Goal: Task Accomplishment & Management: Manage account settings

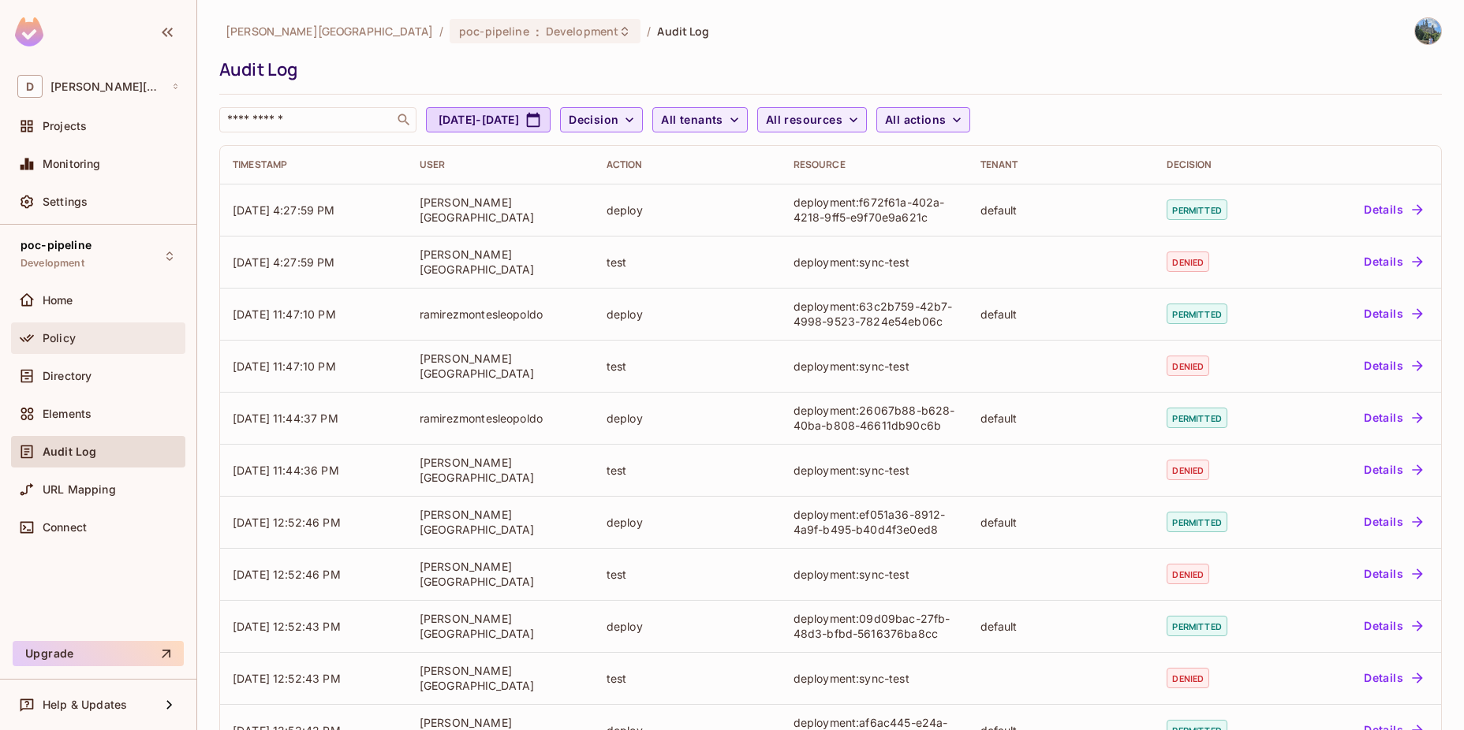
click at [94, 350] on div "Policy" at bounding box center [98, 339] width 174 height 32
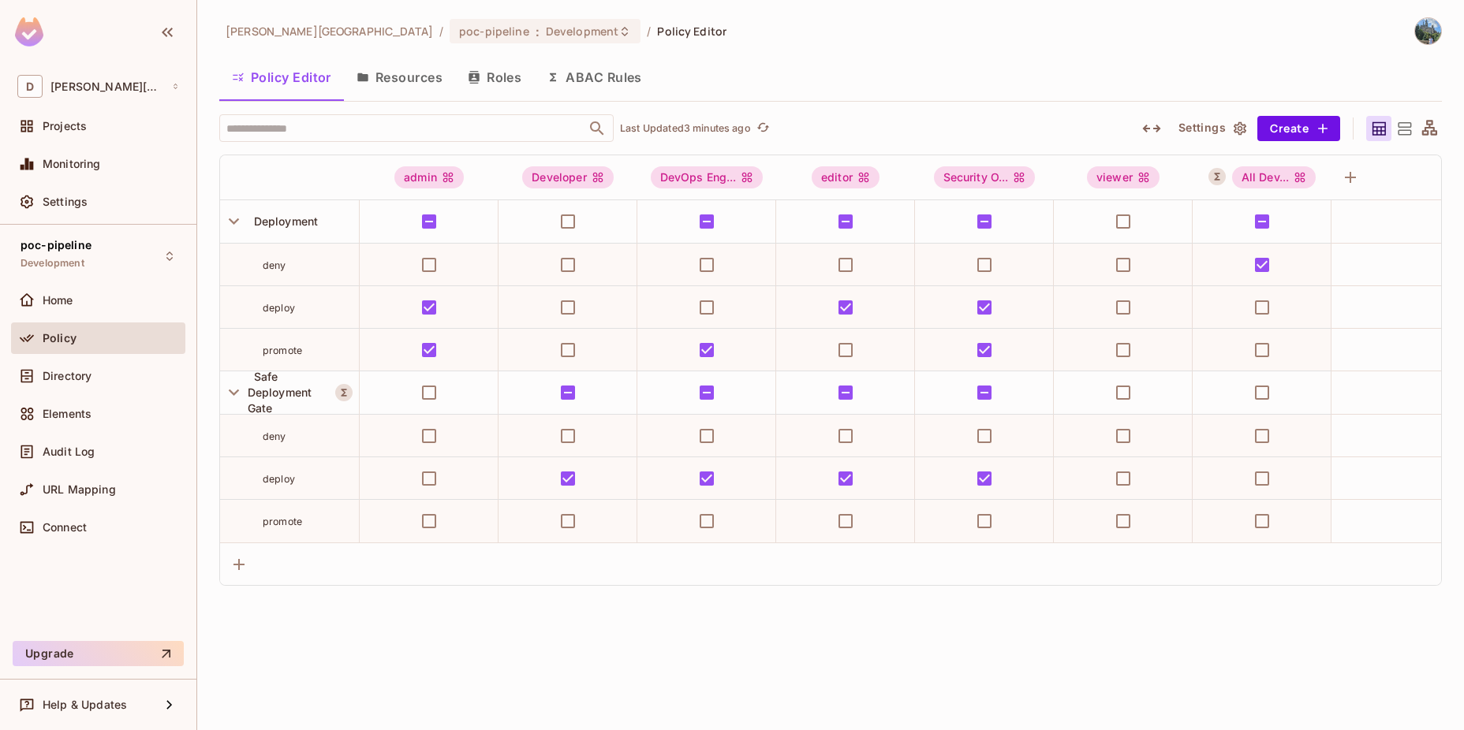
click at [416, 76] on button "Resources" at bounding box center [399, 77] width 111 height 39
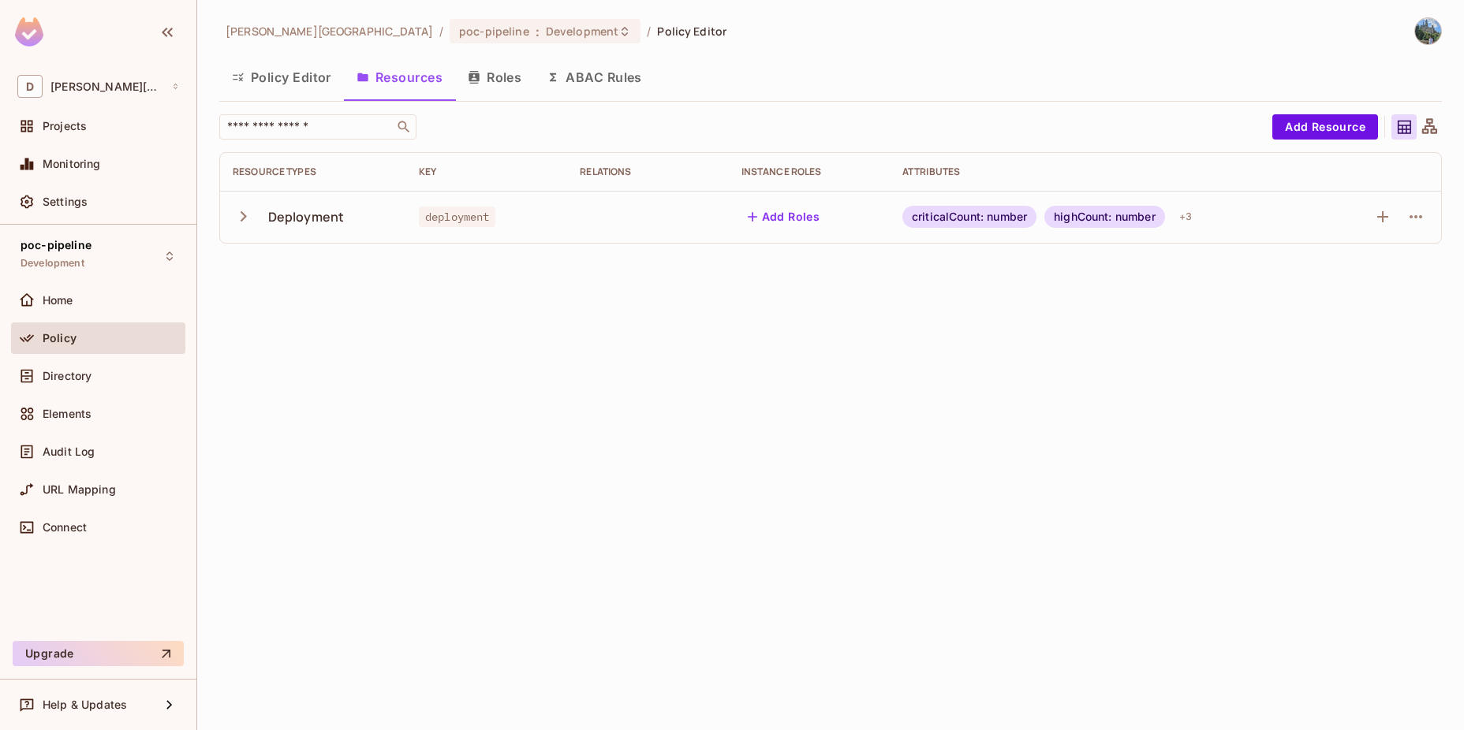
click at [295, 89] on button "Policy Editor" at bounding box center [281, 77] width 125 height 39
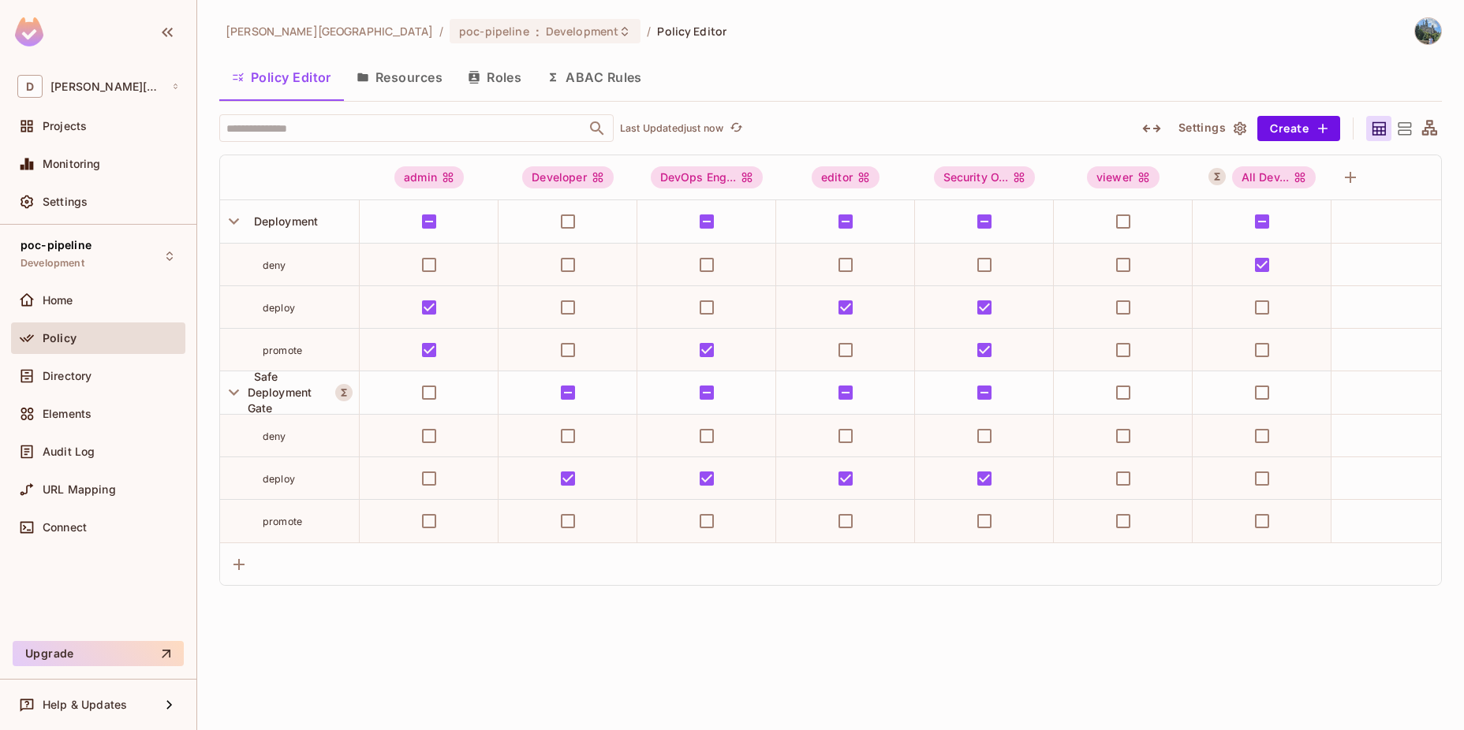
click at [402, 83] on button "Resources" at bounding box center [399, 77] width 111 height 39
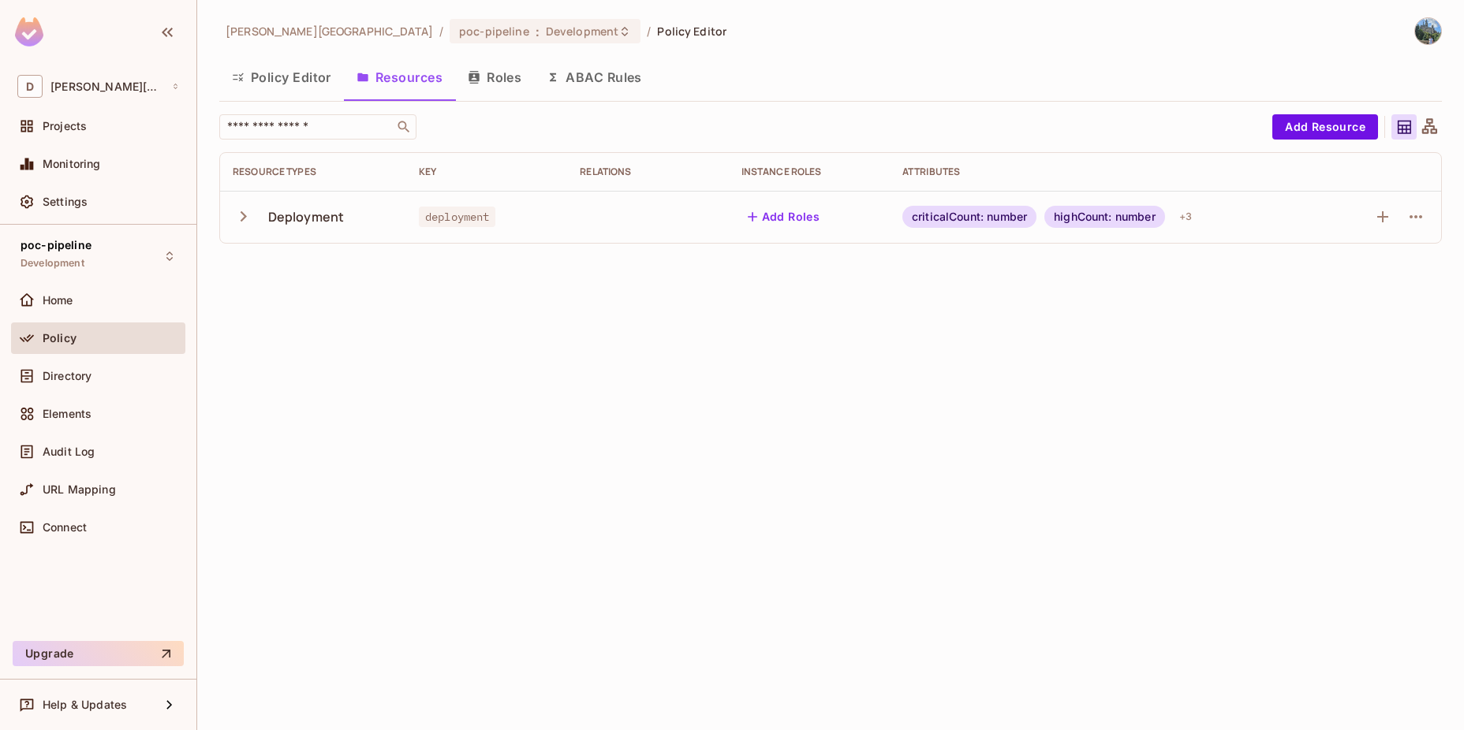
click at [239, 216] on icon "button" at bounding box center [243, 216] width 21 height 21
click at [1185, 211] on div "+ 3" at bounding box center [1185, 216] width 25 height 25
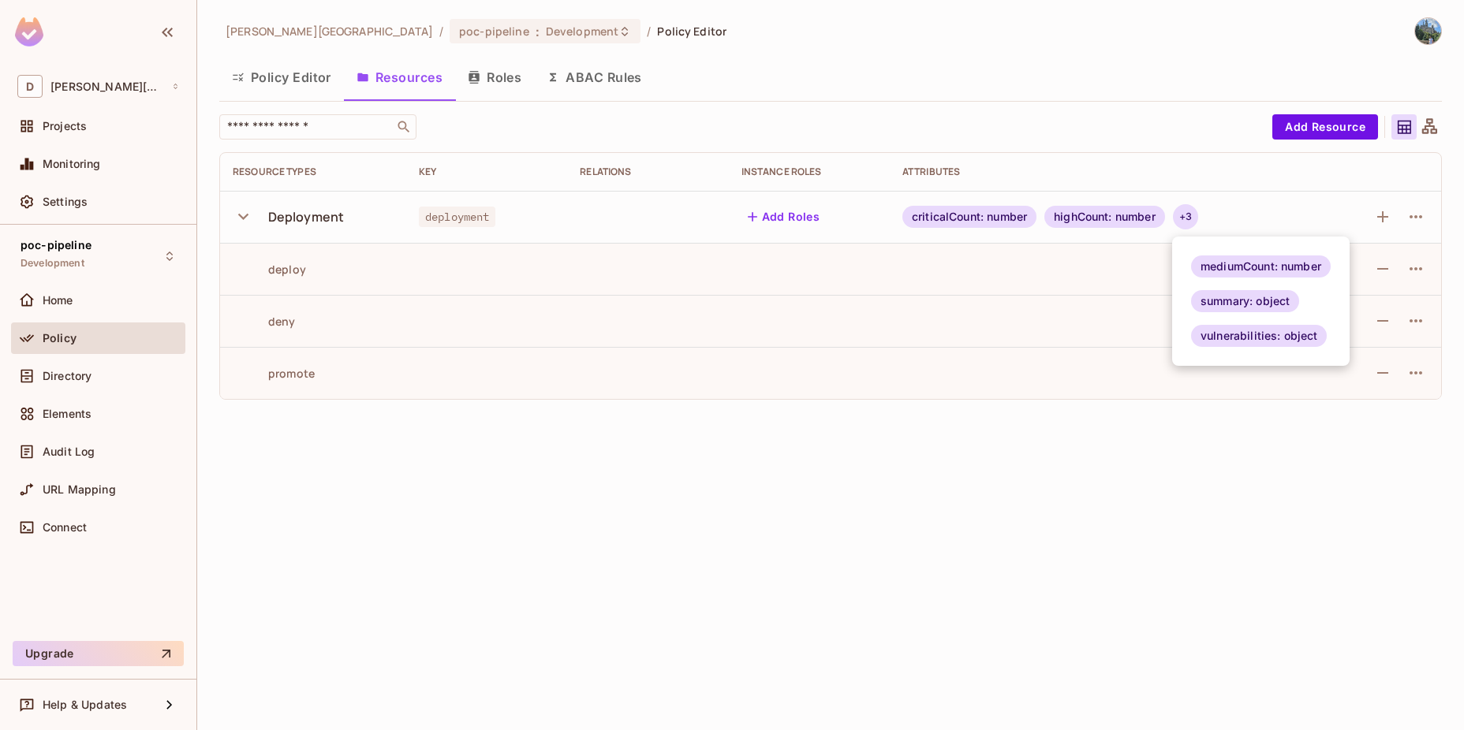
click at [491, 73] on div at bounding box center [732, 365] width 1464 height 730
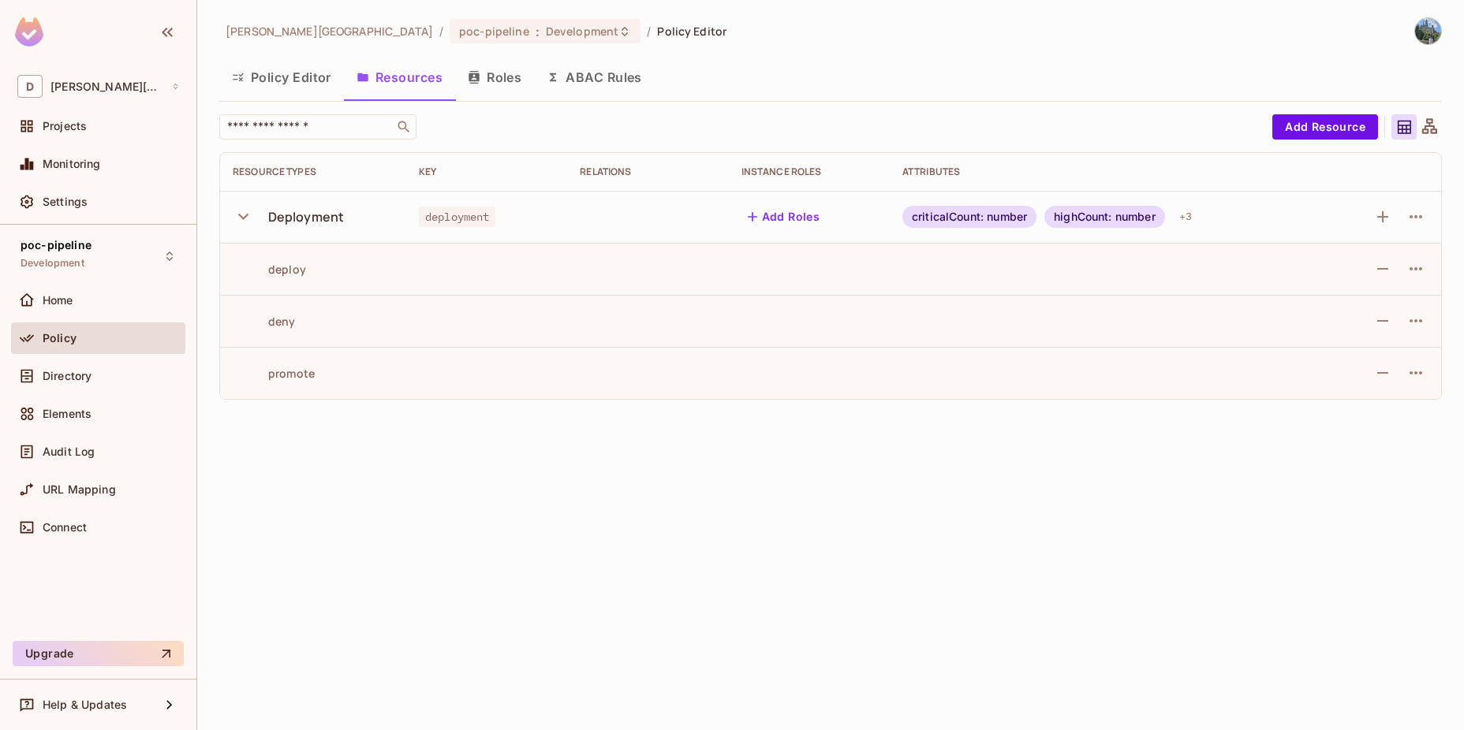
click at [494, 82] on button "Roles" at bounding box center [494, 77] width 79 height 39
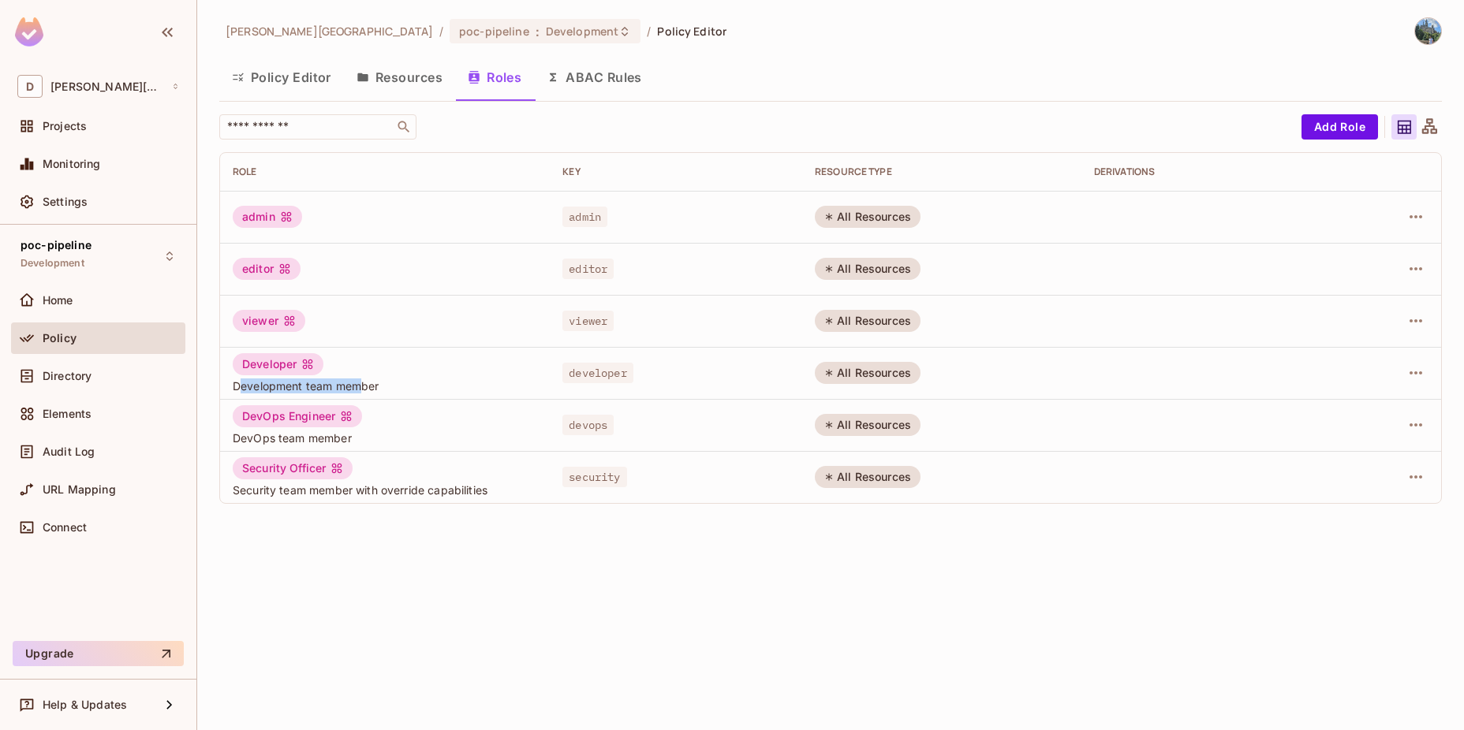
drag, startPoint x: 243, startPoint y: 388, endPoint x: 360, endPoint y: 385, distance: 117.5
click at [360, 385] on span "Development team member" at bounding box center [385, 386] width 304 height 15
drag, startPoint x: 360, startPoint y: 385, endPoint x: 404, endPoint y: 386, distance: 43.4
click at [404, 386] on span "Development team member" at bounding box center [385, 386] width 304 height 15
click at [576, 80] on button "ABAC Rules" at bounding box center [594, 77] width 121 height 39
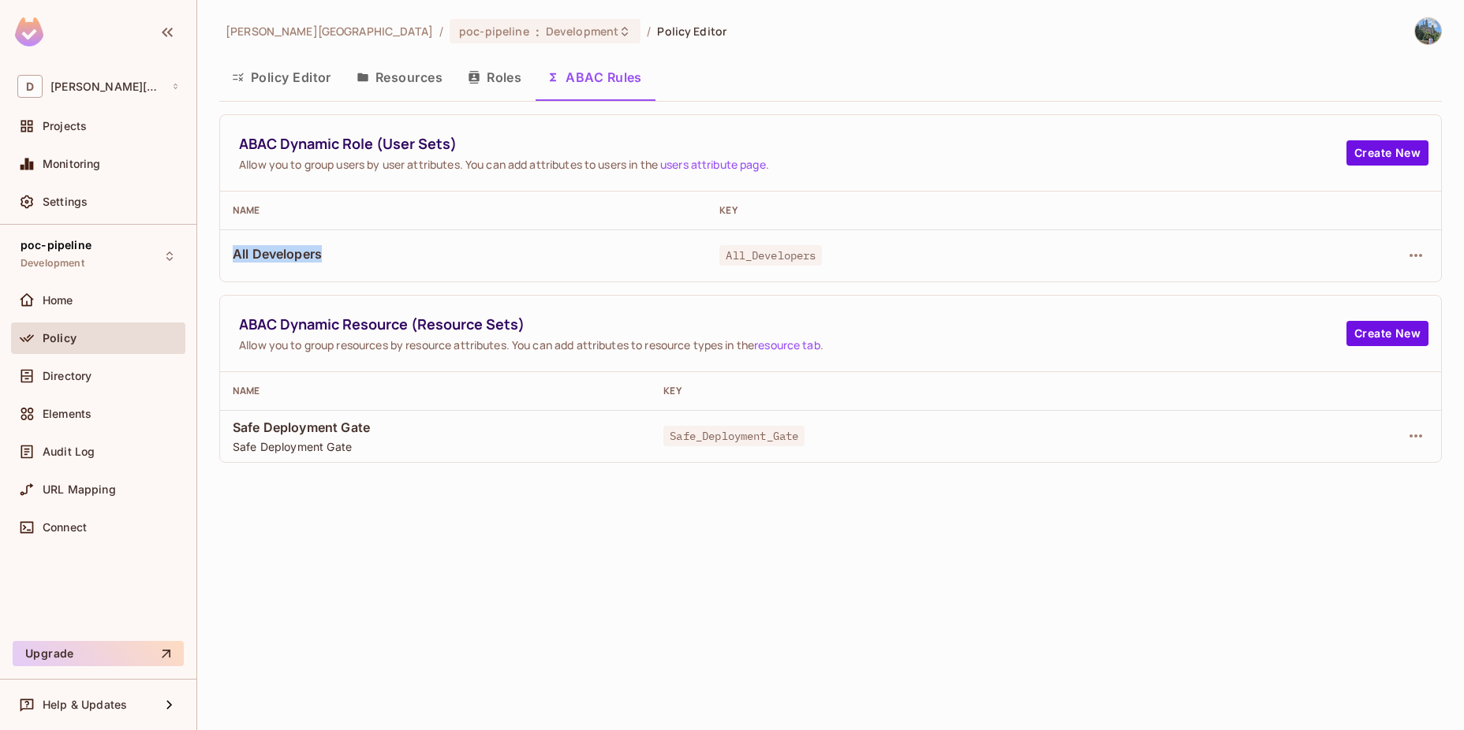
drag, startPoint x: 234, startPoint y: 263, endPoint x: 320, endPoint y: 260, distance: 86.0
click at [320, 260] on div "All Developers" at bounding box center [463, 255] width 461 height 21
drag, startPoint x: 320, startPoint y: 260, endPoint x: 403, endPoint y: 260, distance: 82.8
click at [403, 260] on span "All Developers" at bounding box center [463, 253] width 461 height 17
click at [405, 220] on th "Name" at bounding box center [463, 211] width 487 height 38
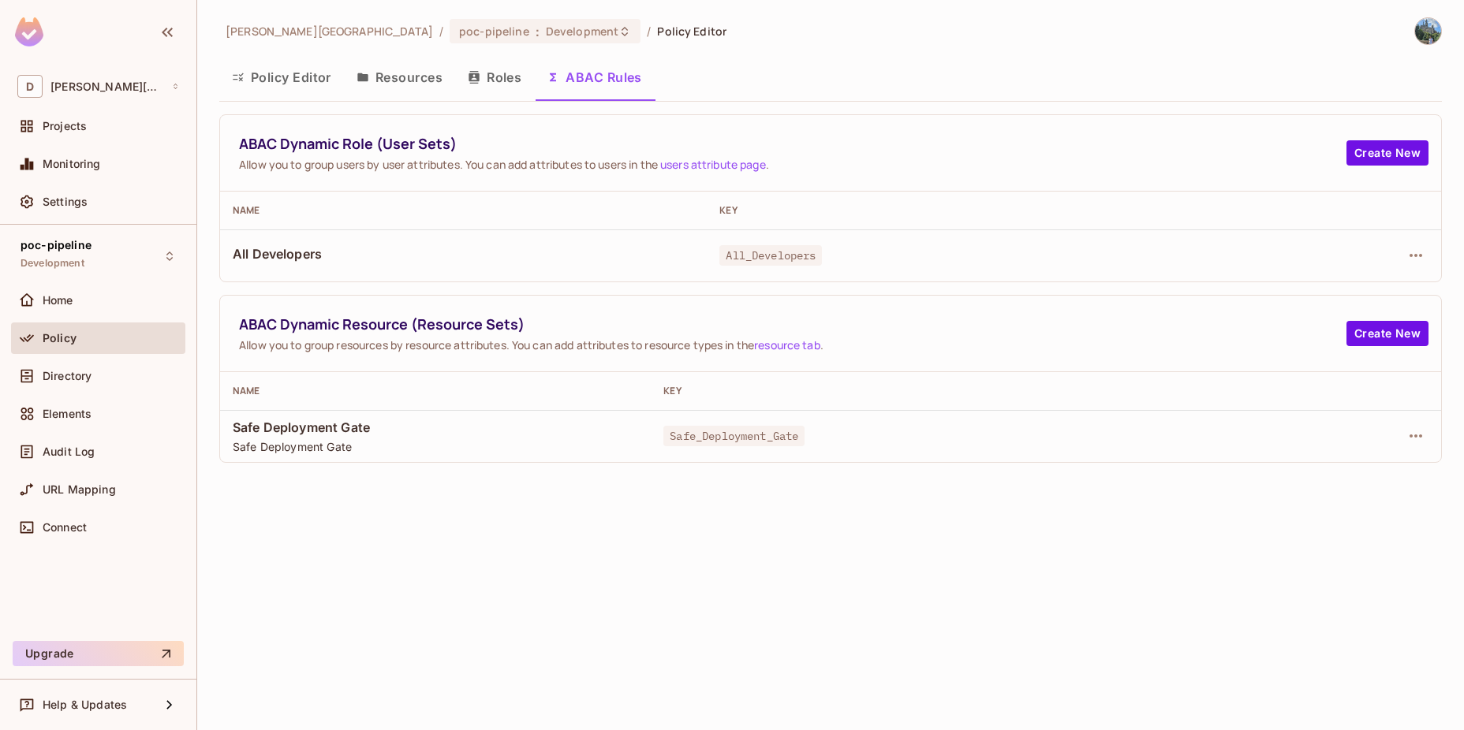
drag, startPoint x: 233, startPoint y: 438, endPoint x: 335, endPoint y: 445, distance: 102.7
click at [335, 445] on td "Safe Deployment Gate Safe Deployment Gate" at bounding box center [435, 436] width 431 height 52
drag, startPoint x: 379, startPoint y: 432, endPoint x: 220, endPoint y: 423, distance: 159.5
click at [220, 423] on td "Safe Deployment Gate Safe Deployment Gate" at bounding box center [435, 436] width 431 height 52
drag, startPoint x: 220, startPoint y: 423, endPoint x: 436, endPoint y: 465, distance: 220.1
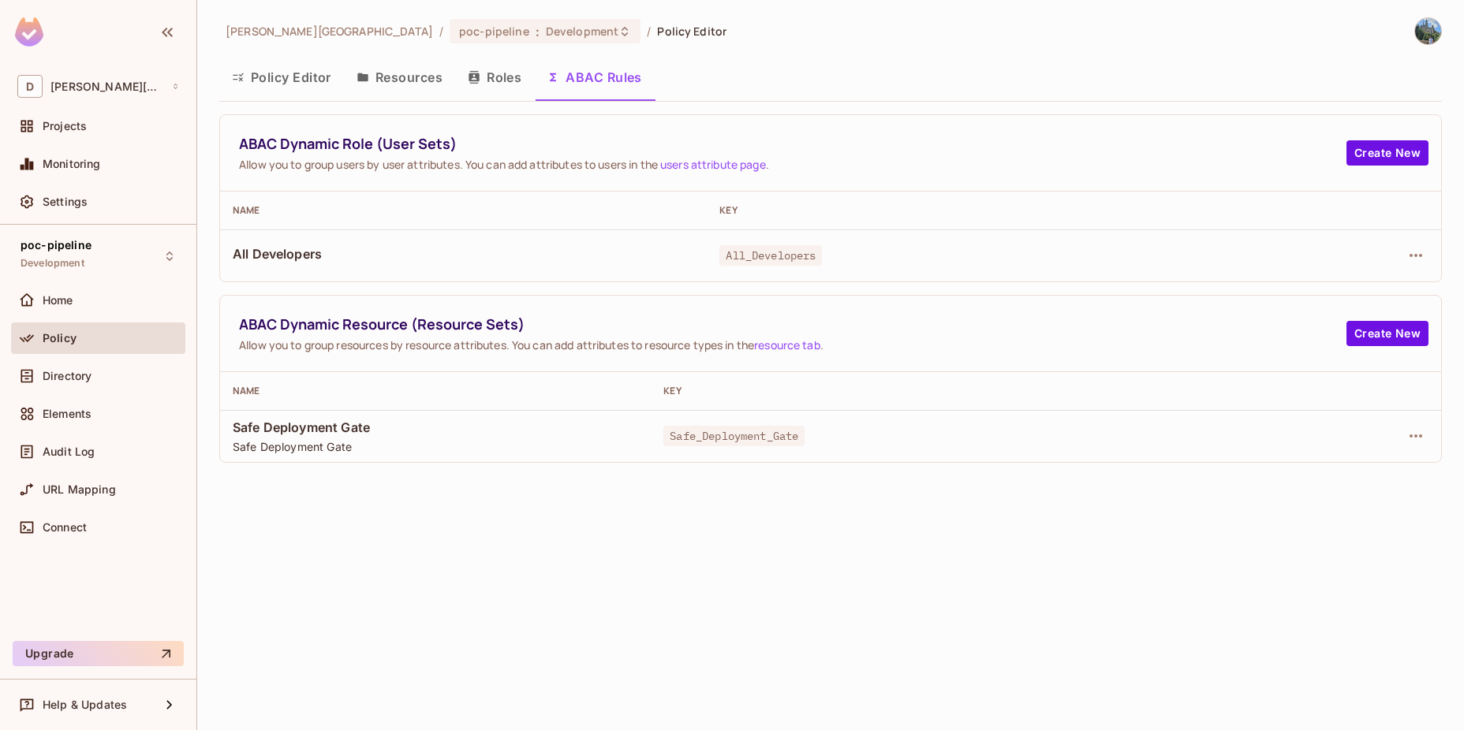
click at [436, 465] on div "[PERSON_NAME] / poc-pipeline : Development / Policy Editor Policy Editor Resour…" at bounding box center [830, 365] width 1267 height 730
click at [1408, 435] on icon "button" at bounding box center [1415, 436] width 19 height 19
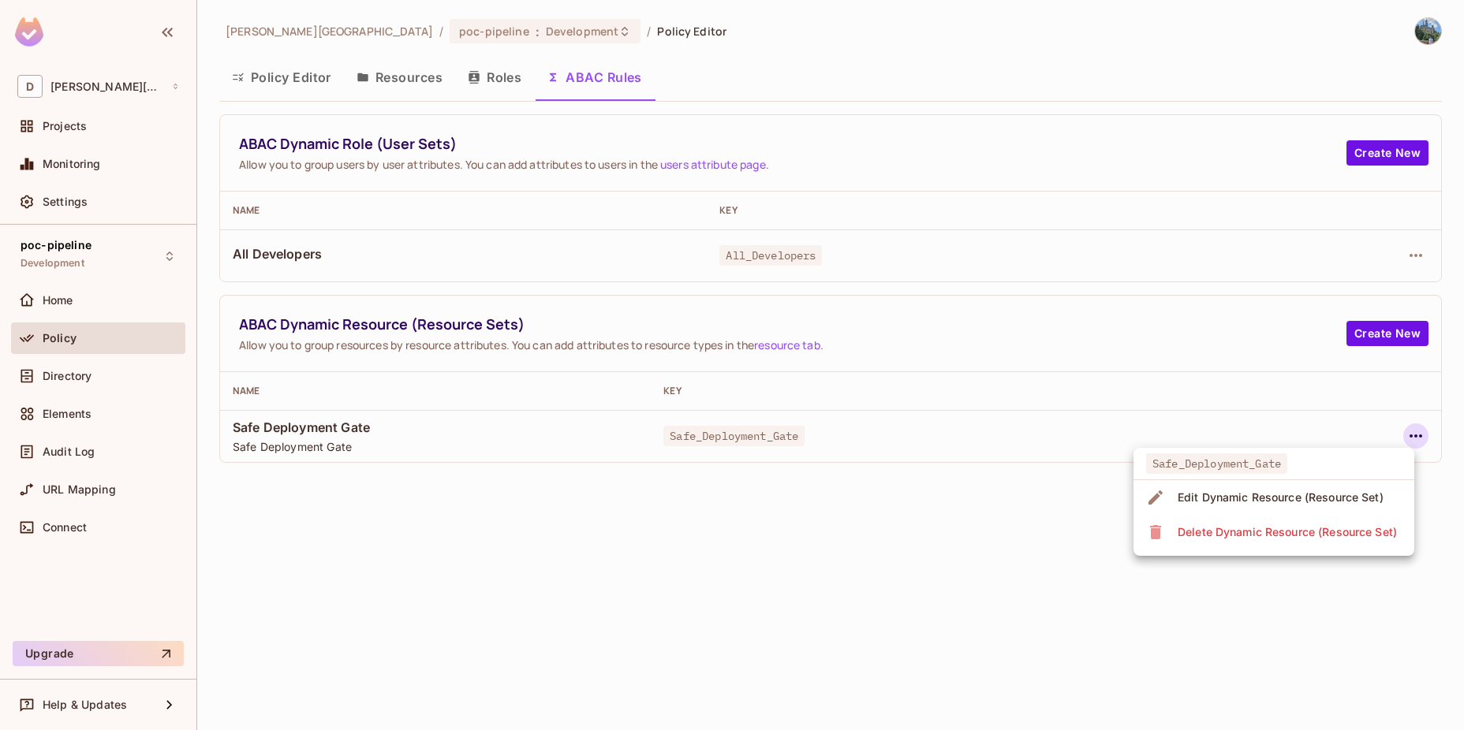
click at [1213, 508] on span "Edit Dynamic Resource (Resource Set)" at bounding box center [1280, 497] width 215 height 25
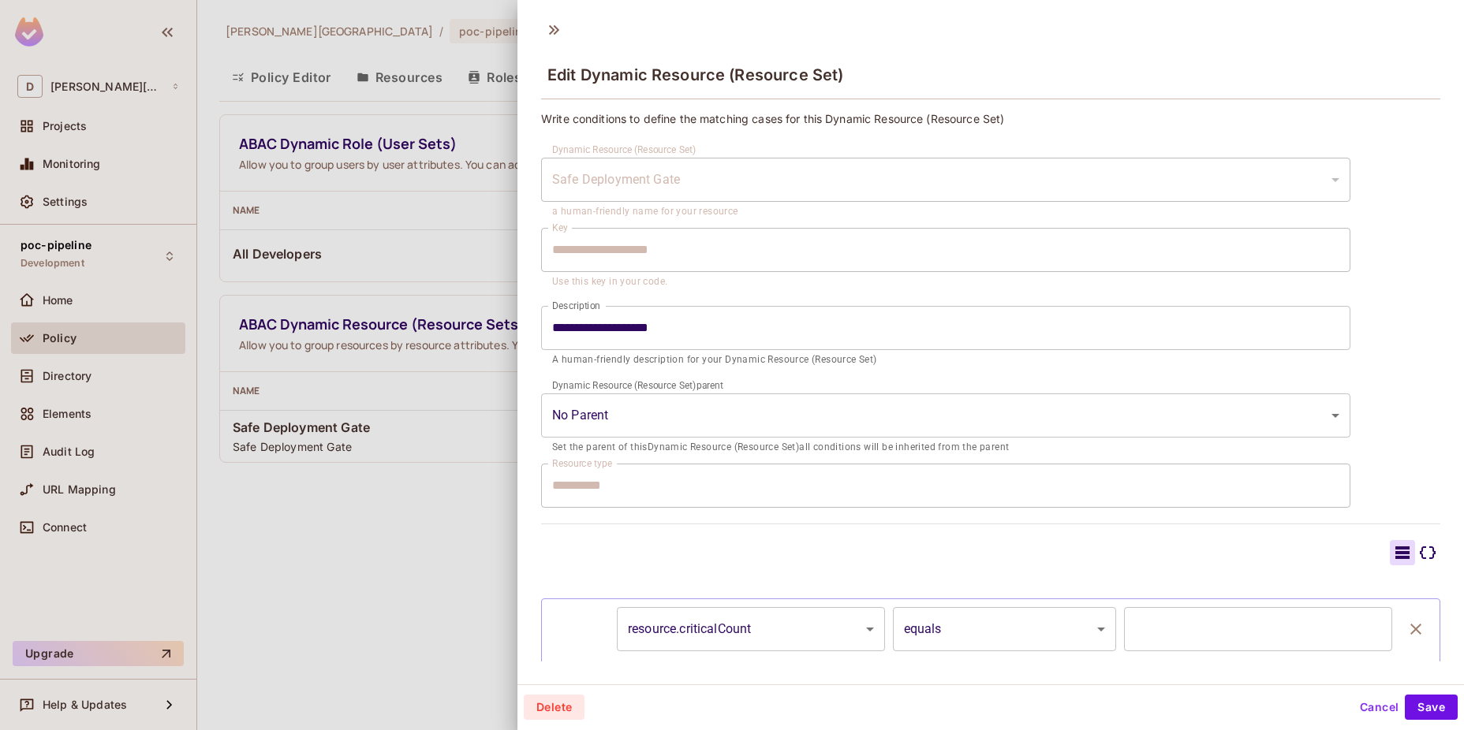
scroll to position [65, 0]
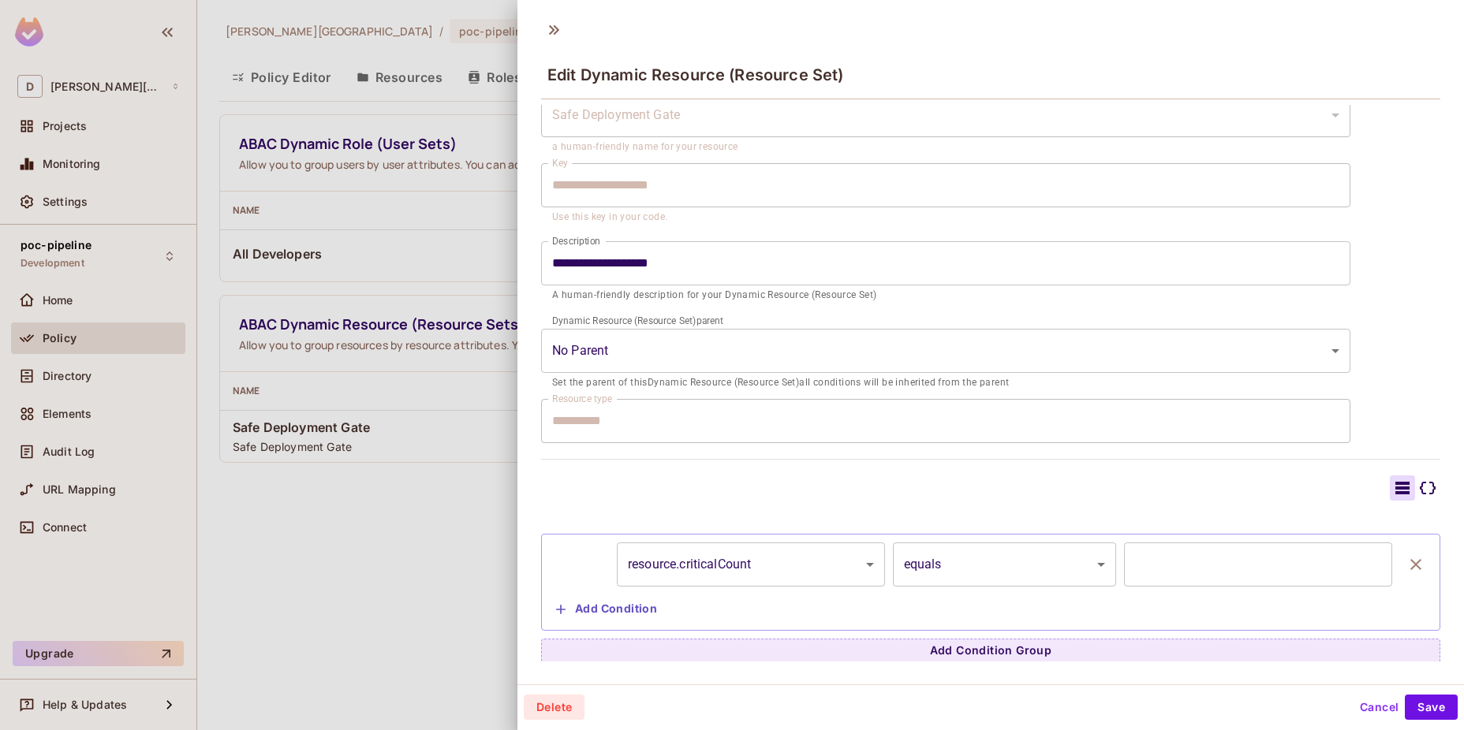
click at [373, 472] on div at bounding box center [732, 365] width 1464 height 730
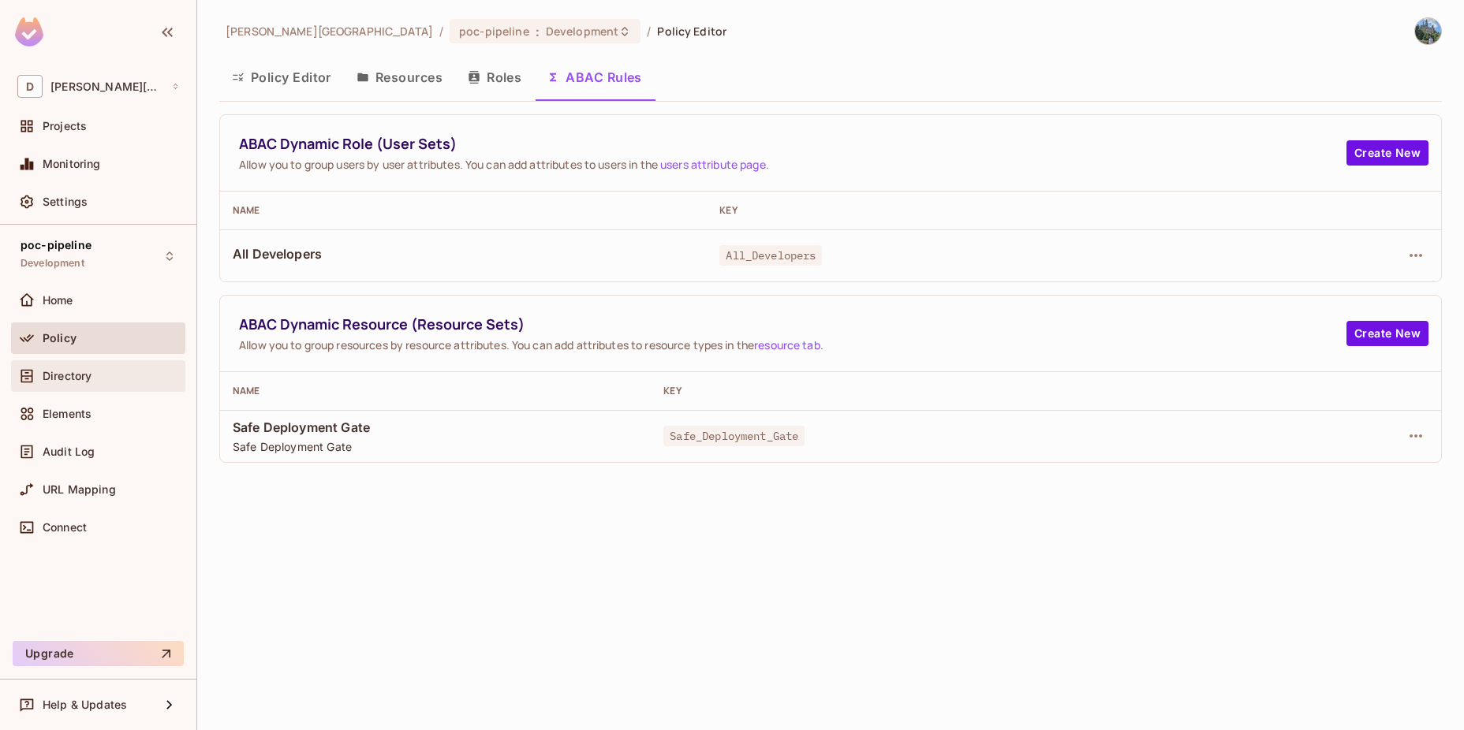
click at [88, 373] on span "Directory" at bounding box center [67, 376] width 49 height 13
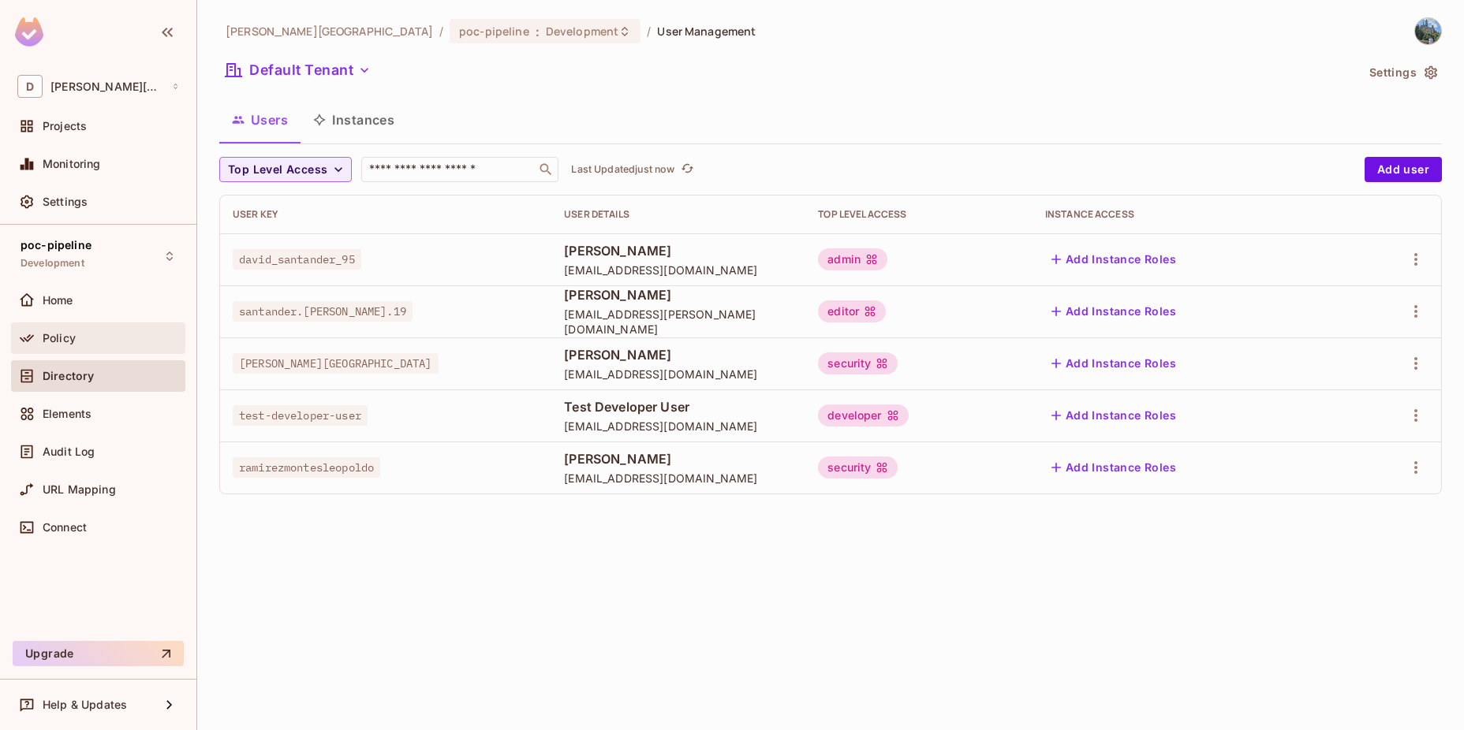
click at [78, 347] on div "Policy" at bounding box center [98, 339] width 174 height 32
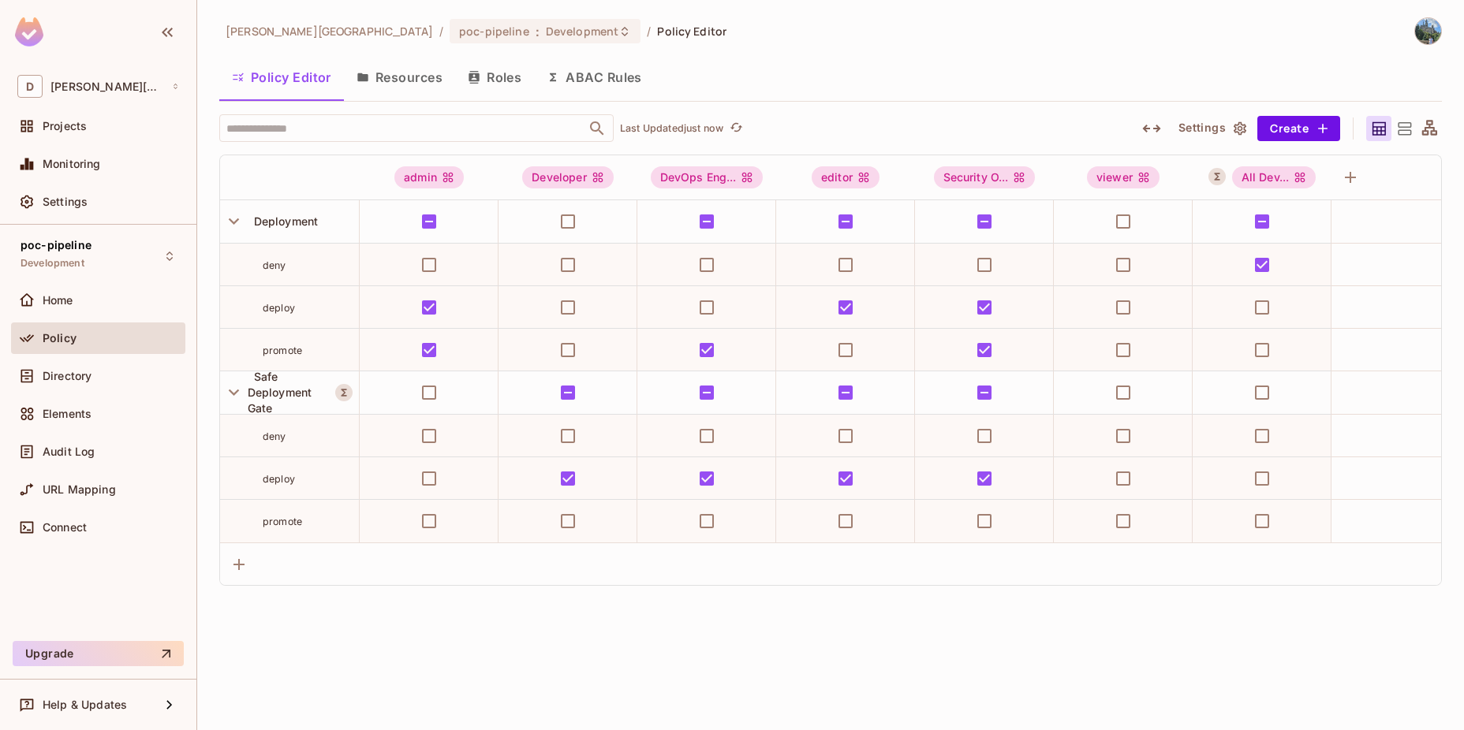
click at [590, 79] on button "ABAC Rules" at bounding box center [594, 77] width 121 height 39
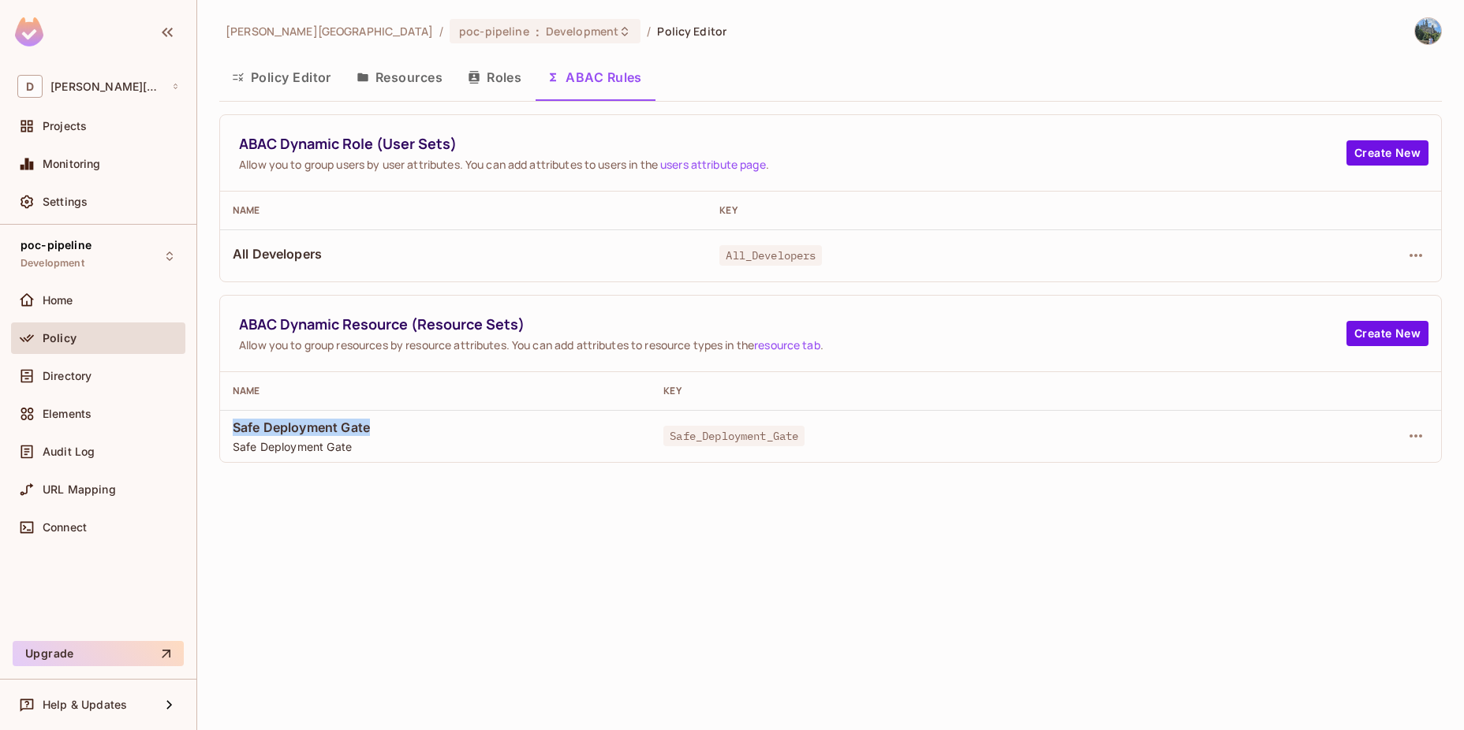
drag, startPoint x: 228, startPoint y: 421, endPoint x: 398, endPoint y: 423, distance: 170.4
click at [398, 423] on td "Safe Deployment Gate Safe Deployment Gate" at bounding box center [435, 436] width 431 height 52
click at [821, 506] on div "[PERSON_NAME] / poc-pipeline : Development / Policy Editor Policy Editor Resour…" at bounding box center [830, 365] width 1267 height 730
drag, startPoint x: 377, startPoint y: 412, endPoint x: 231, endPoint y: 427, distance: 146.7
click at [231, 427] on td "Safe Deployment Gate Safe Deployment Gate" at bounding box center [435, 436] width 431 height 52
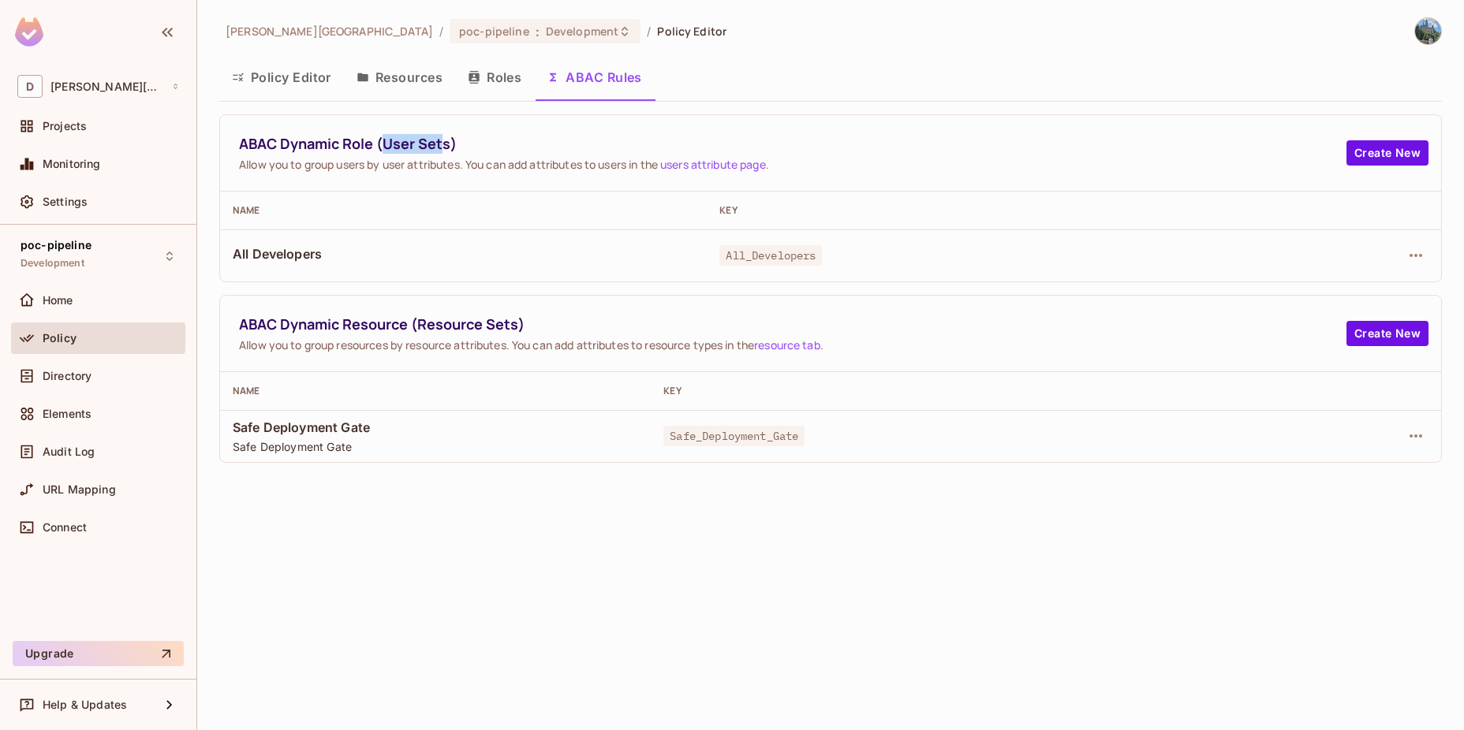
drag, startPoint x: 383, startPoint y: 146, endPoint x: 440, endPoint y: 144, distance: 56.8
click at [440, 144] on span "ABAC Dynamic Role (User Sets)" at bounding box center [792, 144] width 1107 height 20
drag, startPoint x: 415, startPoint y: 313, endPoint x: 513, endPoint y: 324, distance: 98.4
click at [513, 324] on span "ABAC Dynamic Resource (Resource Sets)" at bounding box center [792, 325] width 1107 height 20
click at [516, 445] on span "Safe Deployment Gate" at bounding box center [435, 446] width 405 height 15
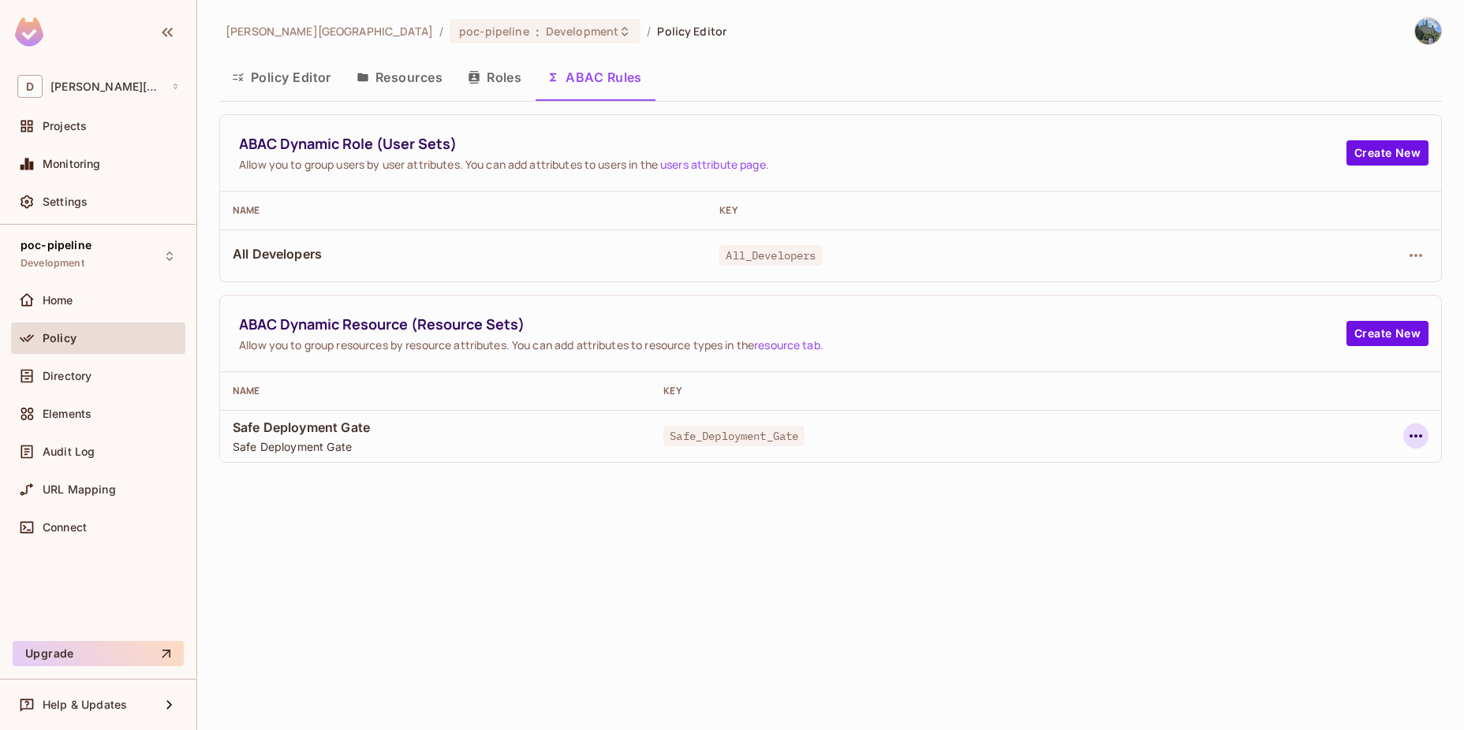
click at [1420, 432] on icon "button" at bounding box center [1415, 436] width 19 height 19
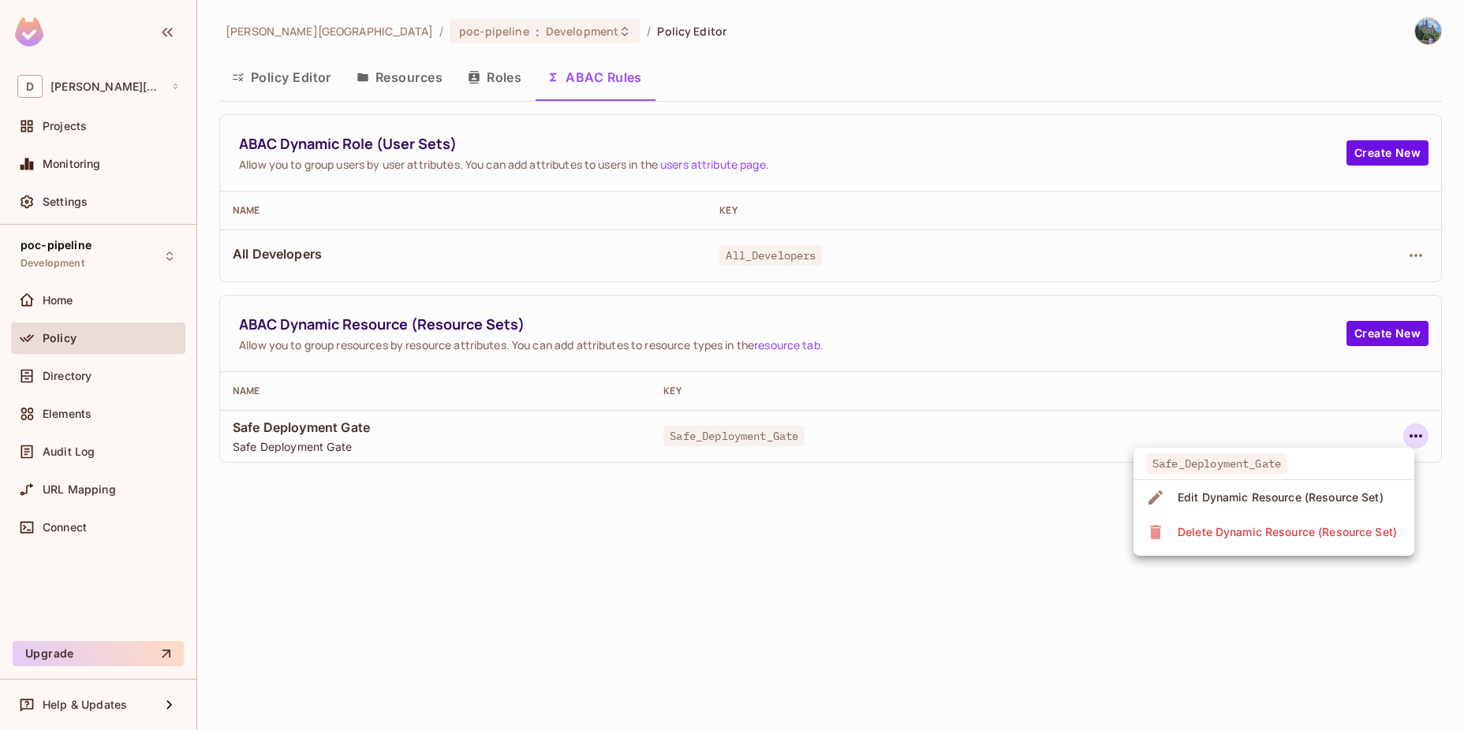
click at [1309, 497] on div "Edit Dynamic Resource (Resource Set)" at bounding box center [1280, 498] width 206 height 16
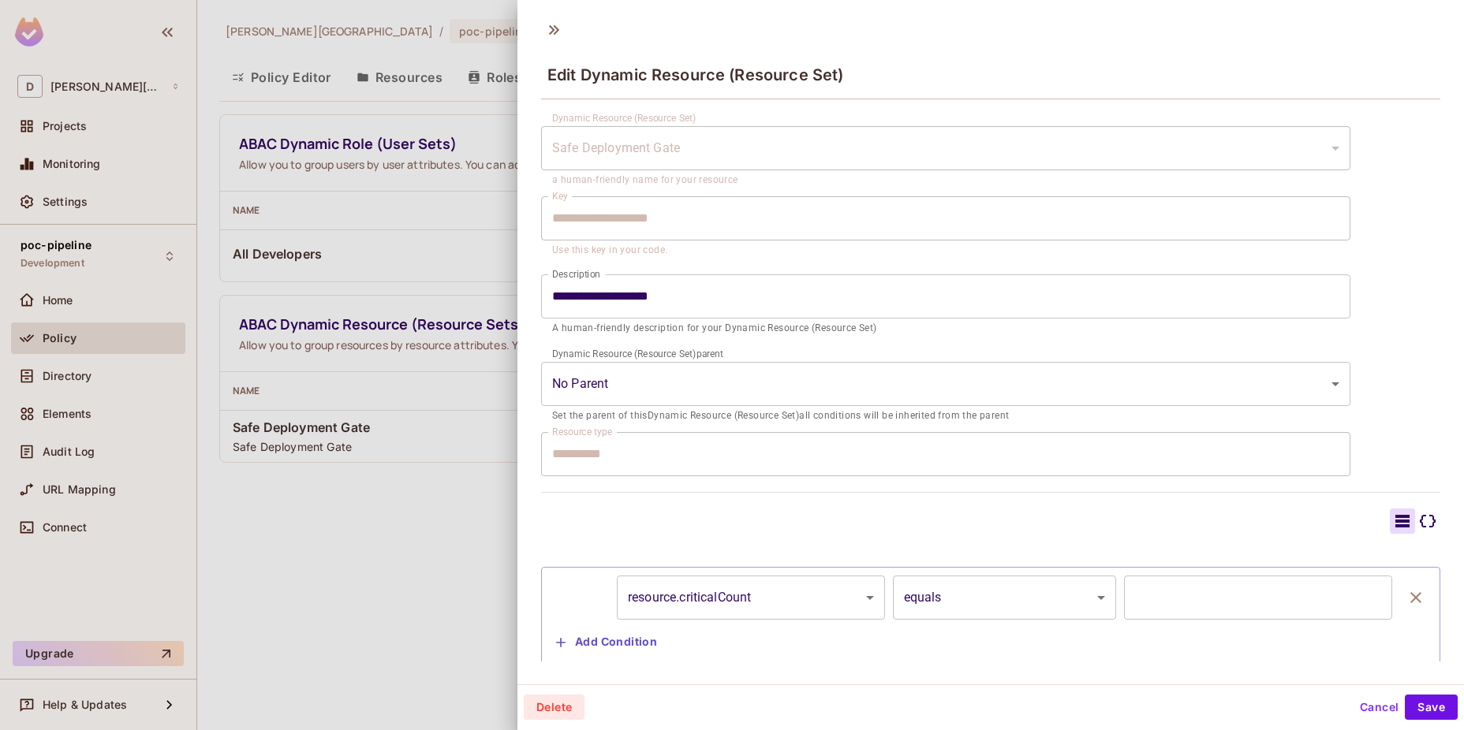
scroll to position [65, 0]
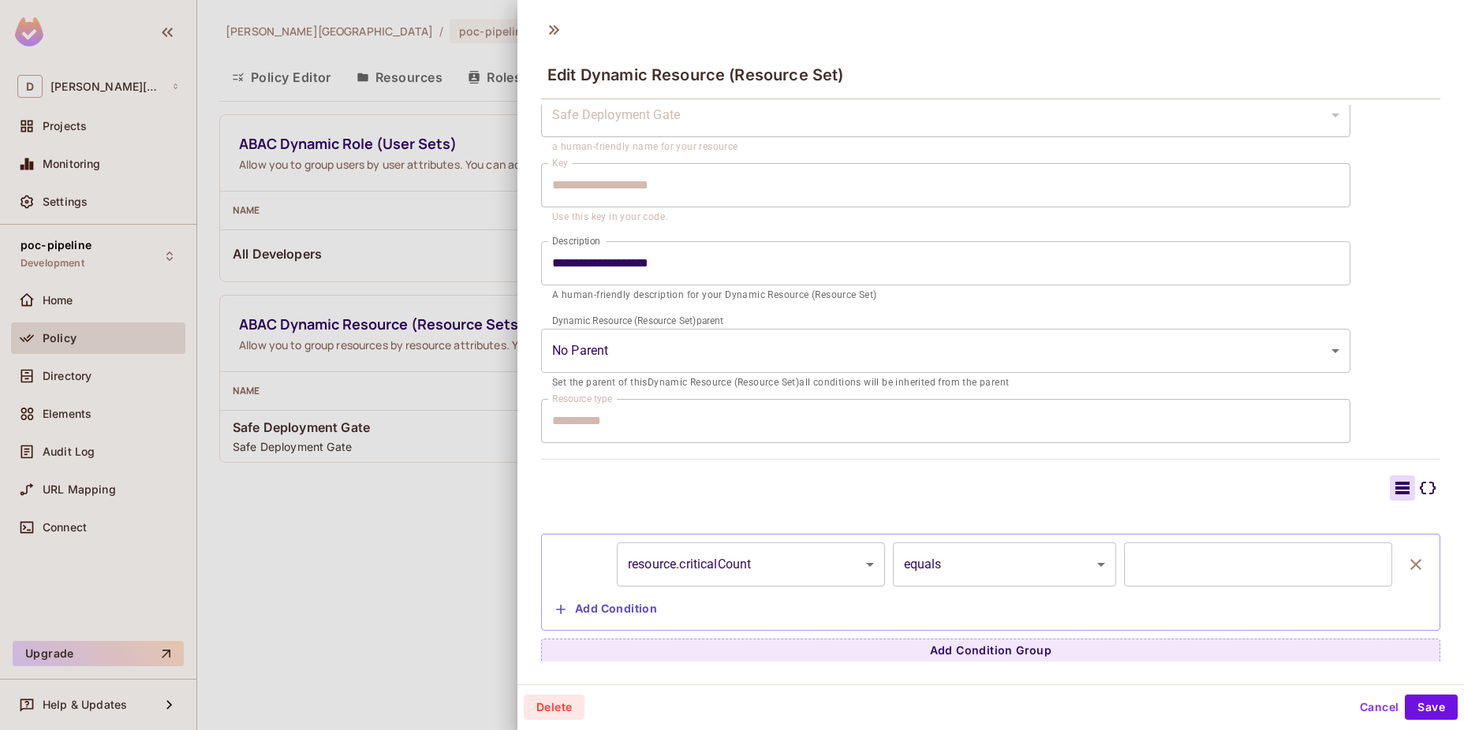
click at [948, 566] on body "**********" at bounding box center [732, 365] width 1464 height 730
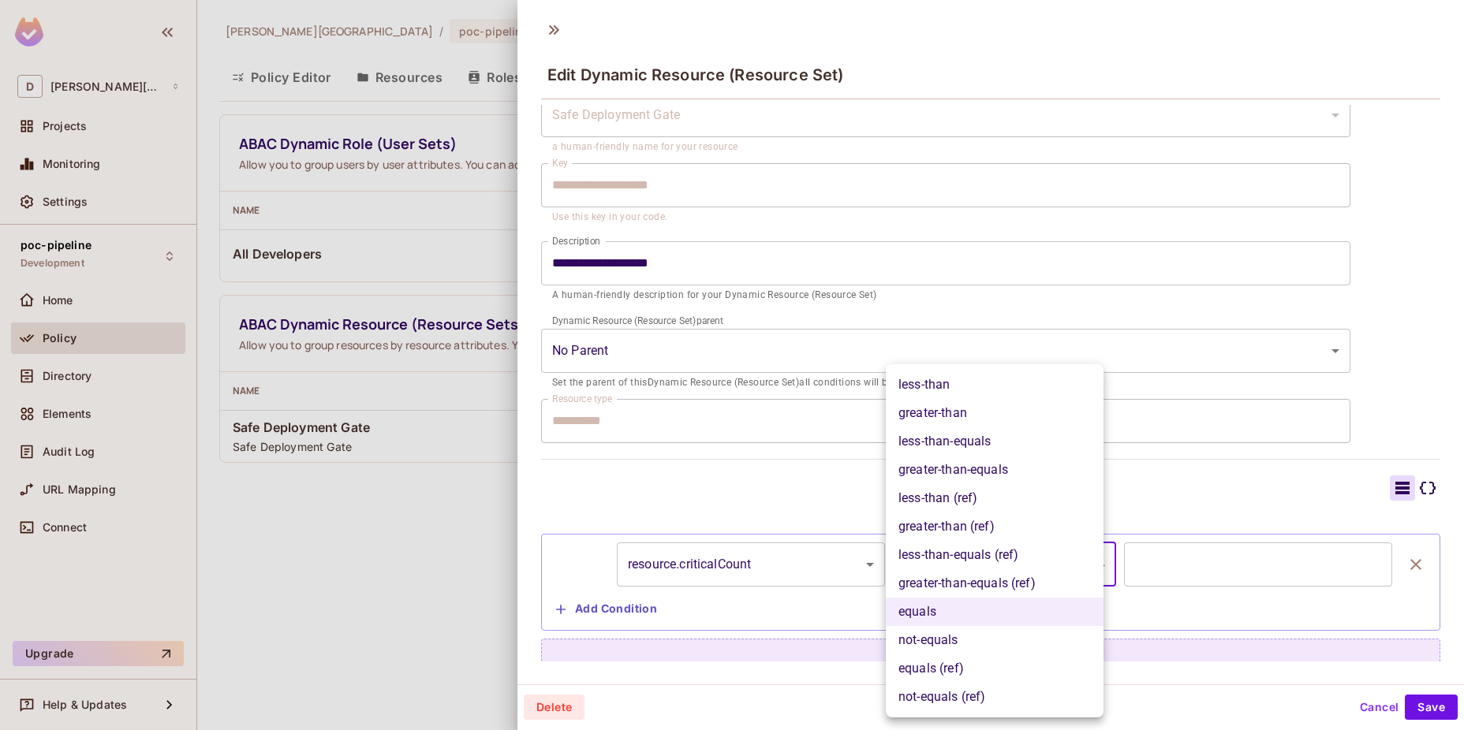
click at [821, 596] on div at bounding box center [732, 365] width 1464 height 730
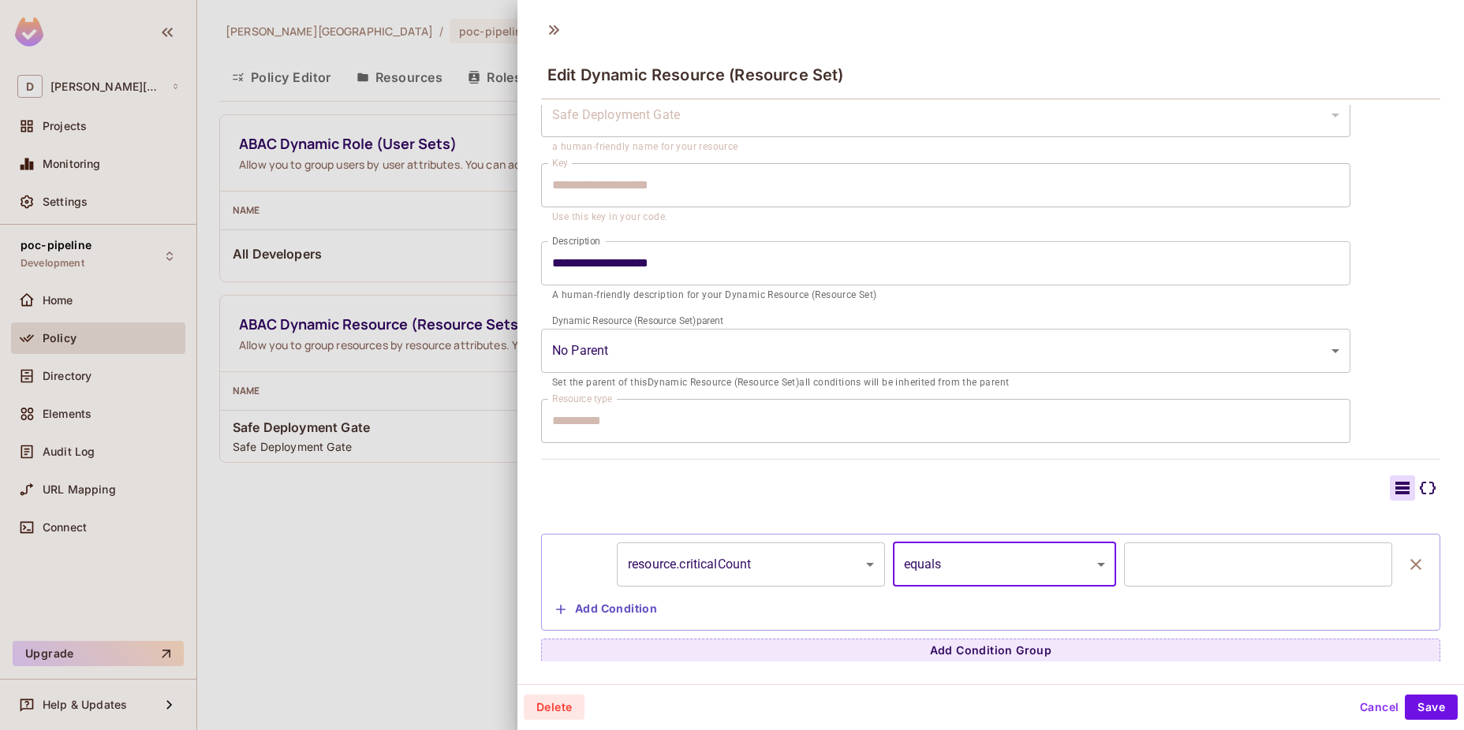
click at [614, 608] on button "Add Condition" at bounding box center [607, 609] width 114 height 25
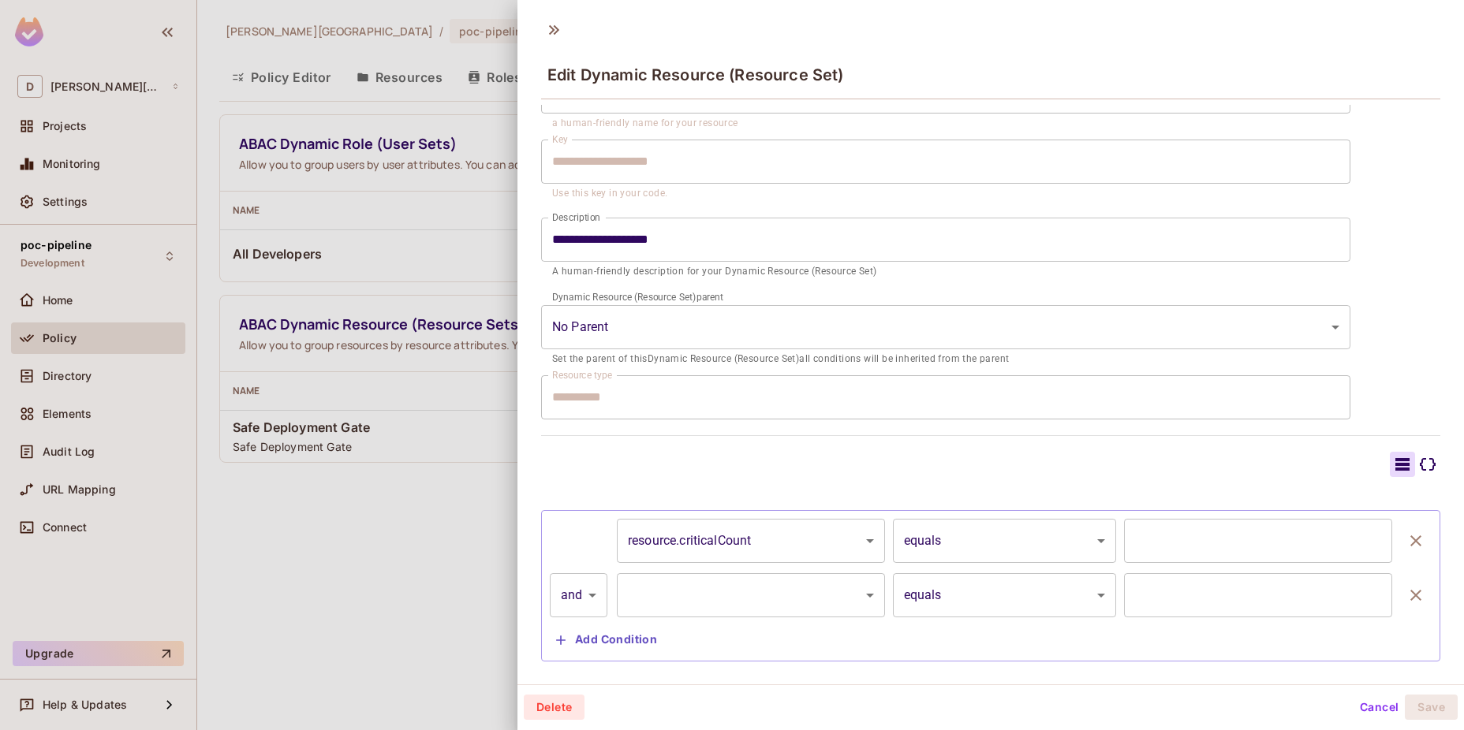
scroll to position [120, 0]
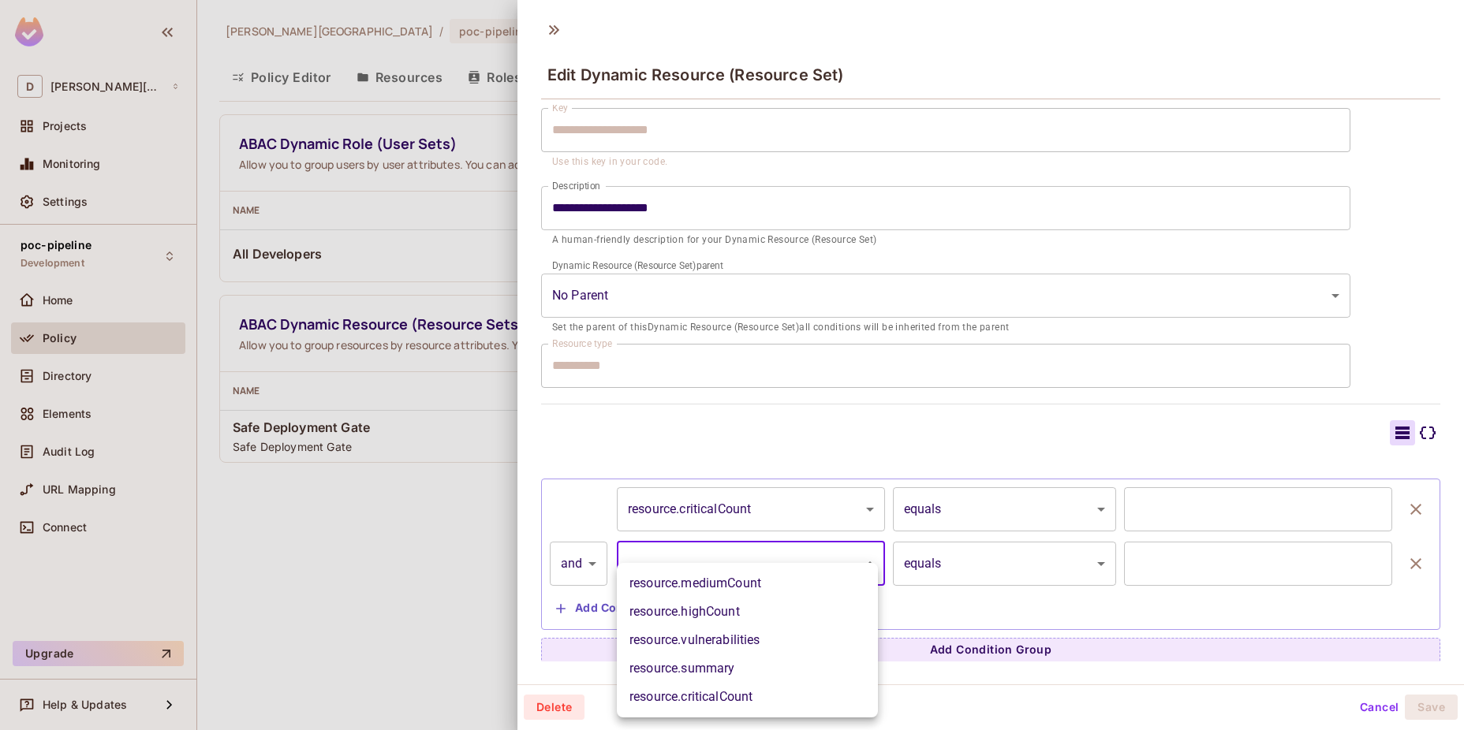
click at [803, 559] on body "**********" at bounding box center [732, 365] width 1464 height 730
click at [1393, 562] on div at bounding box center [732, 365] width 1464 height 730
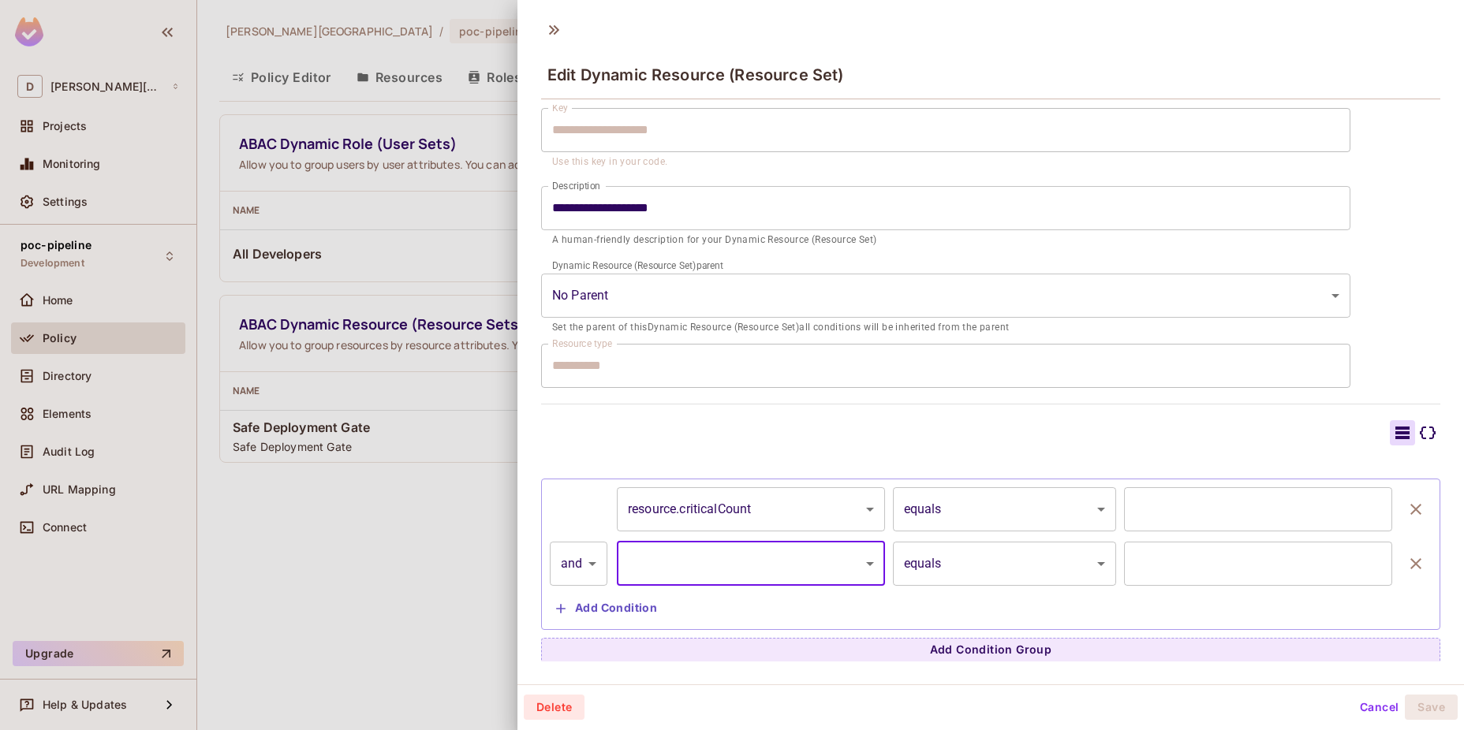
click at [1371, 714] on button "Cancel" at bounding box center [1378, 707] width 51 height 25
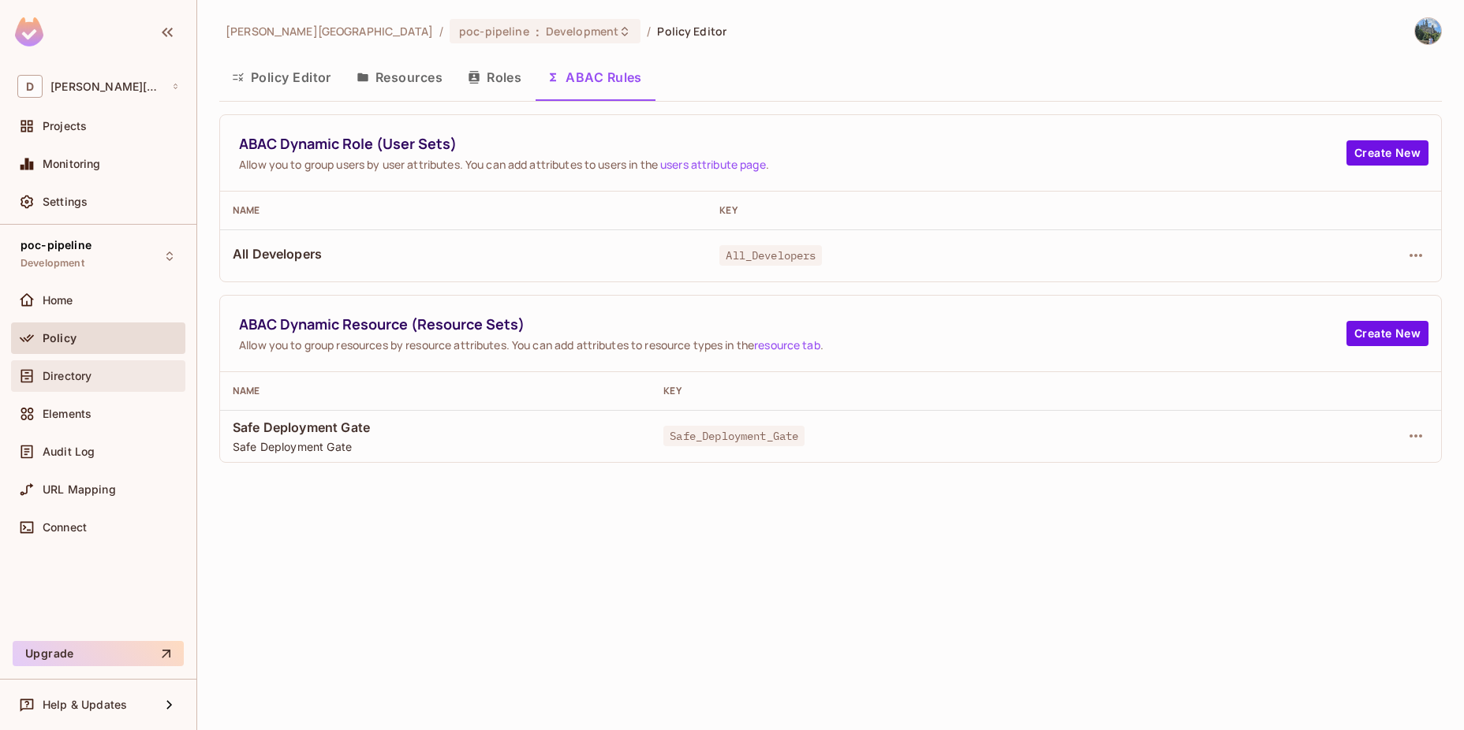
click at [114, 382] on div "Directory" at bounding box center [98, 376] width 162 height 19
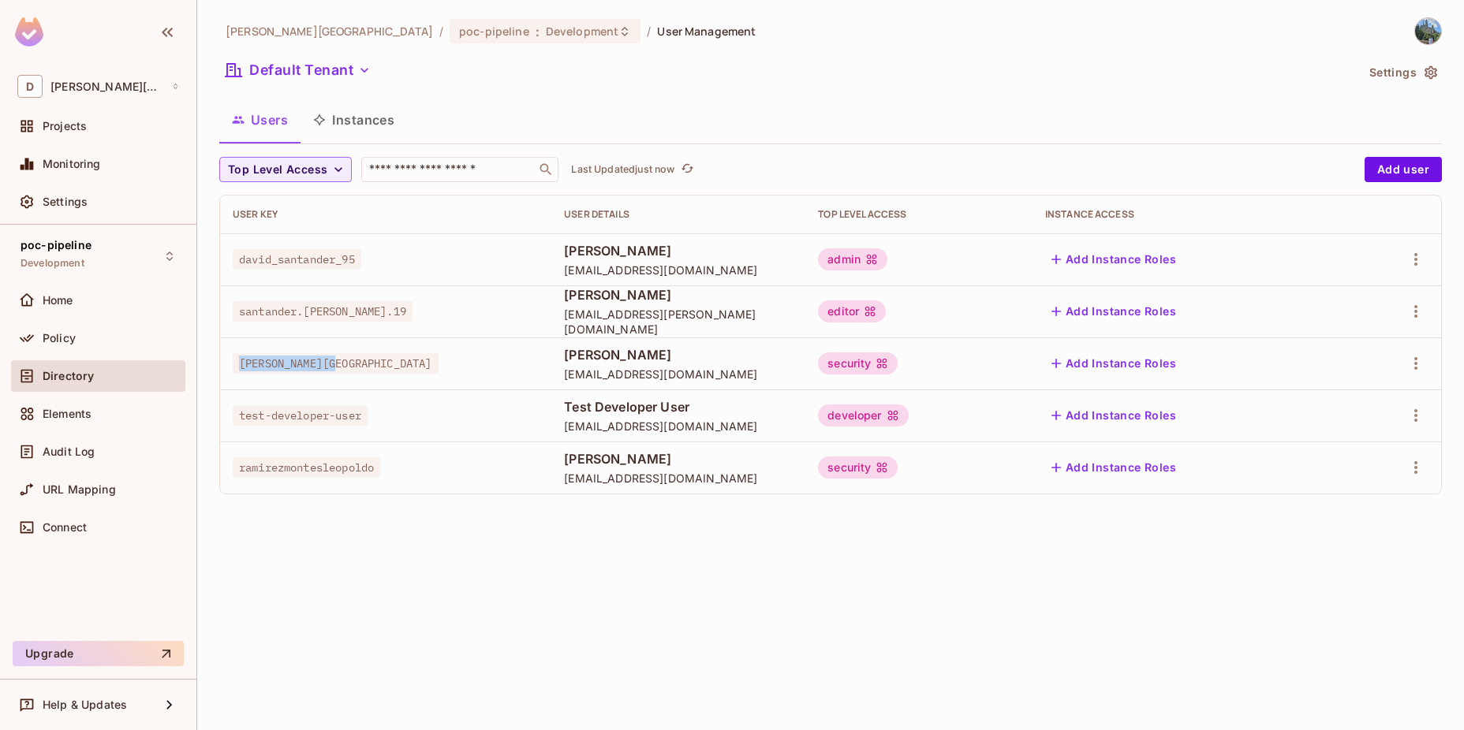
drag, startPoint x: 239, startPoint y: 367, endPoint x: 341, endPoint y: 363, distance: 102.6
click at [341, 363] on span "[PERSON_NAME][GEOGRAPHIC_DATA]" at bounding box center [336, 363] width 206 height 21
click at [1410, 364] on icon "button" at bounding box center [1415, 363] width 19 height 19
click at [1319, 400] on span "Edit" at bounding box center [1332, 399] width 31 height 25
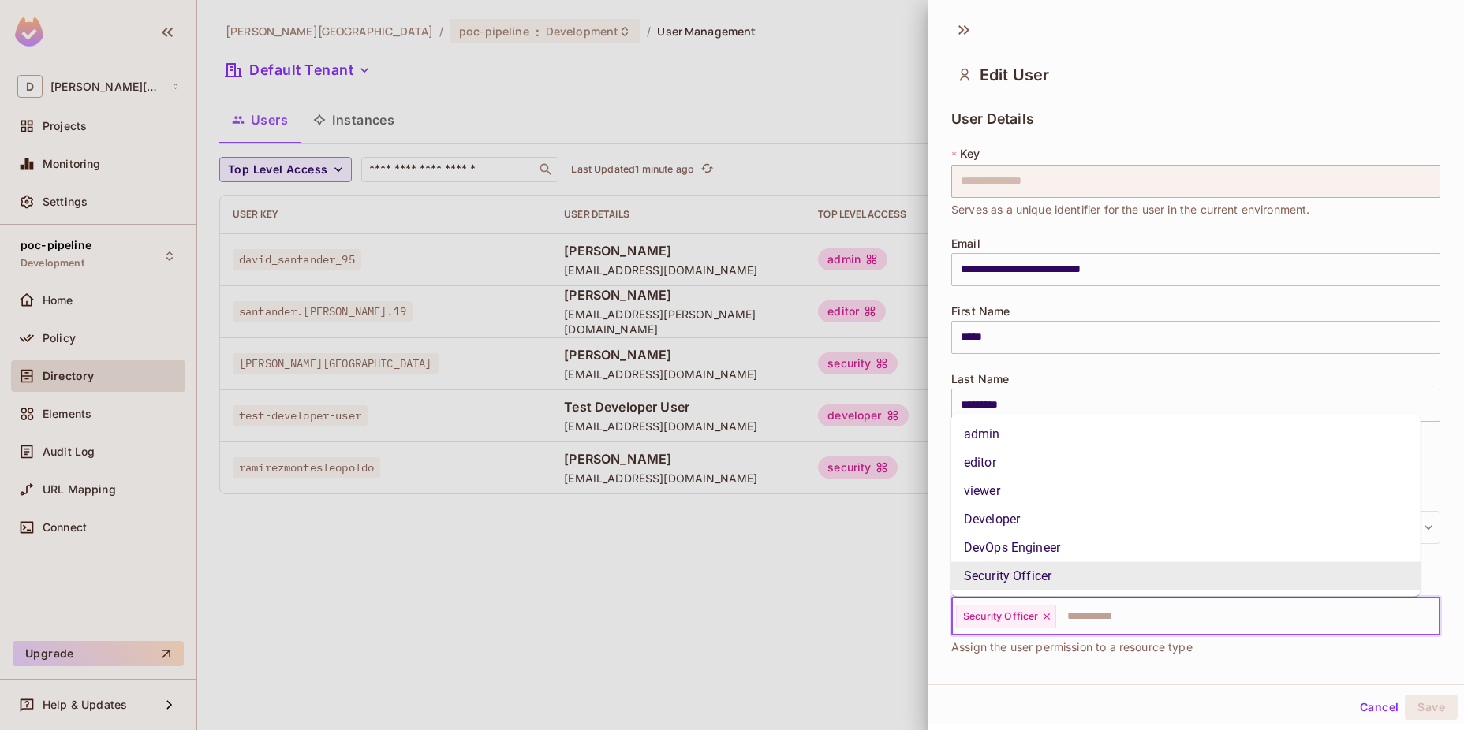
click at [1088, 621] on input "text" at bounding box center [1234, 617] width 352 height 32
click at [1050, 529] on li "Developer" at bounding box center [1185, 520] width 469 height 28
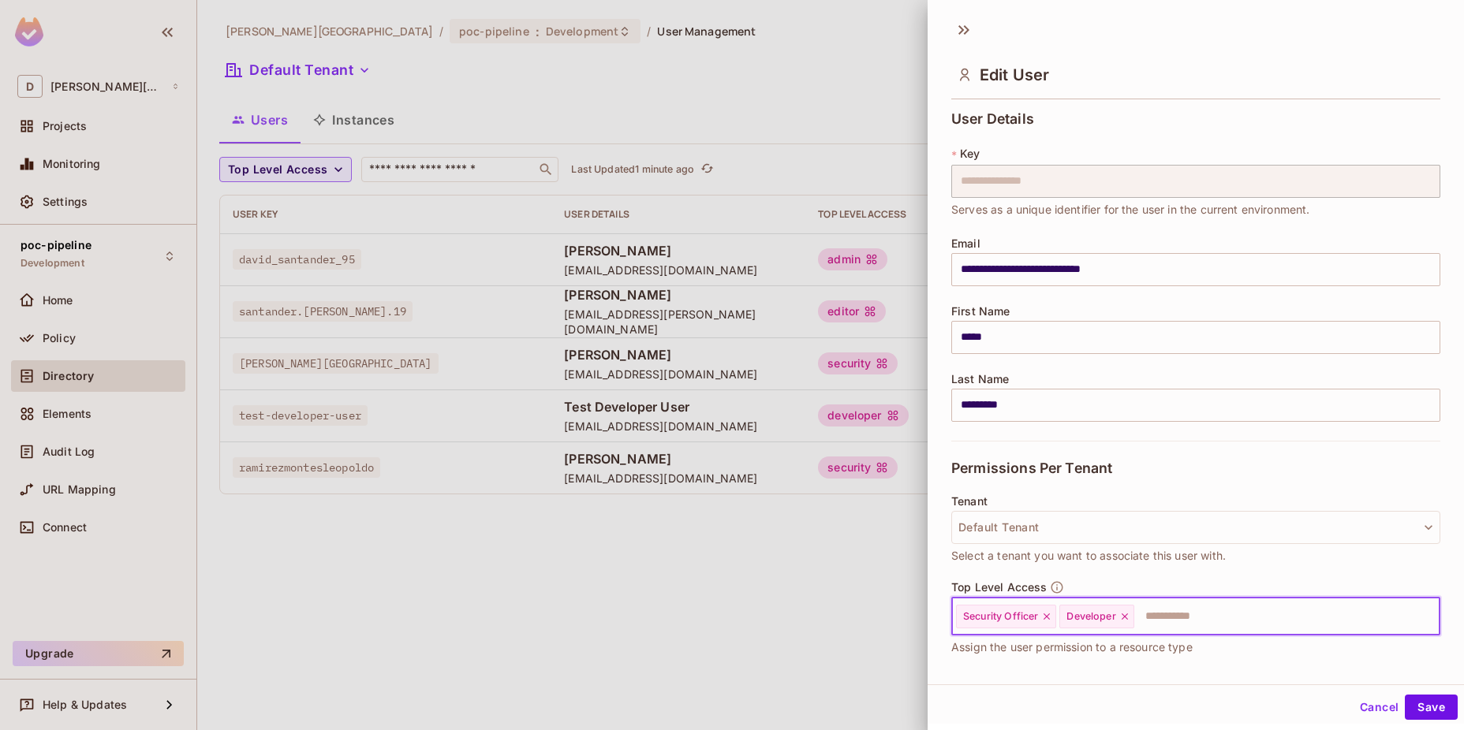
click at [1046, 611] on icon at bounding box center [1046, 616] width 11 height 11
click at [1405, 703] on button "Save" at bounding box center [1431, 707] width 53 height 25
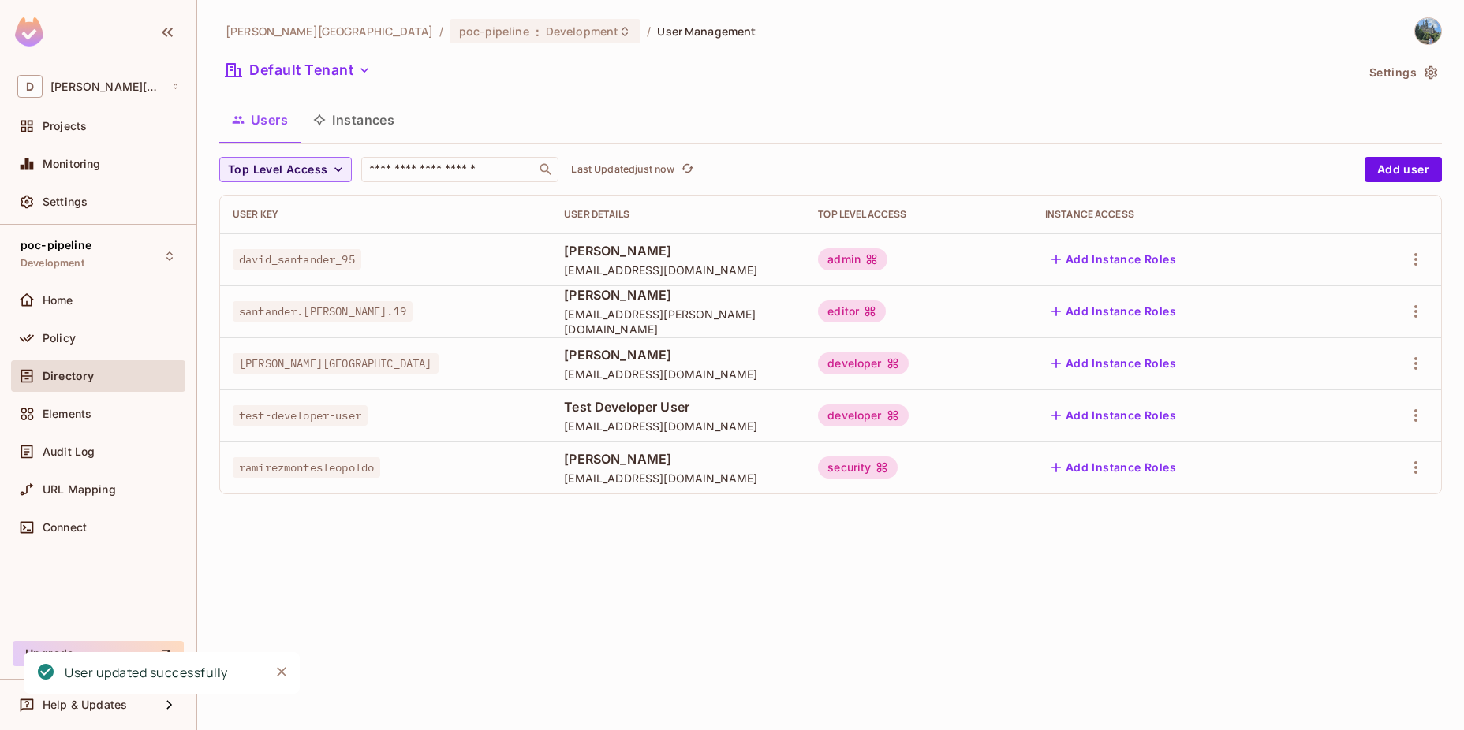
click at [749, 613] on div "[PERSON_NAME][GEOGRAPHIC_DATA] / poc-pipeline : Development / User Management D…" at bounding box center [830, 365] width 1267 height 730
click at [48, 528] on span "Connect" at bounding box center [65, 527] width 44 height 13
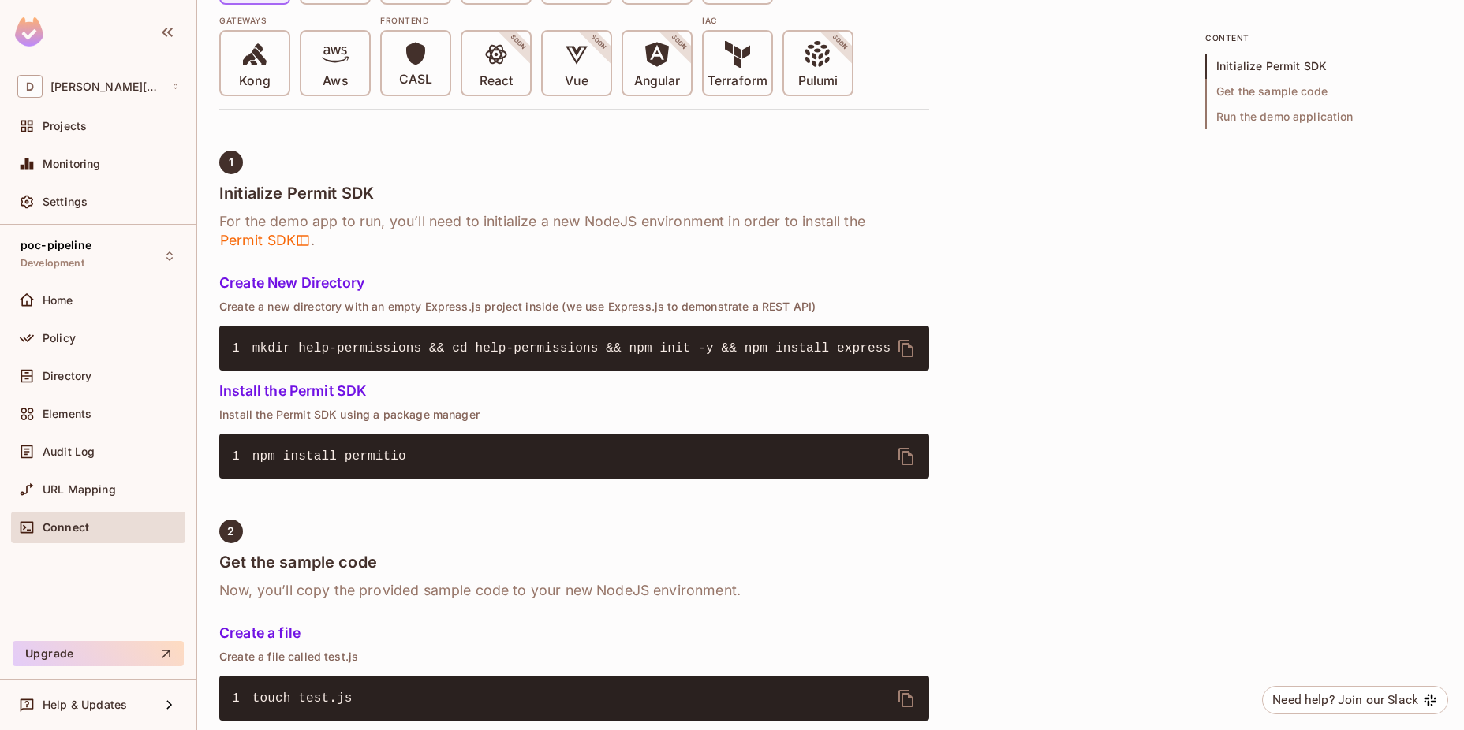
scroll to position [420, 0]
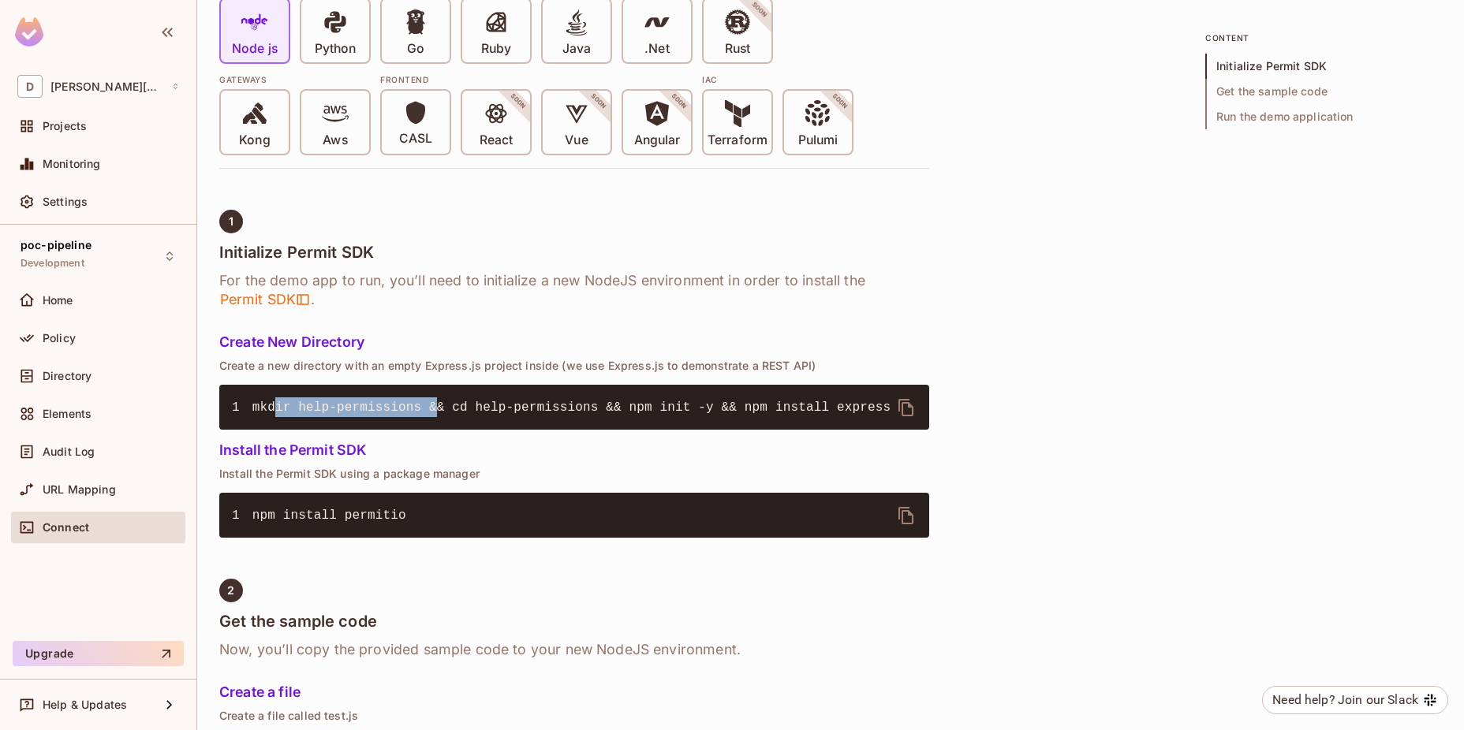
drag, startPoint x: 270, startPoint y: 405, endPoint x: 422, endPoint y: 401, distance: 152.3
click at [422, 401] on span "mkdir help-permissions && cd help-permissions && npm init -y && npm install exp…" at bounding box center [571, 408] width 638 height 14
drag, startPoint x: 422, startPoint y: 401, endPoint x: 370, endPoint y: 413, distance: 53.6
click at [369, 414] on pre "1 mkdir help-permissions && cd help-permissions && npm init -y && npm install e…" at bounding box center [574, 407] width 710 height 45
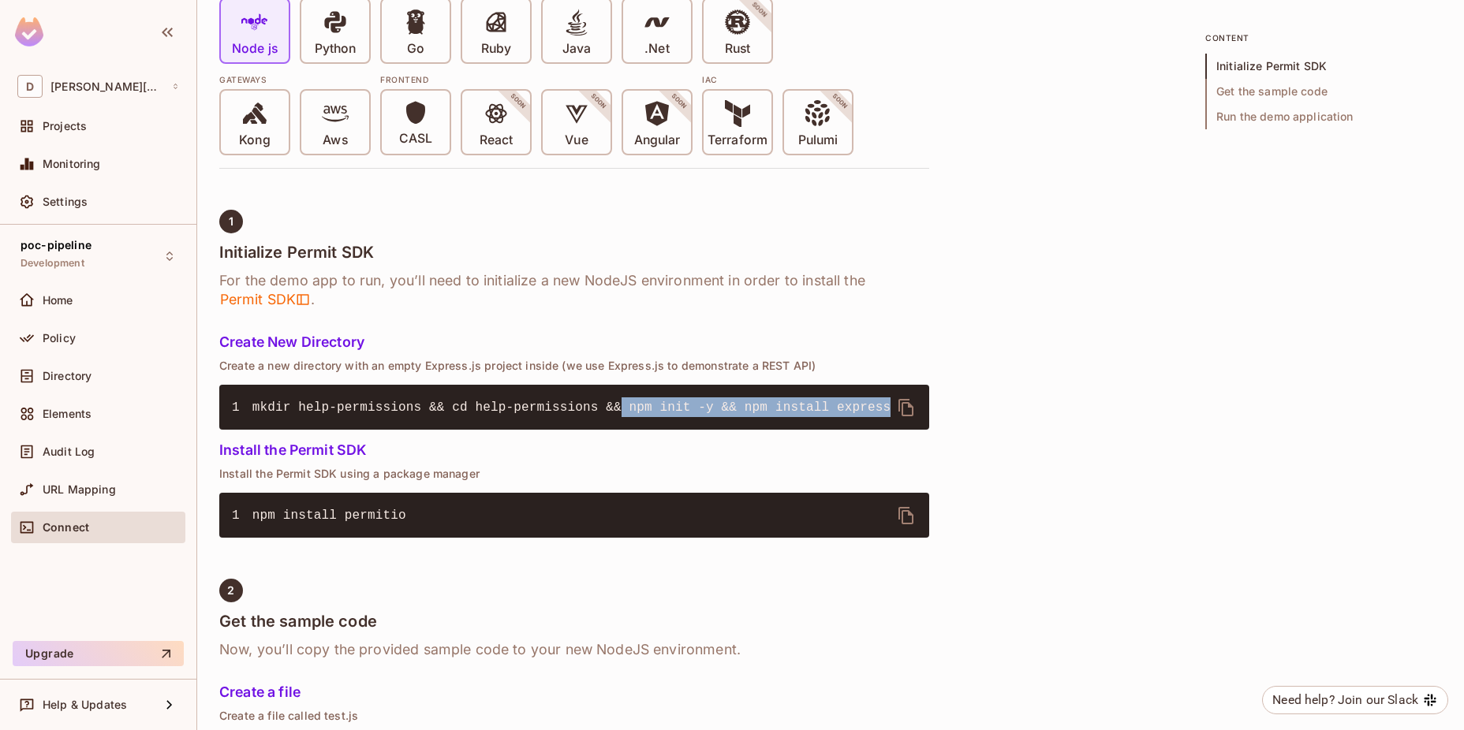
drag, startPoint x: 589, startPoint y: 408, endPoint x: 836, endPoint y: 401, distance: 246.9
click at [836, 401] on span "mkdir help-permissions && cd help-permissions && npm init -y && npm install exp…" at bounding box center [571, 408] width 638 height 14
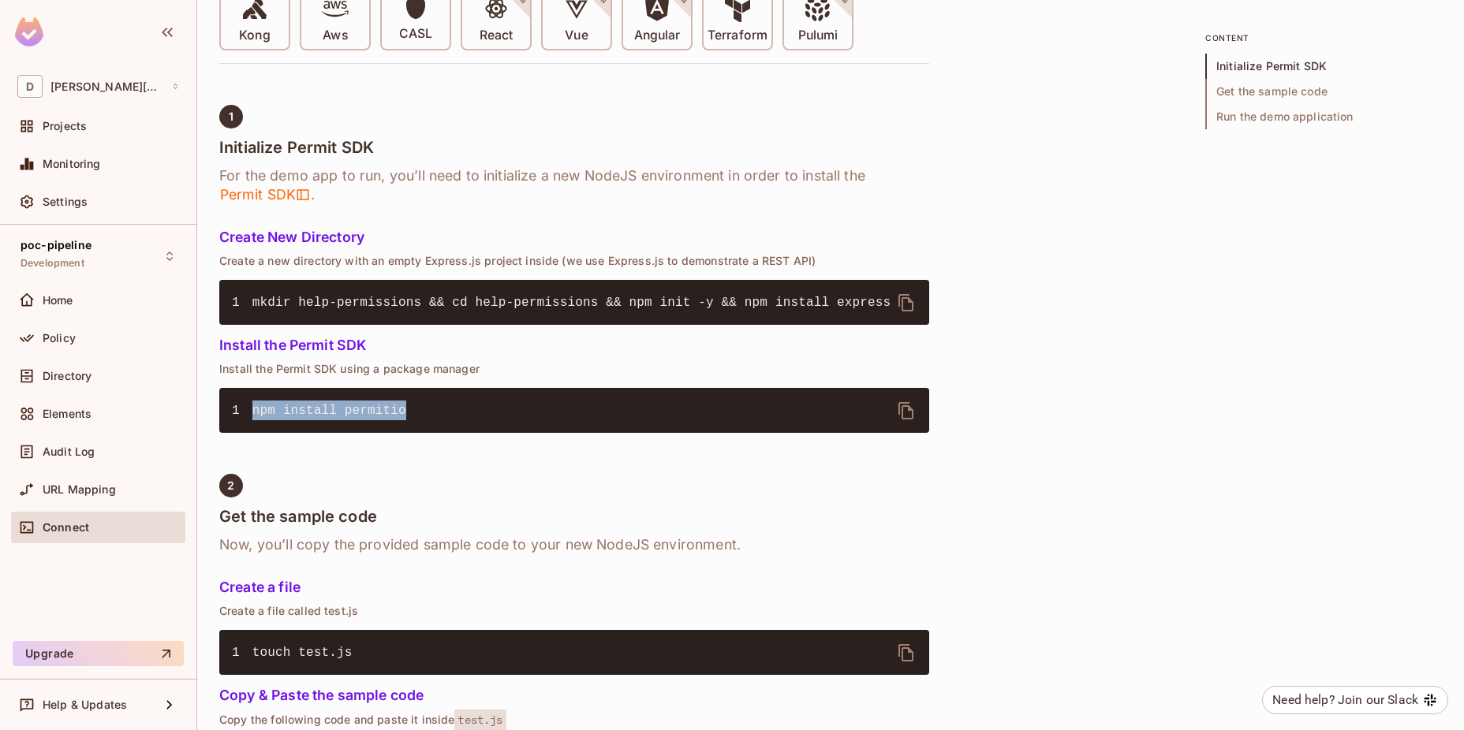
drag, startPoint x: 413, startPoint y: 406, endPoint x: 237, endPoint y: 405, distance: 175.9
click at [237, 405] on pre "1 npm install permitio" at bounding box center [574, 410] width 710 height 45
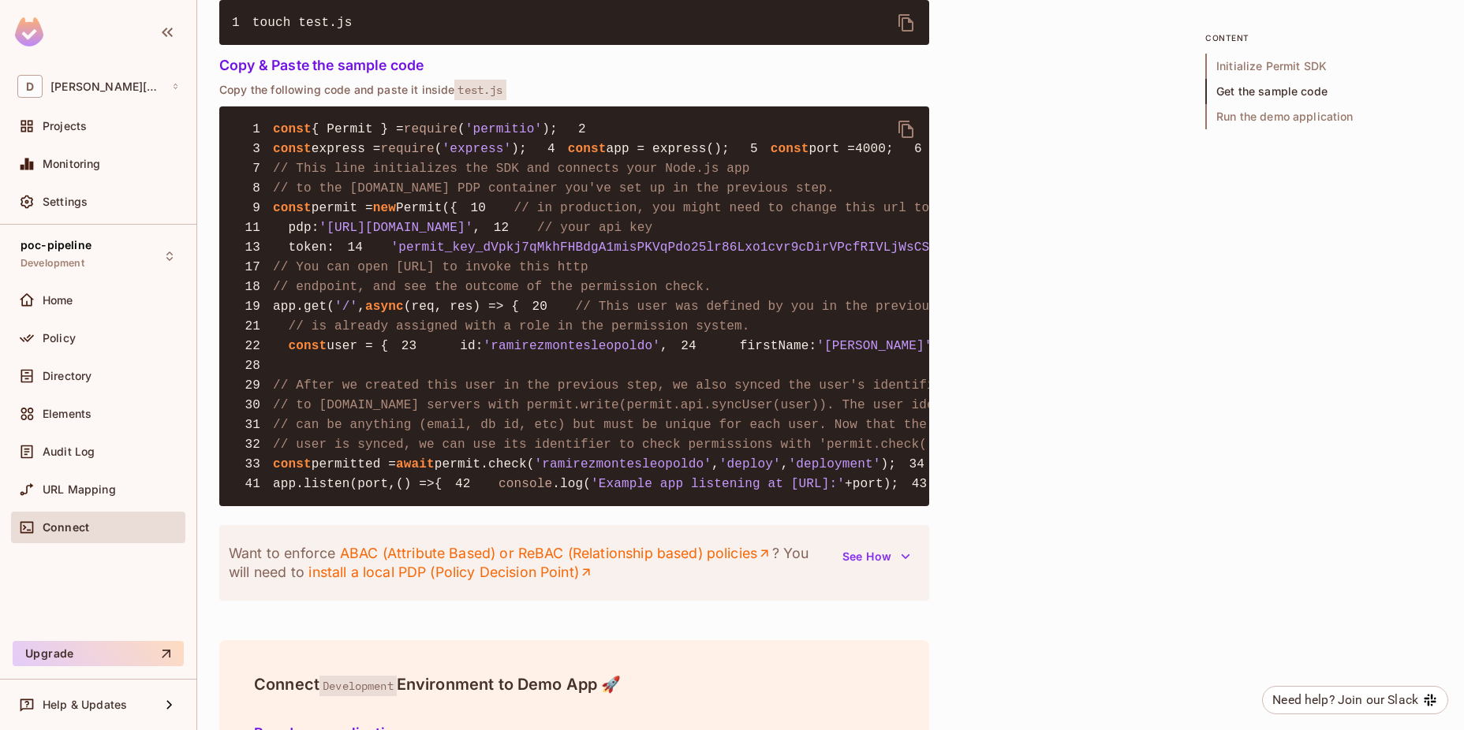
scroll to position [1156, 0]
click at [337, 215] on span "permit =" at bounding box center [343, 207] width 62 height 14
drag, startPoint x: 337, startPoint y: 278, endPoint x: 357, endPoint y: 119, distance: 160.6
click at [357, 121] on span "{ Permit } =" at bounding box center [358, 128] width 92 height 14
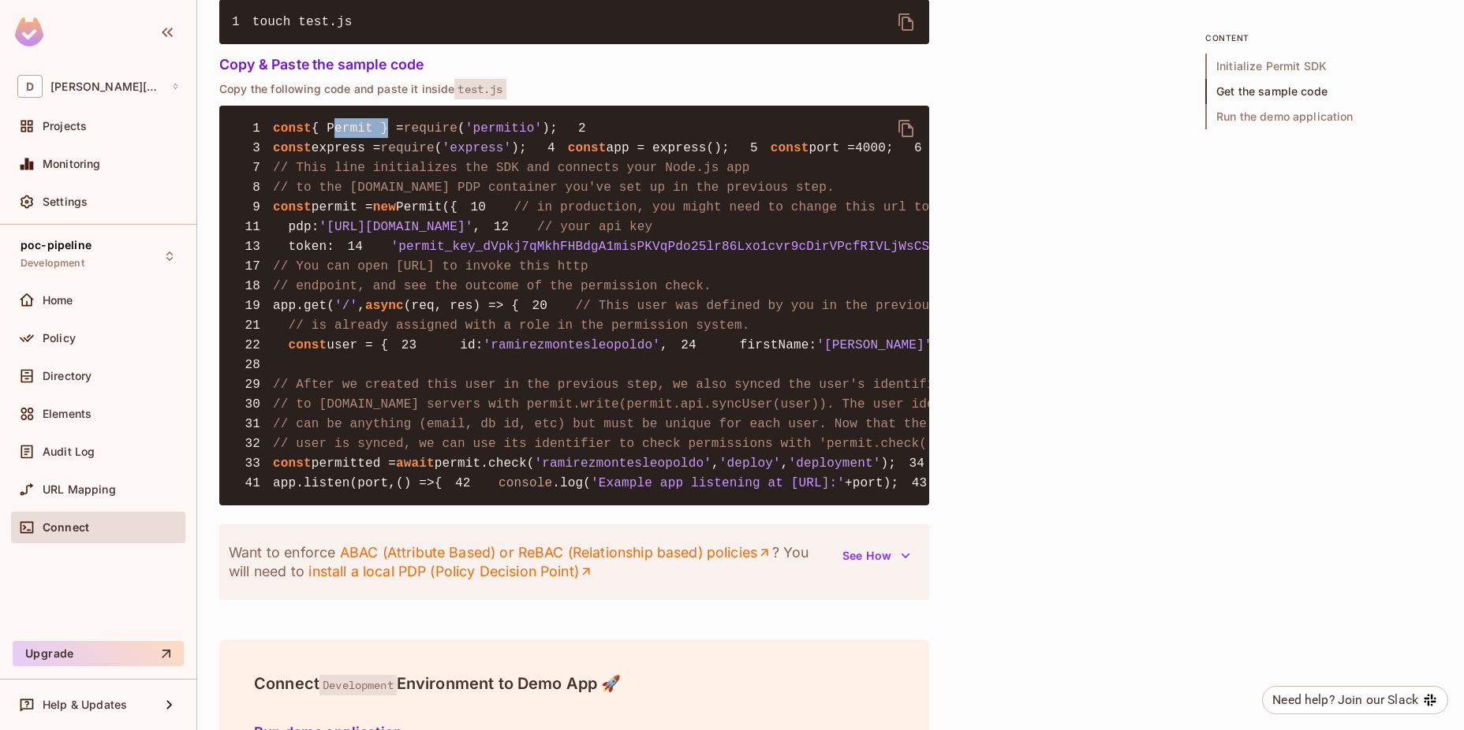
click at [357, 121] on span "{ Permit } =" at bounding box center [358, 128] width 92 height 14
click at [339, 215] on span "permit =" at bounding box center [343, 207] width 62 height 14
drag, startPoint x: 339, startPoint y: 278, endPoint x: 402, endPoint y: 304, distance: 68.2
click at [402, 304] on pre "1 const { Permit } = require ( 'permitio' ); 2 3 const express = require ( 'exp…" at bounding box center [574, 306] width 710 height 400
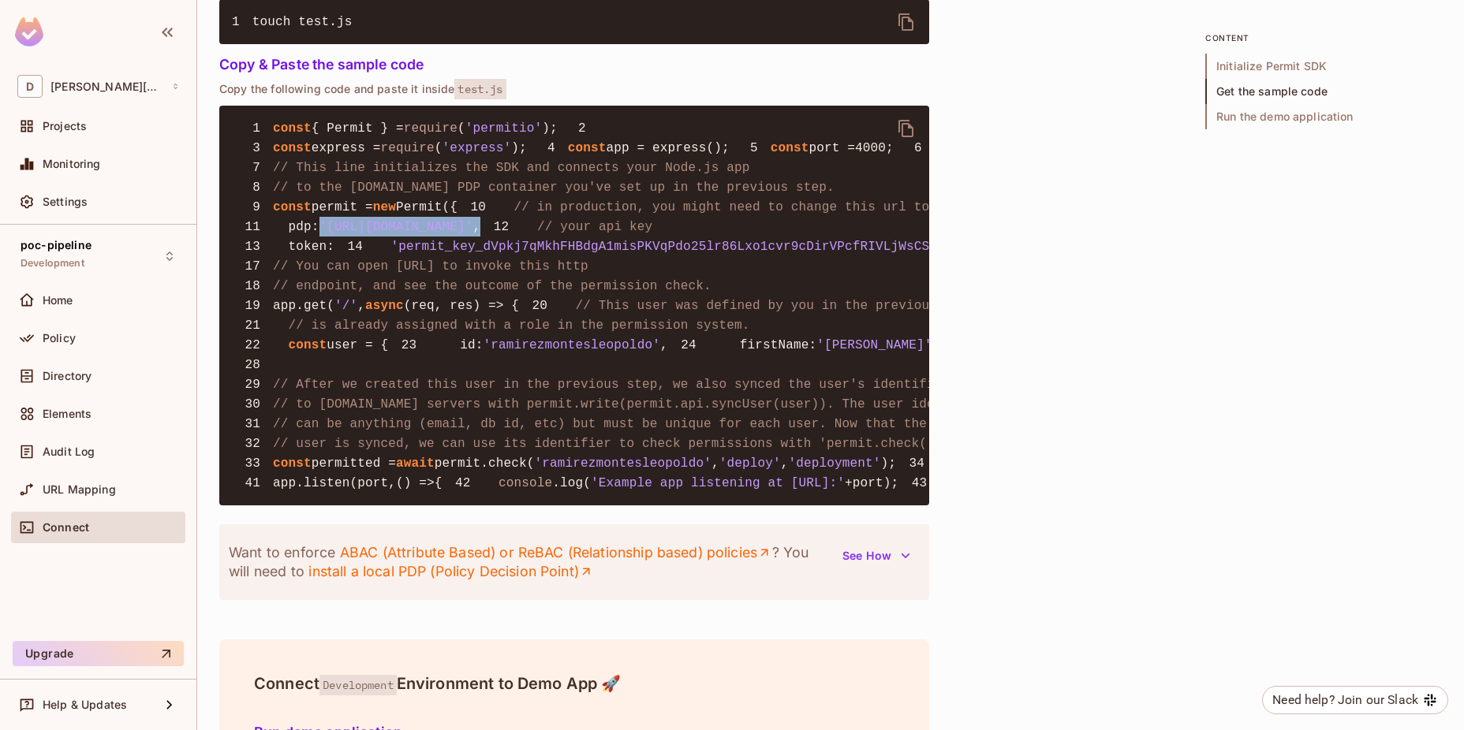
drag, startPoint x: 317, startPoint y: 312, endPoint x: 588, endPoint y: 310, distance: 270.5
click at [588, 310] on pre "1 const { Permit } = require ( 'permitio' ); 2 3 const express = require ( 'exp…" at bounding box center [574, 306] width 710 height 400
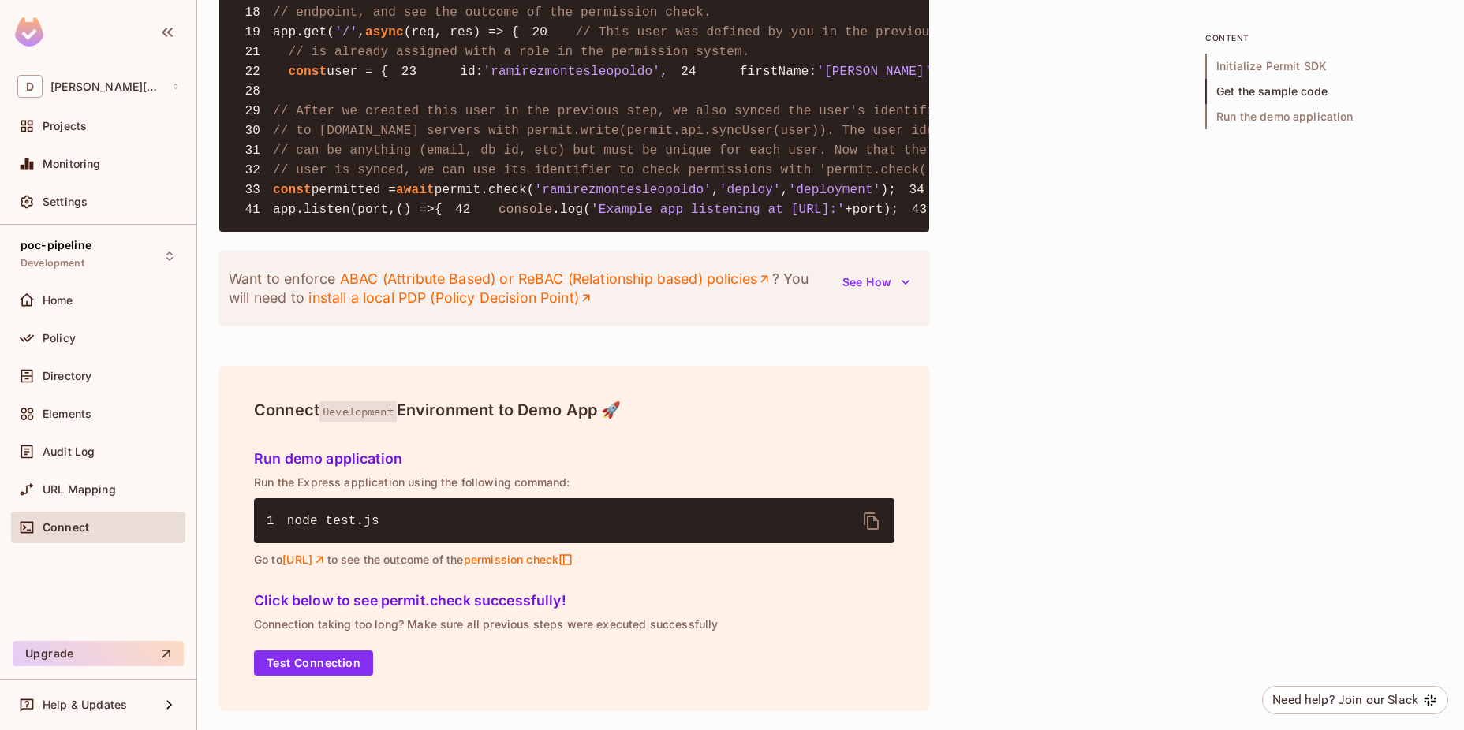
scroll to position [1875, 0]
click at [95, 449] on div "Audit Log" at bounding box center [111, 452] width 136 height 13
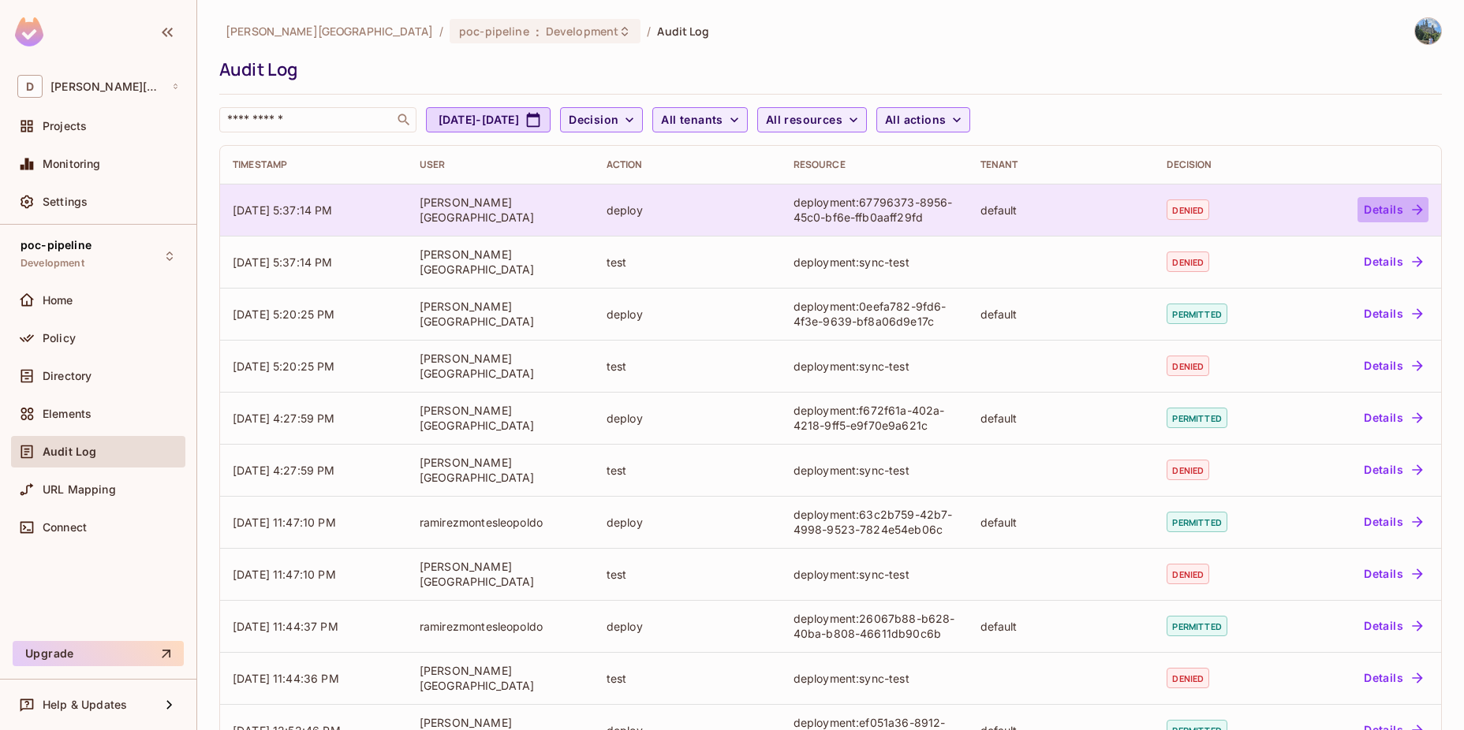
click at [1370, 217] on button "Details" at bounding box center [1392, 209] width 71 height 25
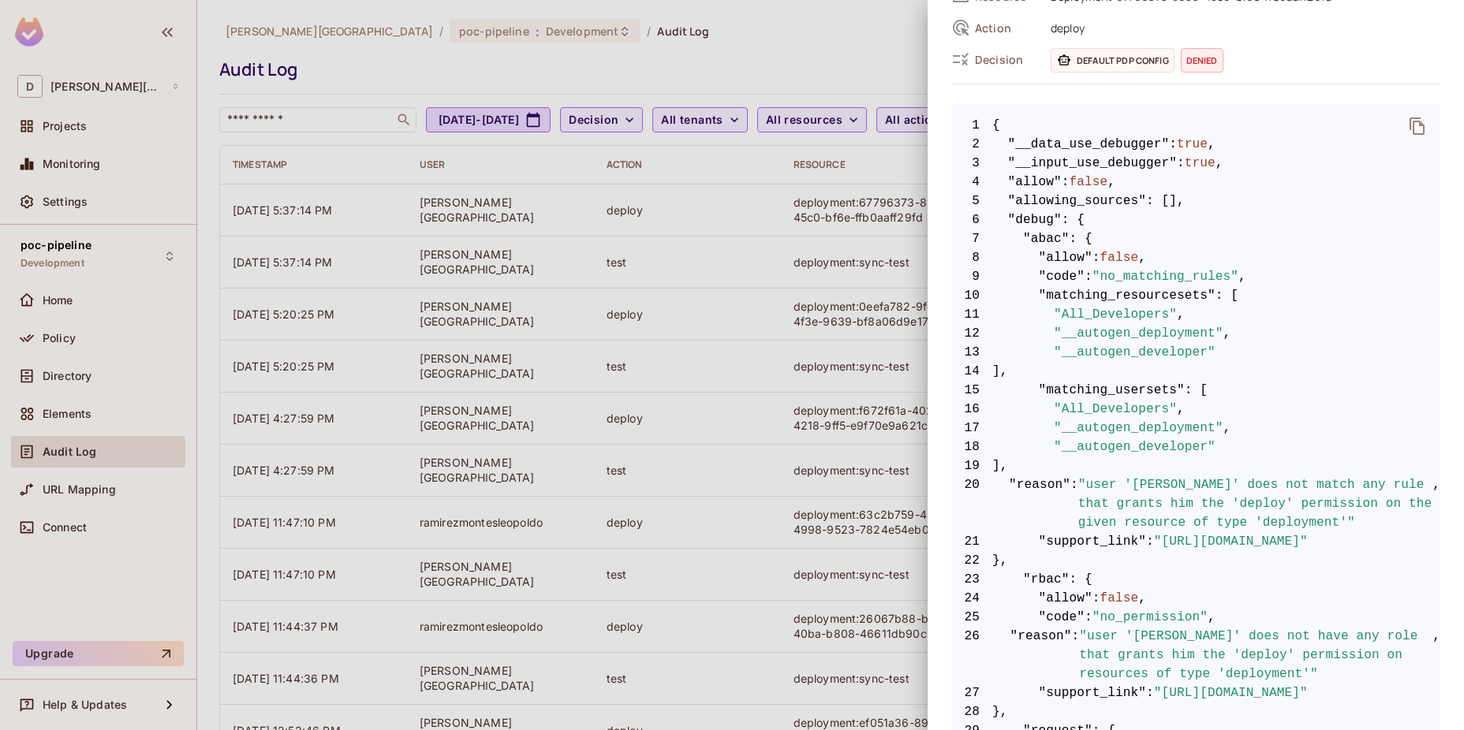
scroll to position [315, 0]
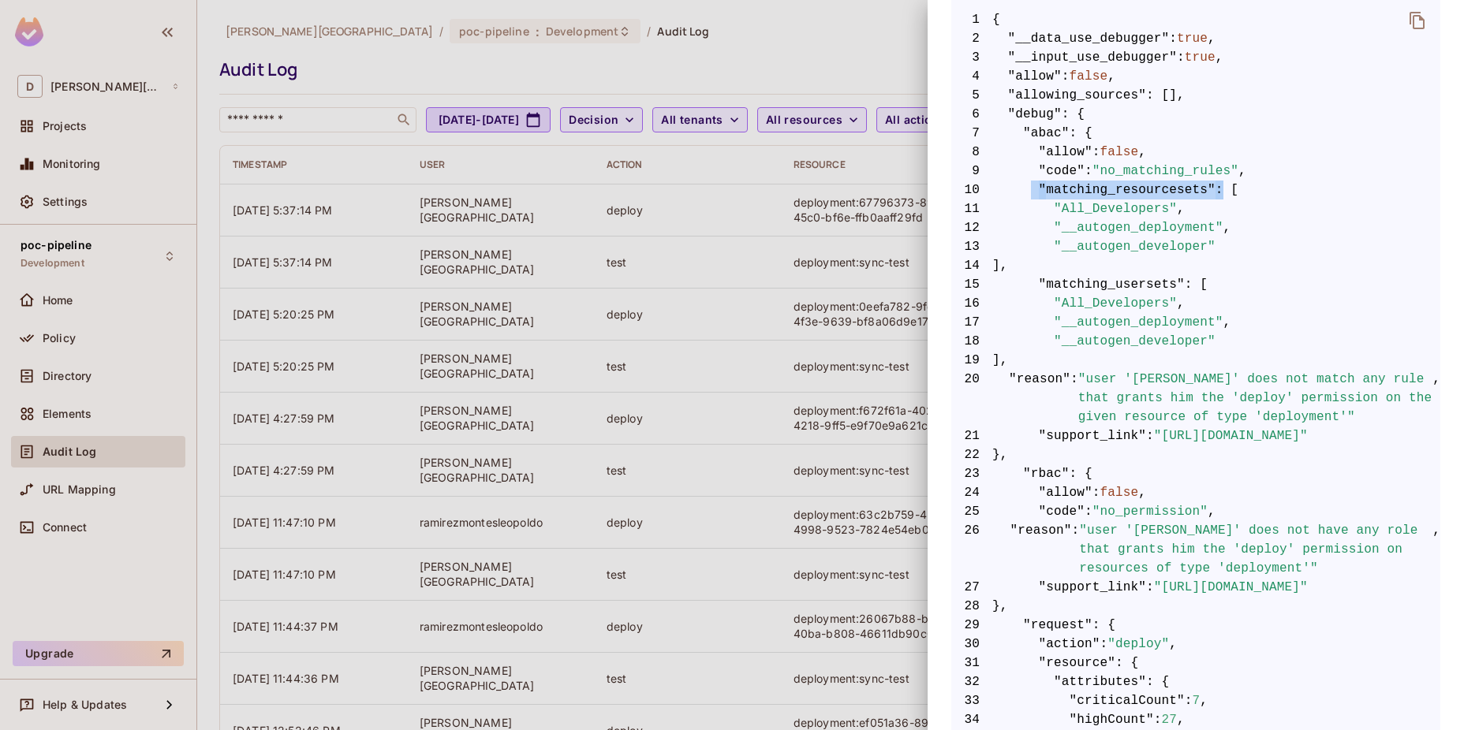
drag, startPoint x: 1029, startPoint y: 192, endPoint x: 1203, endPoint y: 193, distance: 174.3
click at [1203, 193] on span "10 "matching_resourcesets" : [" at bounding box center [1195, 190] width 489 height 19
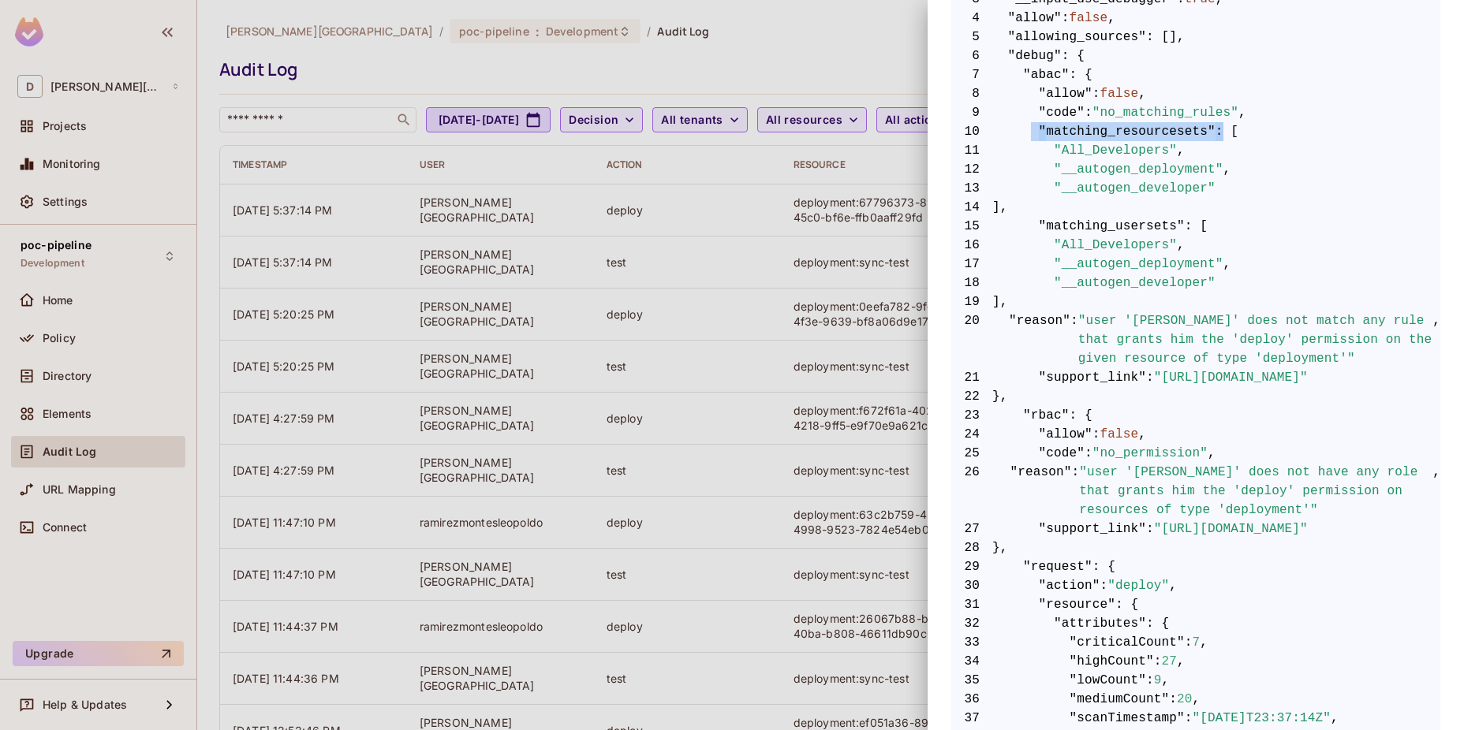
scroll to position [420, 0]
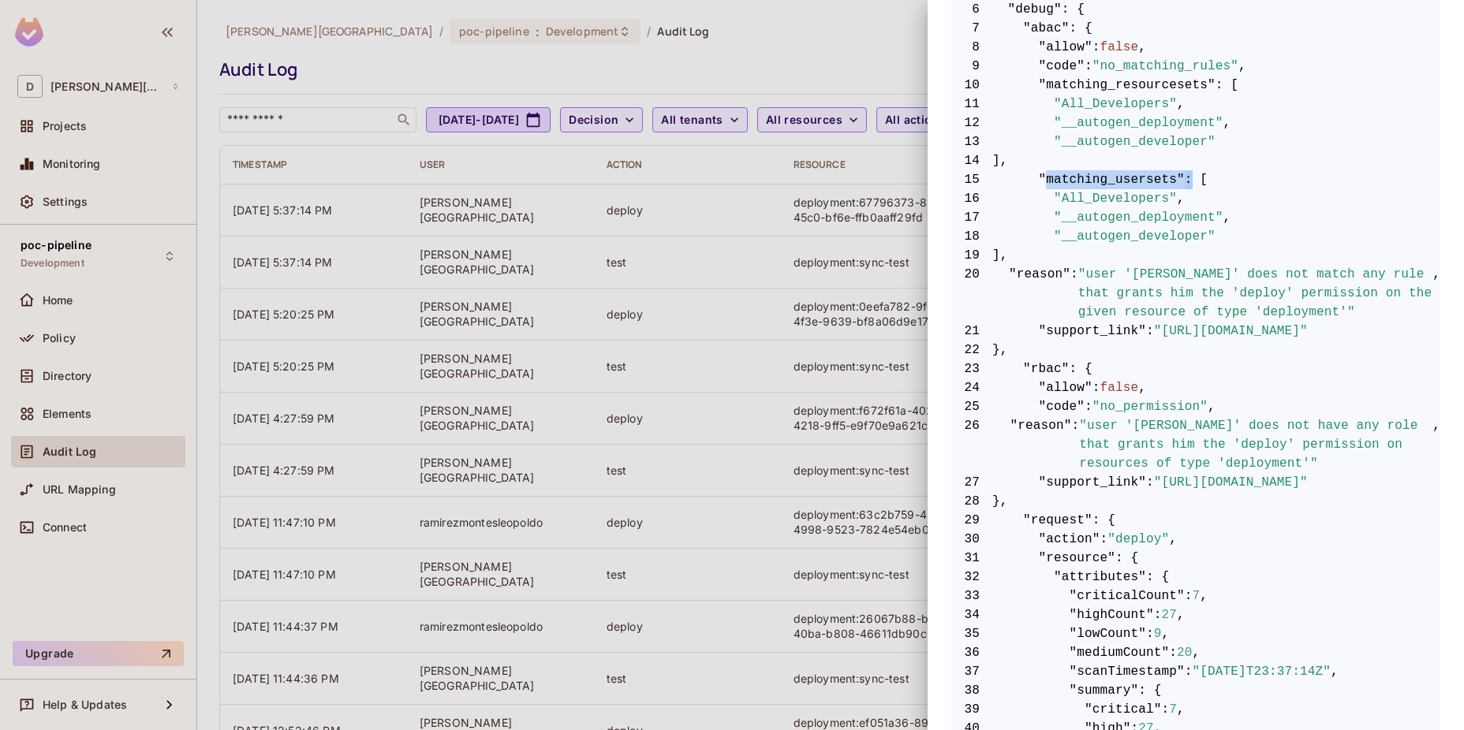
drag, startPoint x: 1042, startPoint y: 178, endPoint x: 1178, endPoint y: 180, distance: 136.4
click at [1178, 180] on span "15 "matching_usersets" : [" at bounding box center [1195, 179] width 489 height 19
drag, startPoint x: 1010, startPoint y: 275, endPoint x: 1337, endPoint y: 305, distance: 328.6
click at [1337, 305] on span "20 "reason" : "user '[PERSON_NAME]' does not match any rule that grants him the…" at bounding box center [1195, 293] width 489 height 57
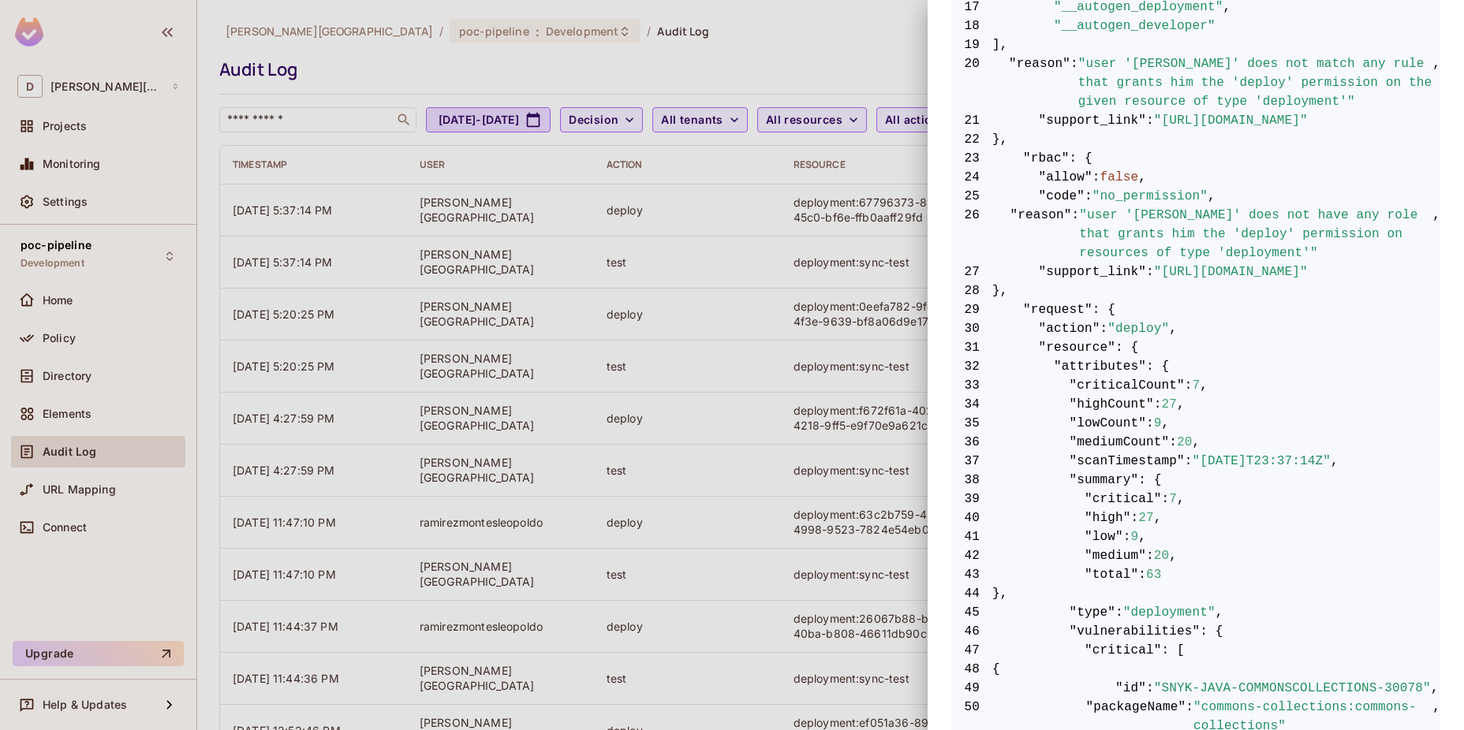
scroll to position [736, 0]
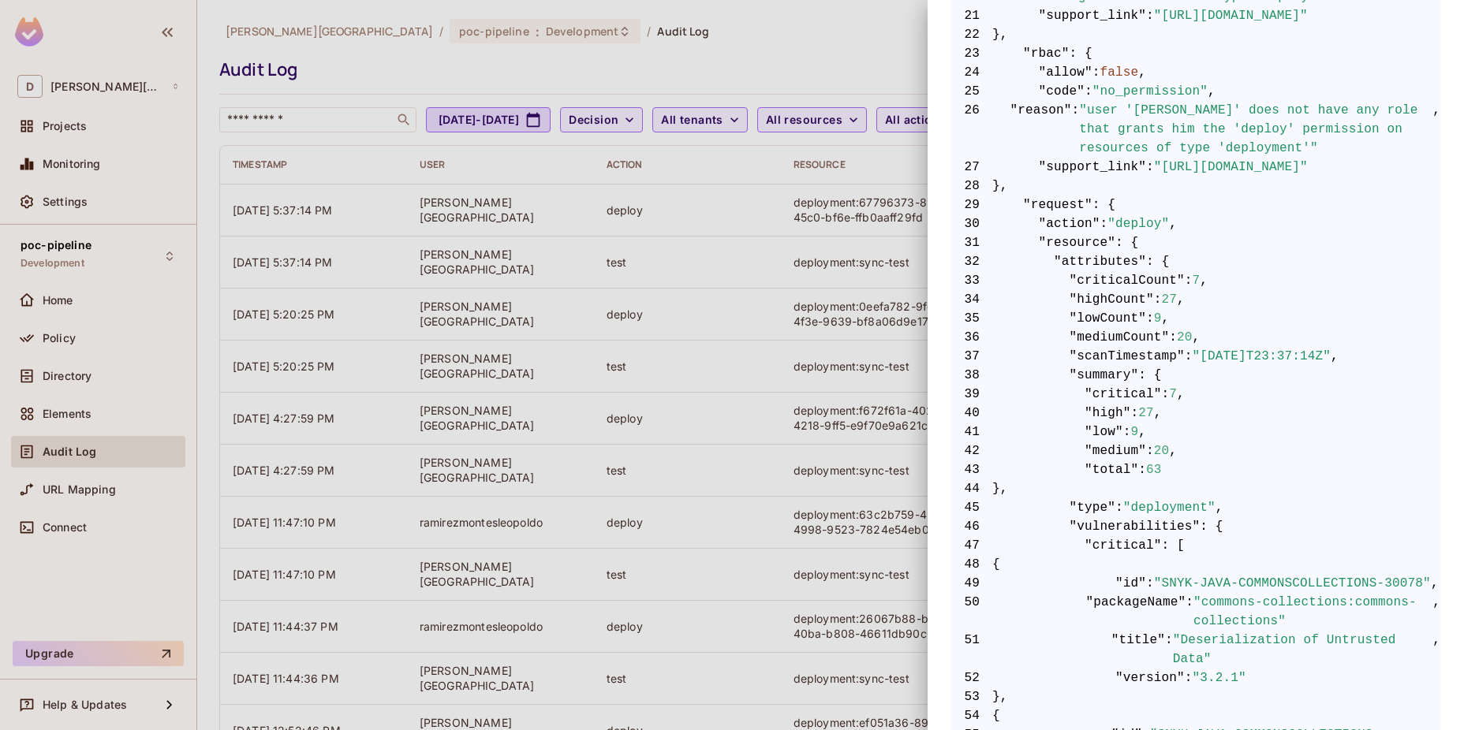
drag, startPoint x: 1052, startPoint y: 221, endPoint x: 1174, endPoint y: 451, distance: 260.7
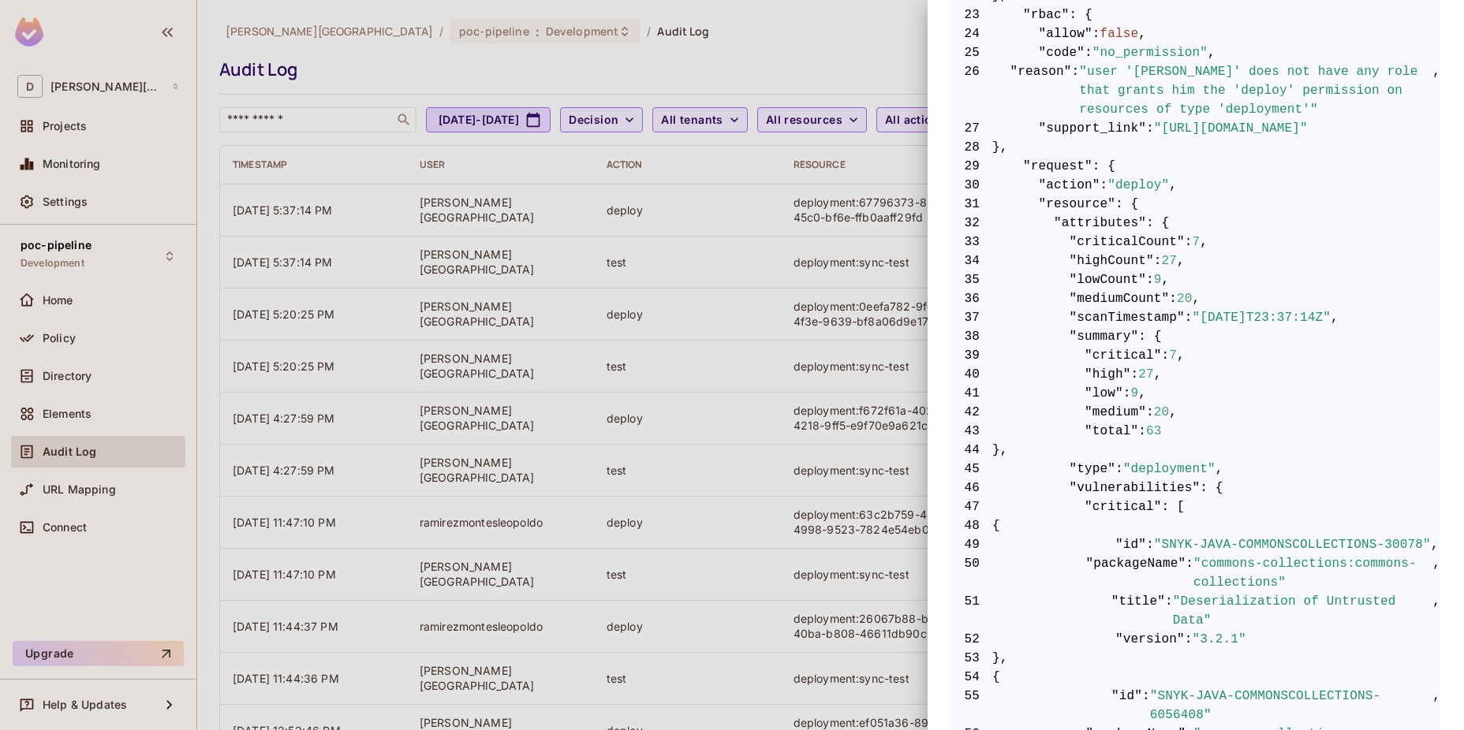
scroll to position [841, 0]
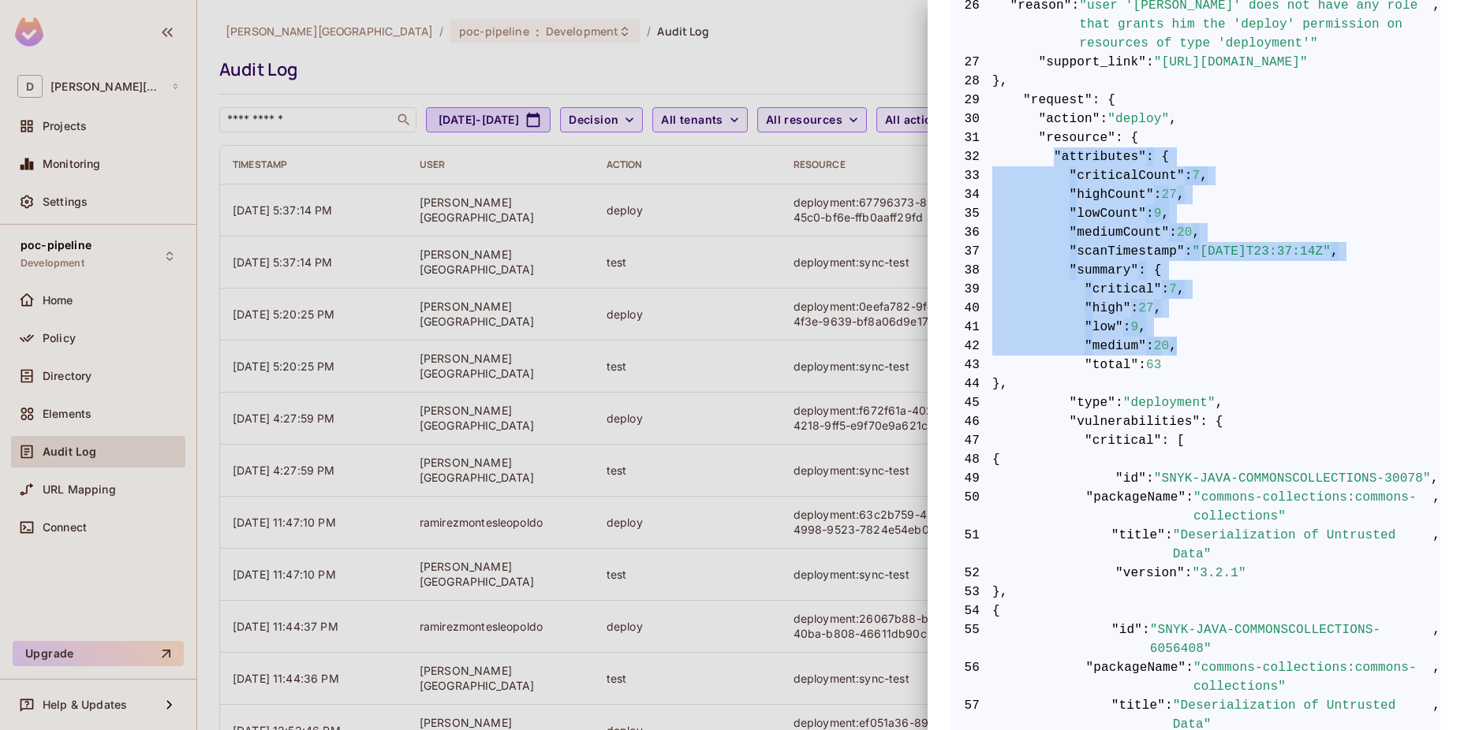
drag, startPoint x: 1046, startPoint y: 160, endPoint x: 1206, endPoint y: 352, distance: 249.2
click at [1208, 345] on span "42 "medium" : 20 ," at bounding box center [1195, 346] width 489 height 19
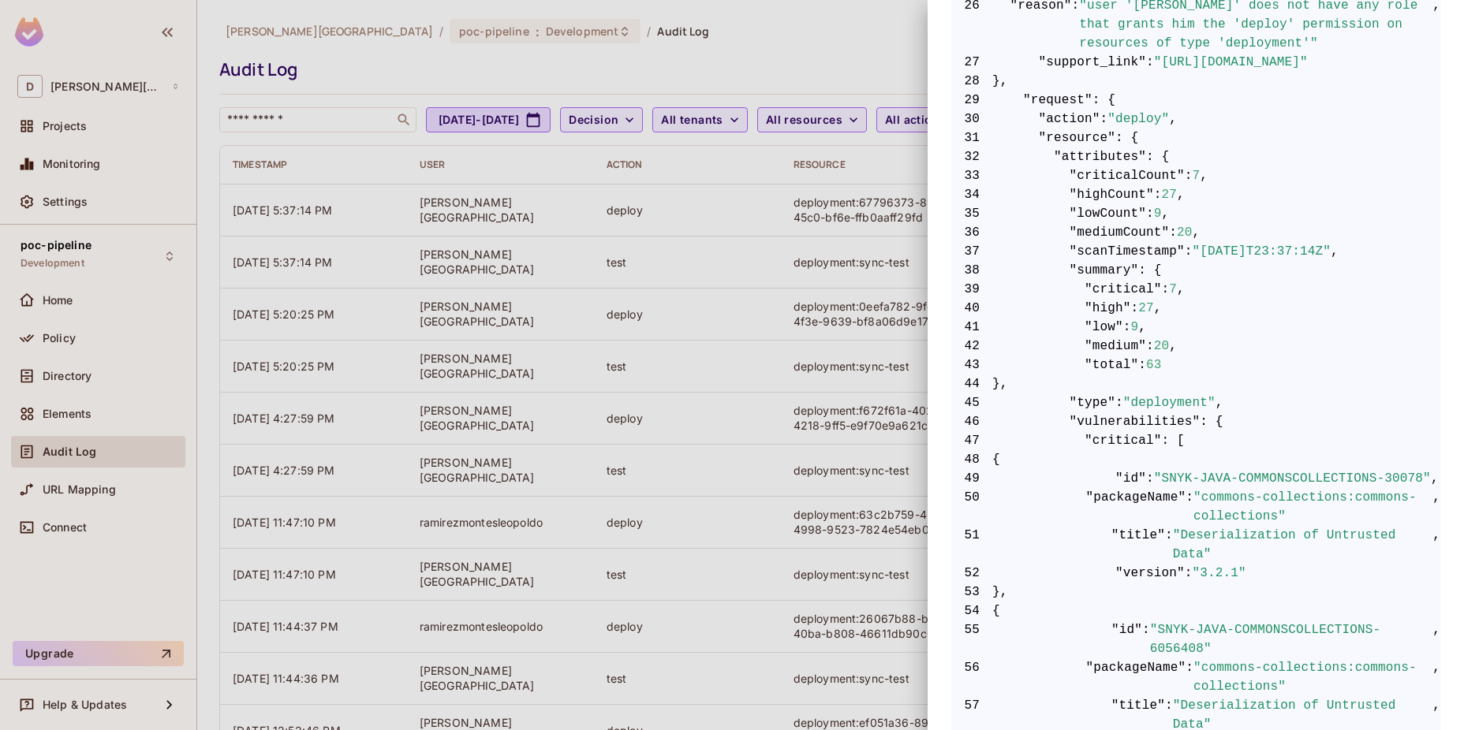
click at [1192, 356] on span "43 "total" : 63" at bounding box center [1195, 365] width 489 height 19
drag, startPoint x: 1095, startPoint y: 176, endPoint x: 1196, endPoint y: 168, distance: 101.3
click at [1196, 168] on span "33 "criticalCount" : 7 ," at bounding box center [1195, 175] width 489 height 19
drag, startPoint x: 1071, startPoint y: 194, endPoint x: 1151, endPoint y: 192, distance: 80.5
click at [1151, 192] on span "34 "highCount" : 27 ," at bounding box center [1195, 194] width 489 height 19
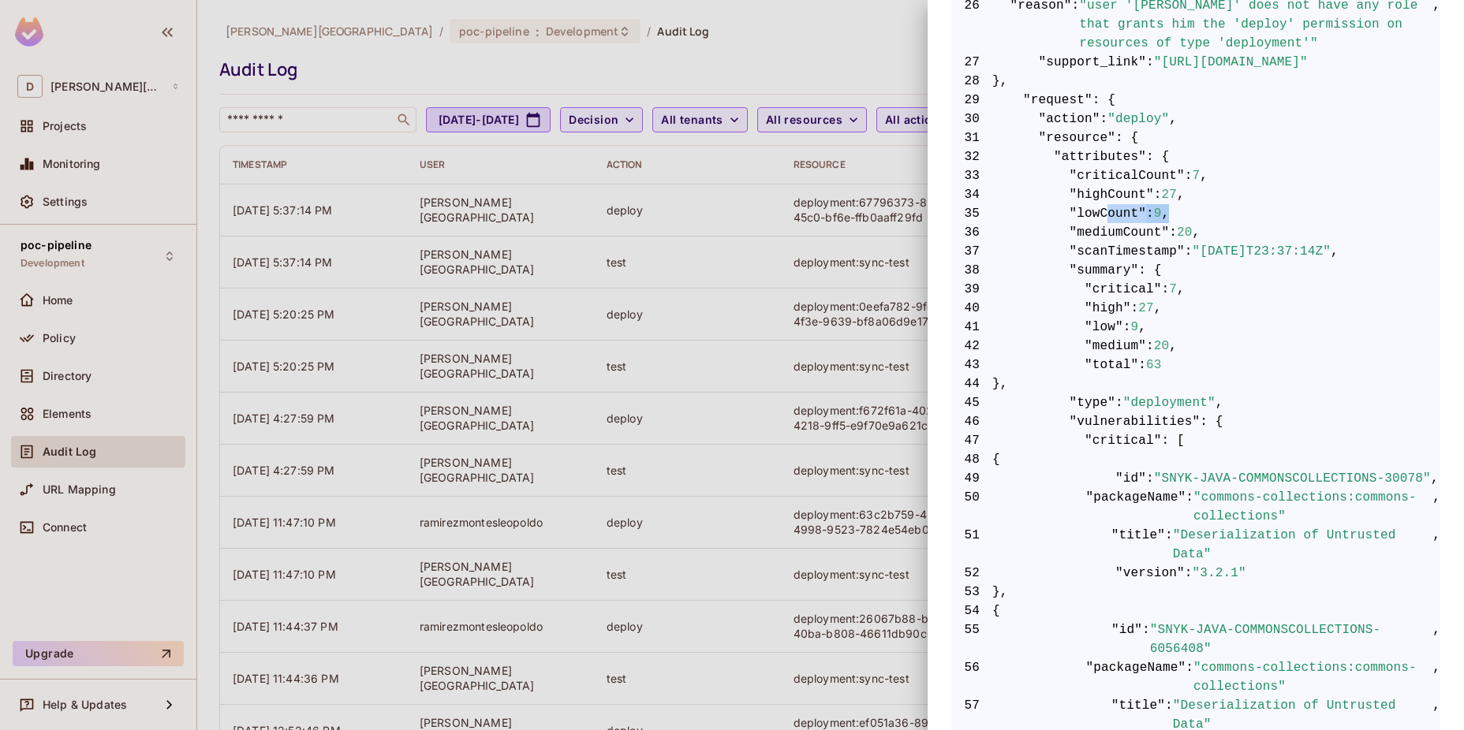
drag, startPoint x: 1151, startPoint y: 192, endPoint x: 1183, endPoint y: 207, distance: 34.9
click at [1183, 207] on span "35 "lowCount" : 9 ," at bounding box center [1195, 213] width 489 height 19
drag, startPoint x: 1183, startPoint y: 207, endPoint x: 1181, endPoint y: 228, distance: 21.4
click at [1181, 228] on span "36 "mediumCount" : 20 ," at bounding box center [1195, 232] width 489 height 19
click at [1287, 293] on span "39 "critical" : 7 ," at bounding box center [1195, 289] width 489 height 19
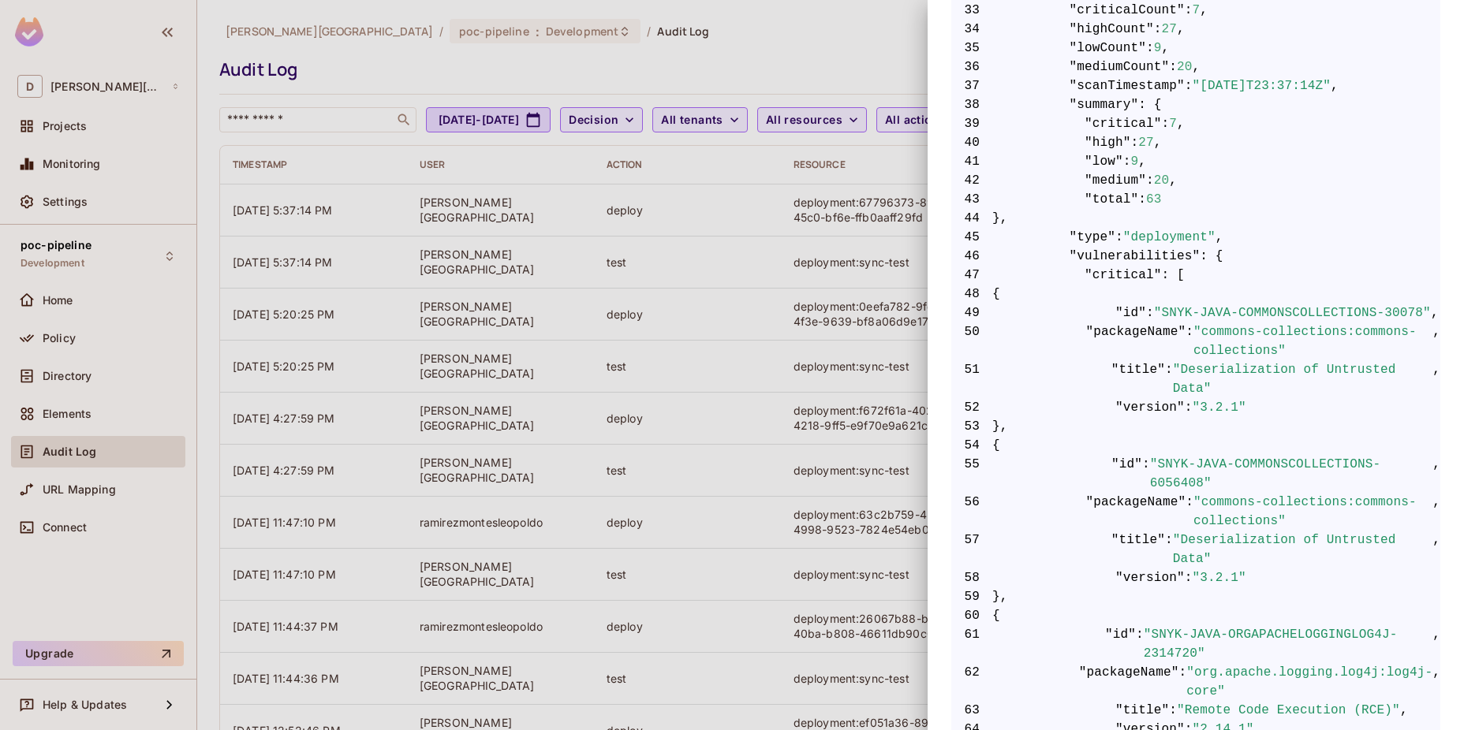
scroll to position [1051, 0]
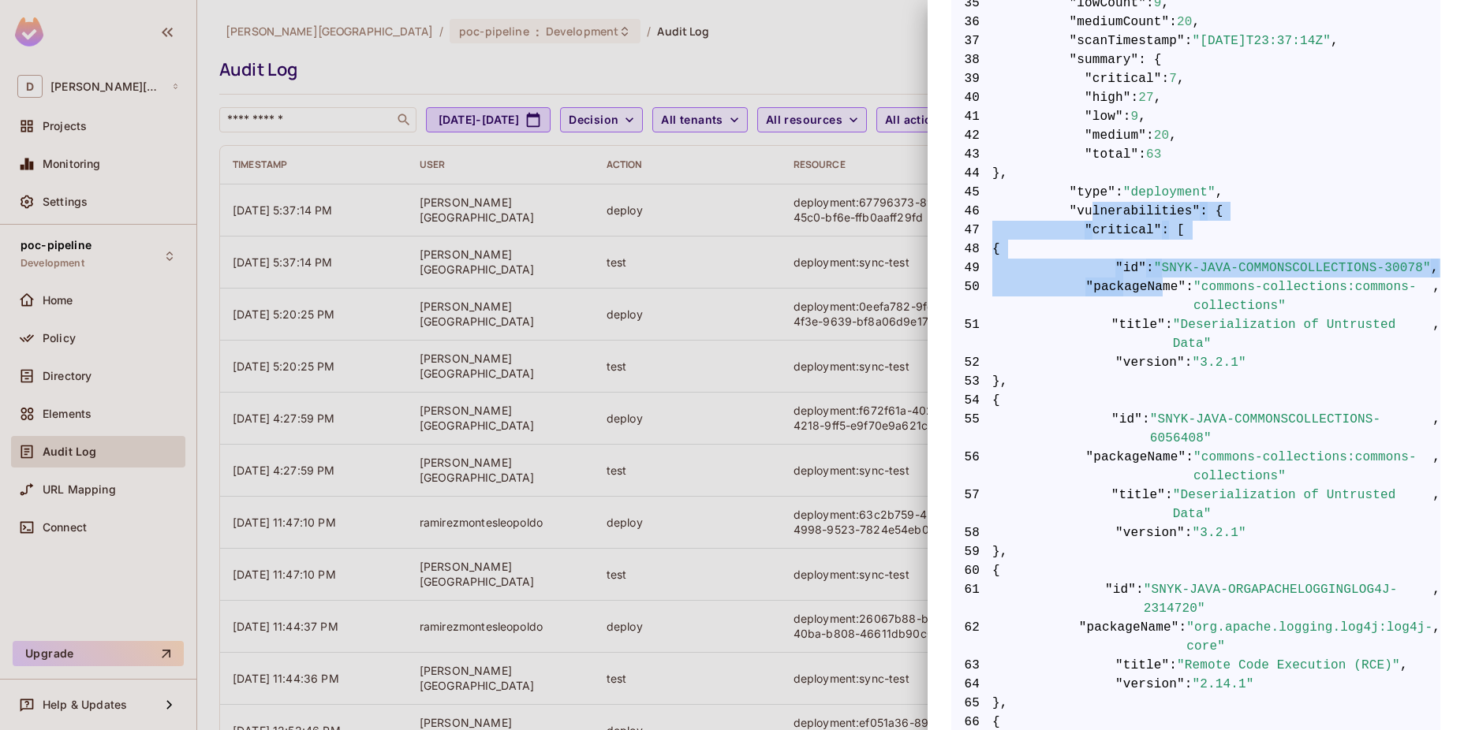
drag, startPoint x: 1083, startPoint y: 206, endPoint x: 1155, endPoint y: 293, distance: 113.7
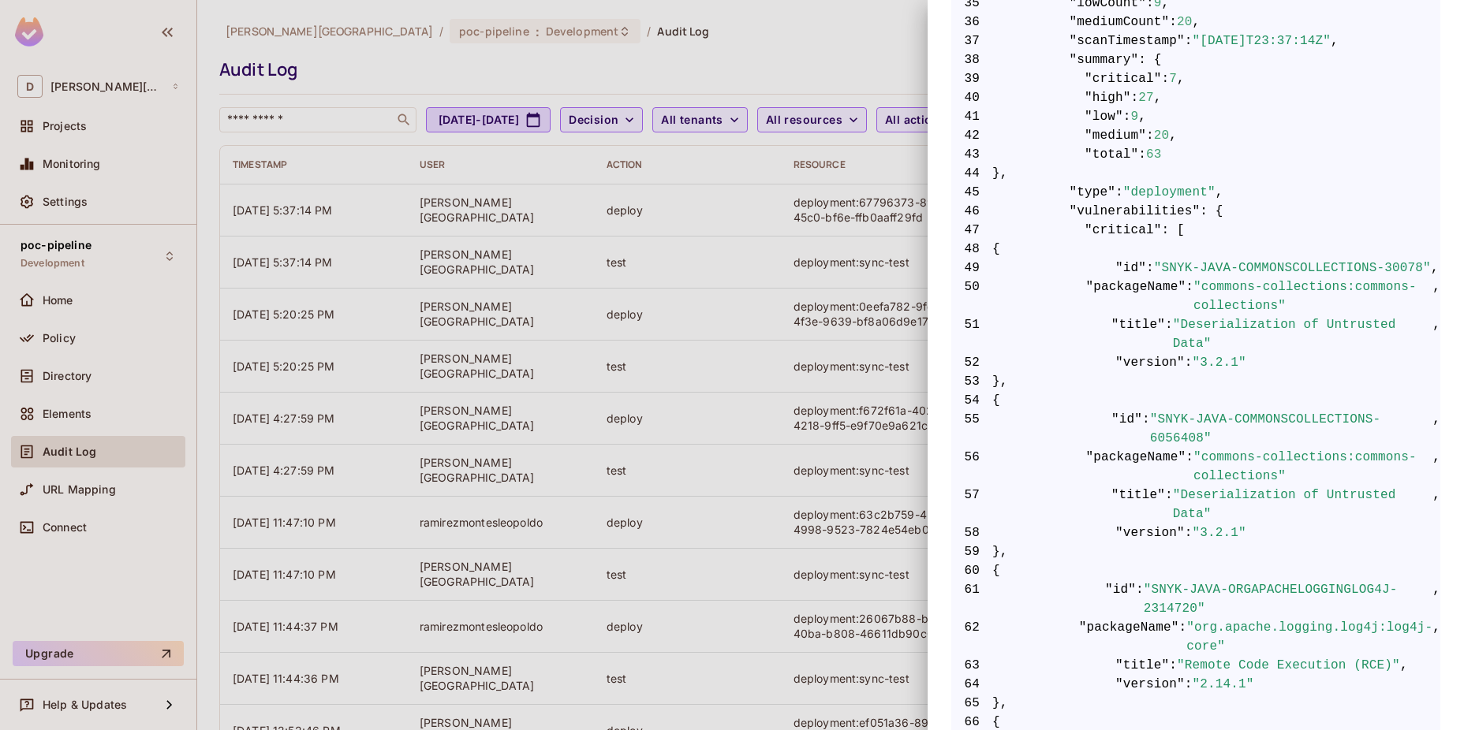
drag, startPoint x: 1155, startPoint y: 293, endPoint x: 1173, endPoint y: 352, distance: 61.1
click at [1185, 353] on span ":" at bounding box center [1189, 362] width 8 height 19
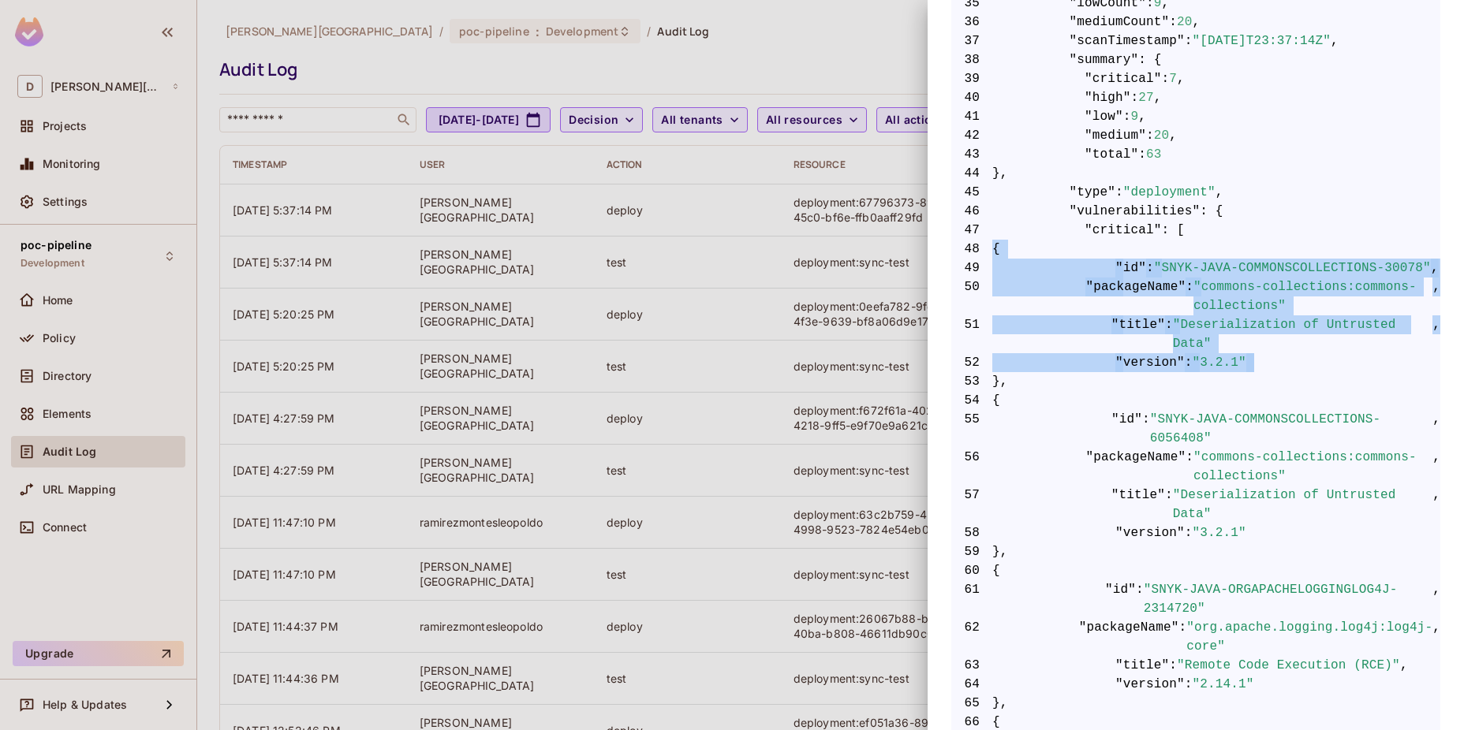
drag, startPoint x: 1155, startPoint y: 368, endPoint x: 1061, endPoint y: 239, distance: 160.3
drag, startPoint x: 1061, startPoint y: 239, endPoint x: 1207, endPoint y: 316, distance: 165.1
click at [1207, 316] on span ""Deserialization of Untrusted Data"" at bounding box center [1303, 334] width 260 height 38
click at [1204, 323] on span ""Deserialization of Untrusted Data"" at bounding box center [1303, 334] width 260 height 38
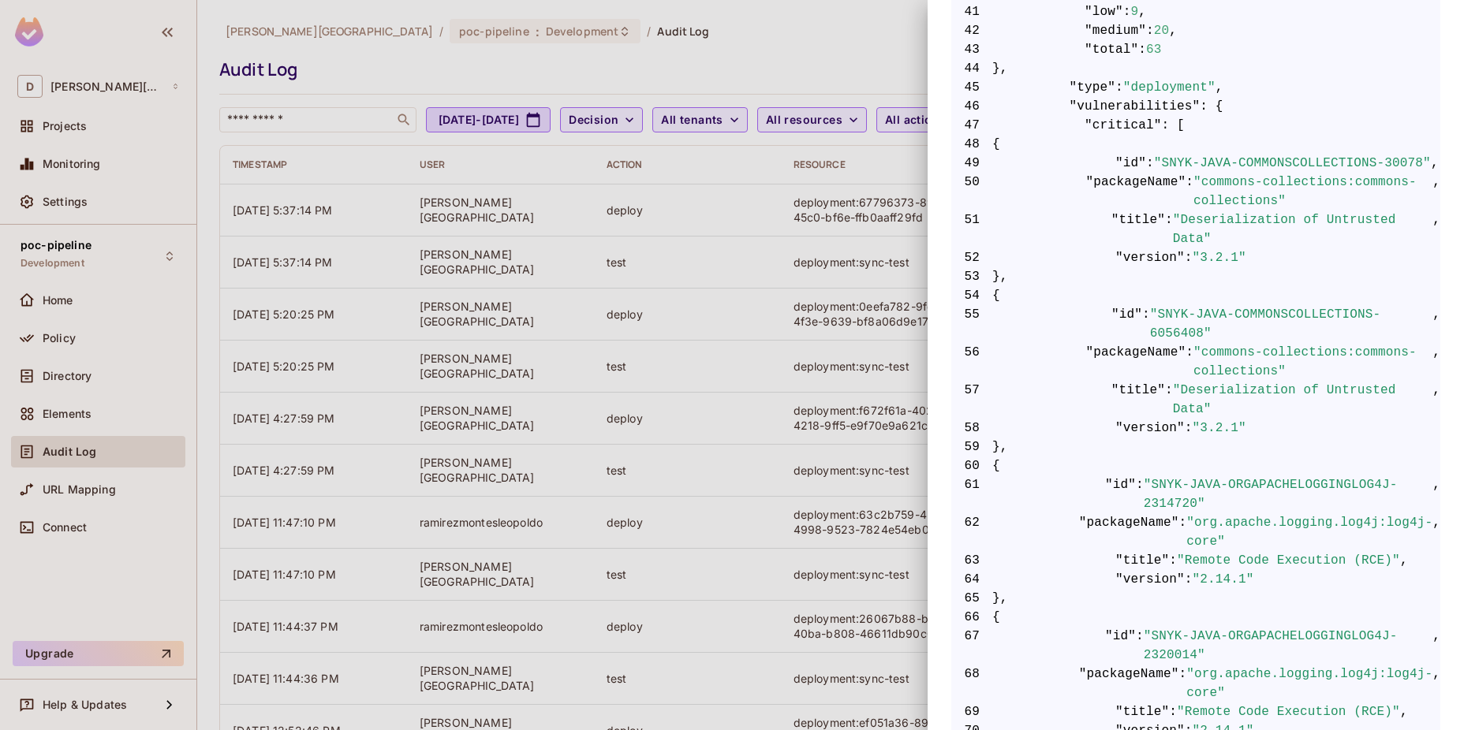
scroll to position [1156, 0]
drag, startPoint x: 1070, startPoint y: 106, endPoint x: 1208, endPoint y: 108, distance: 138.0
click at [1208, 108] on span "46 "vulnerabilities" : {" at bounding box center [1195, 106] width 489 height 19
drag, startPoint x: 1208, startPoint y: 108, endPoint x: 1180, endPoint y: 192, distance: 89.0
click at [1185, 192] on span ":" at bounding box center [1189, 192] width 8 height 38
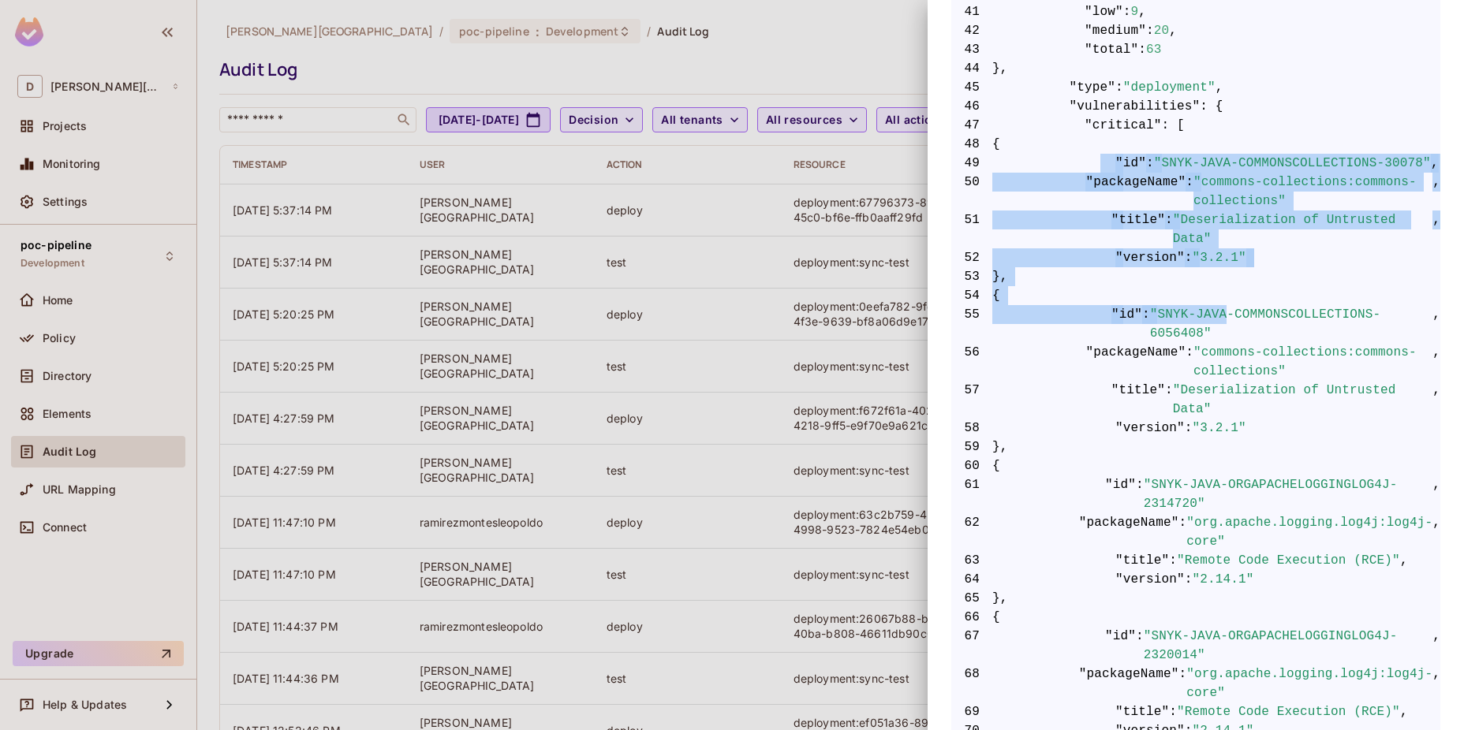
drag, startPoint x: 1180, startPoint y: 192, endPoint x: 1218, endPoint y: 285, distance: 100.0
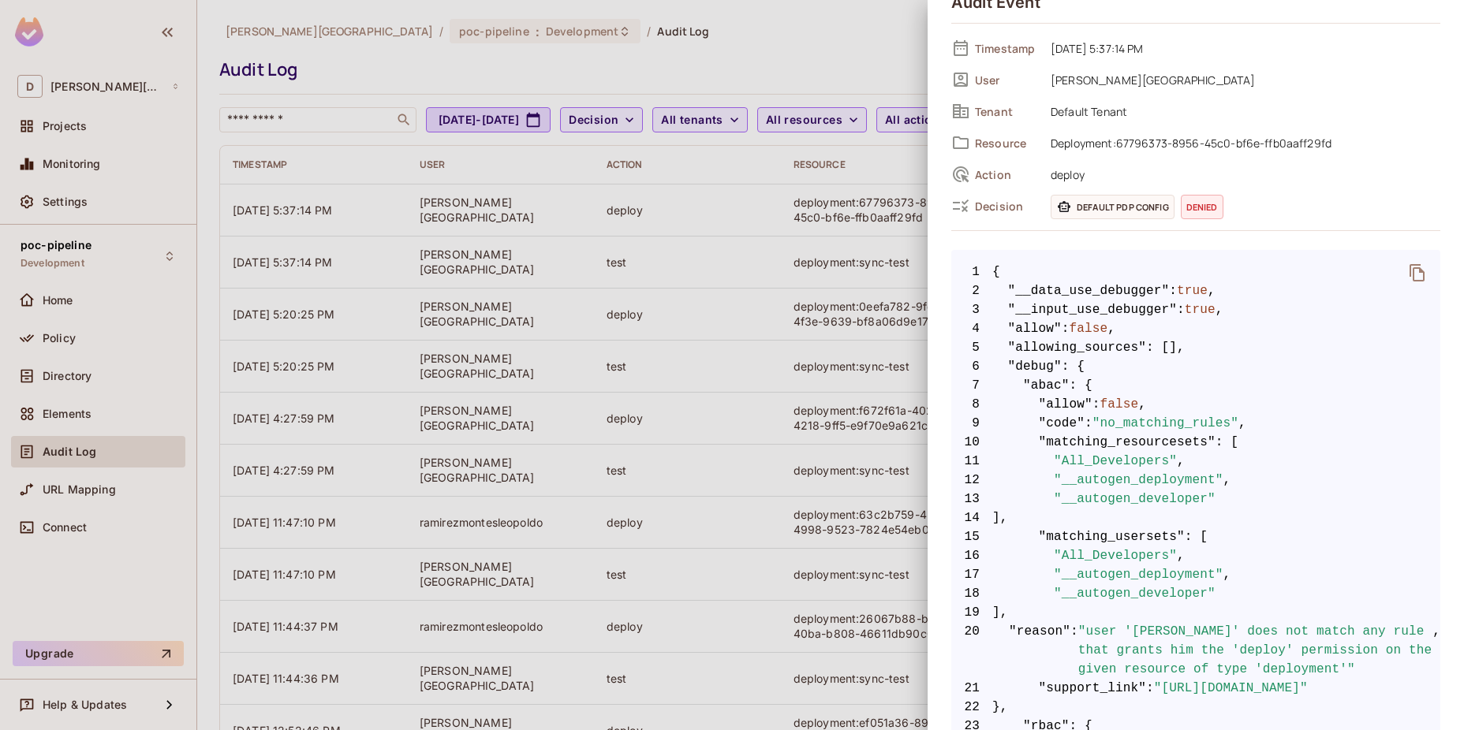
scroll to position [0, 0]
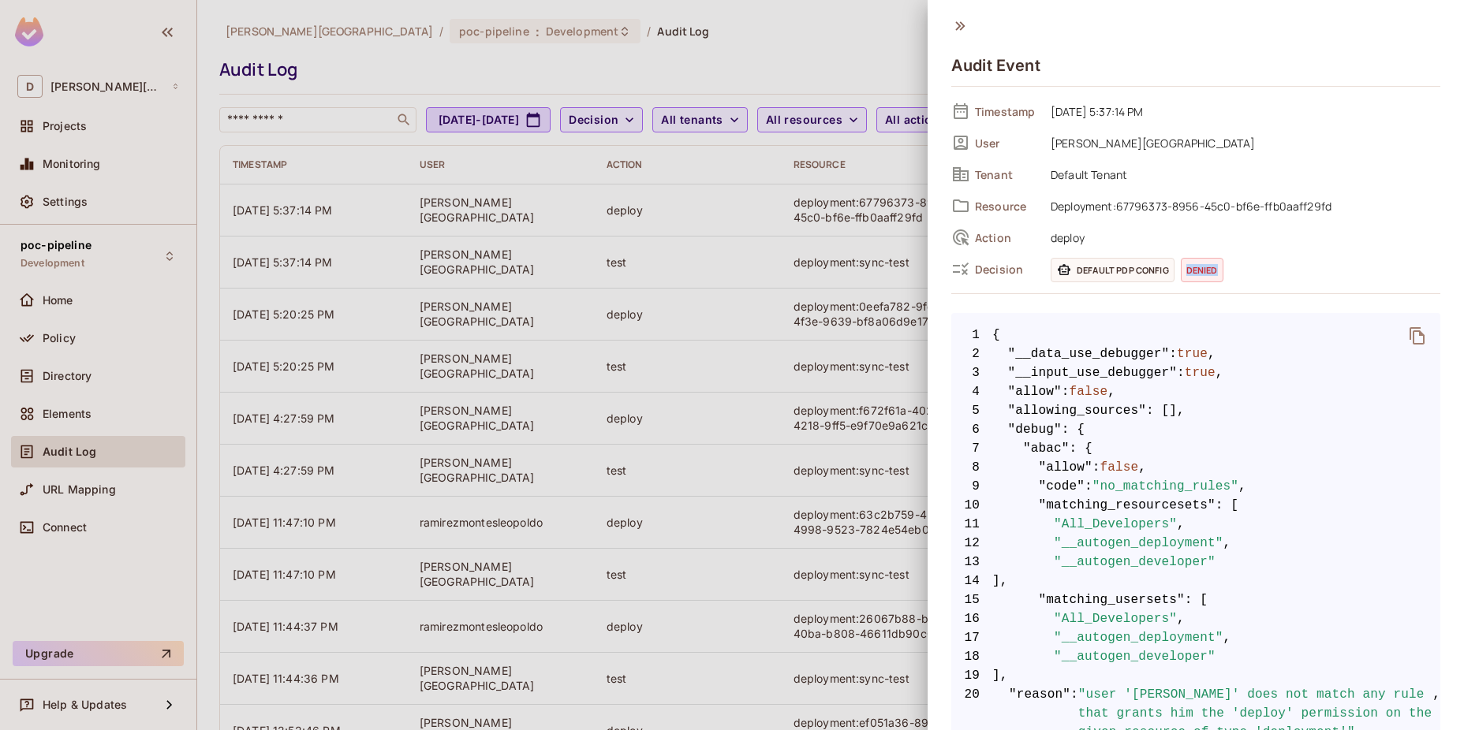
drag, startPoint x: 1212, startPoint y: 270, endPoint x: 1185, endPoint y: 272, distance: 27.6
click at [1185, 272] on span "denied" at bounding box center [1202, 270] width 43 height 24
click at [806, 405] on div at bounding box center [732, 365] width 1464 height 730
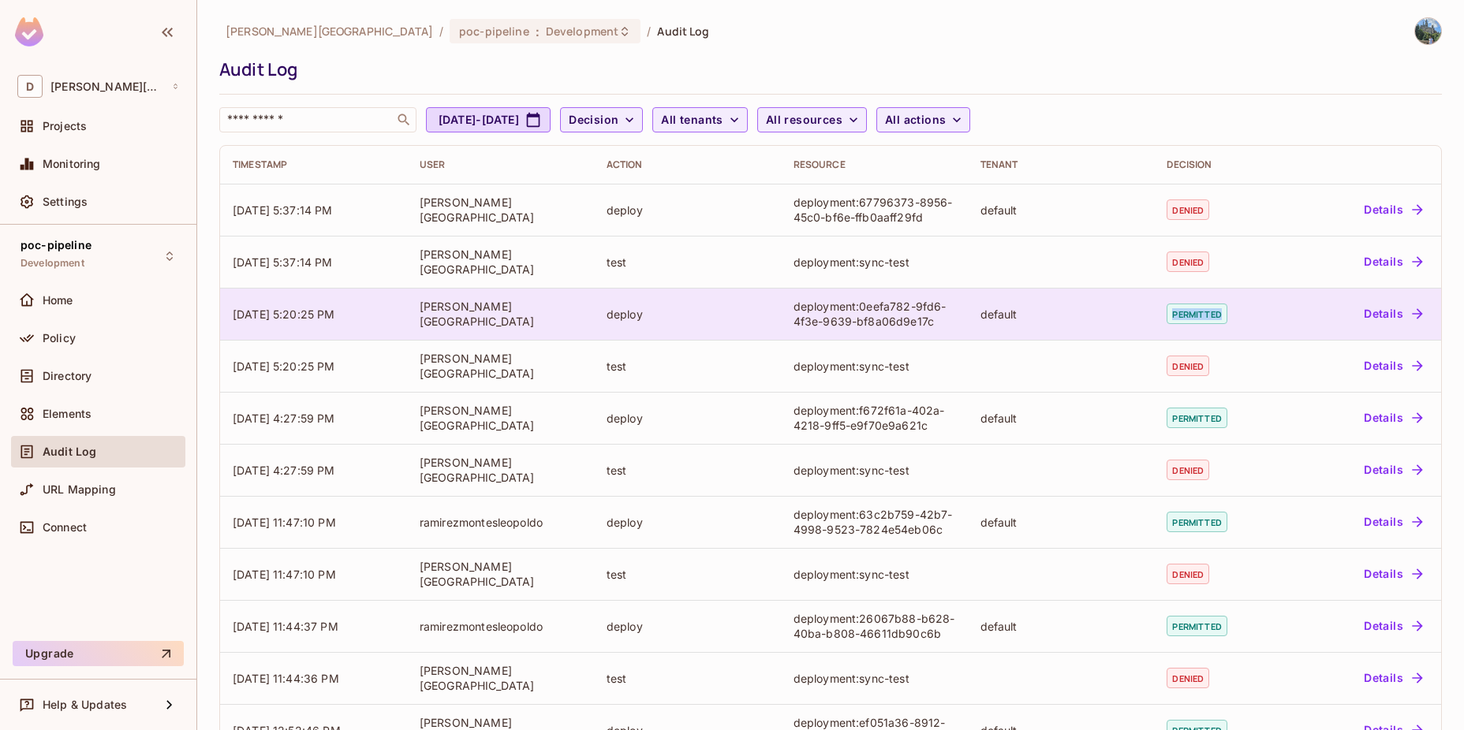
drag, startPoint x: 1229, startPoint y: 320, endPoint x: 1132, endPoint y: 320, distance: 97.8
click at [1132, 320] on tr "[DATE] 5:20:25 PM [PERSON_NAME] deploy deployment:0eefa782-9fd6-4f3e-9639-bf8a0…" at bounding box center [830, 314] width 1221 height 52
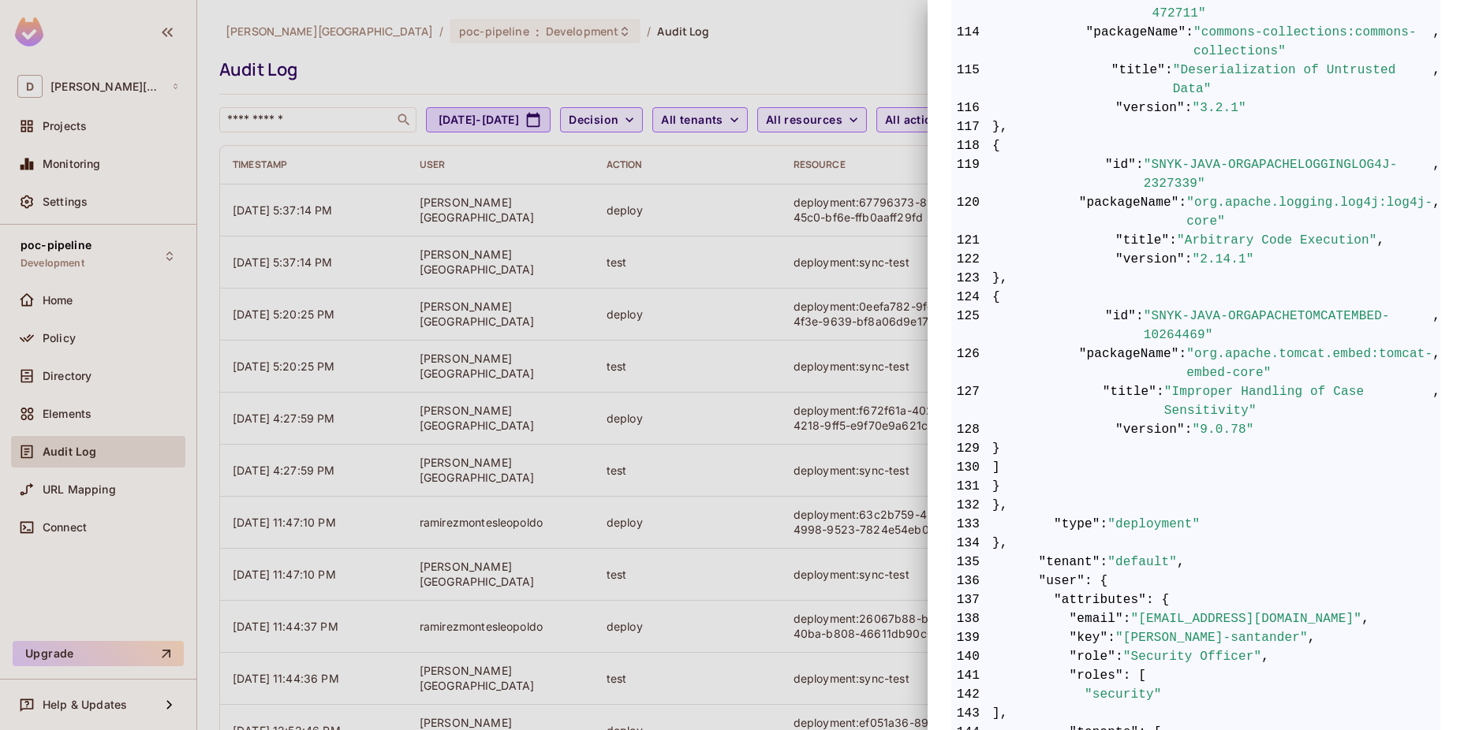
scroll to position [3009, 0]
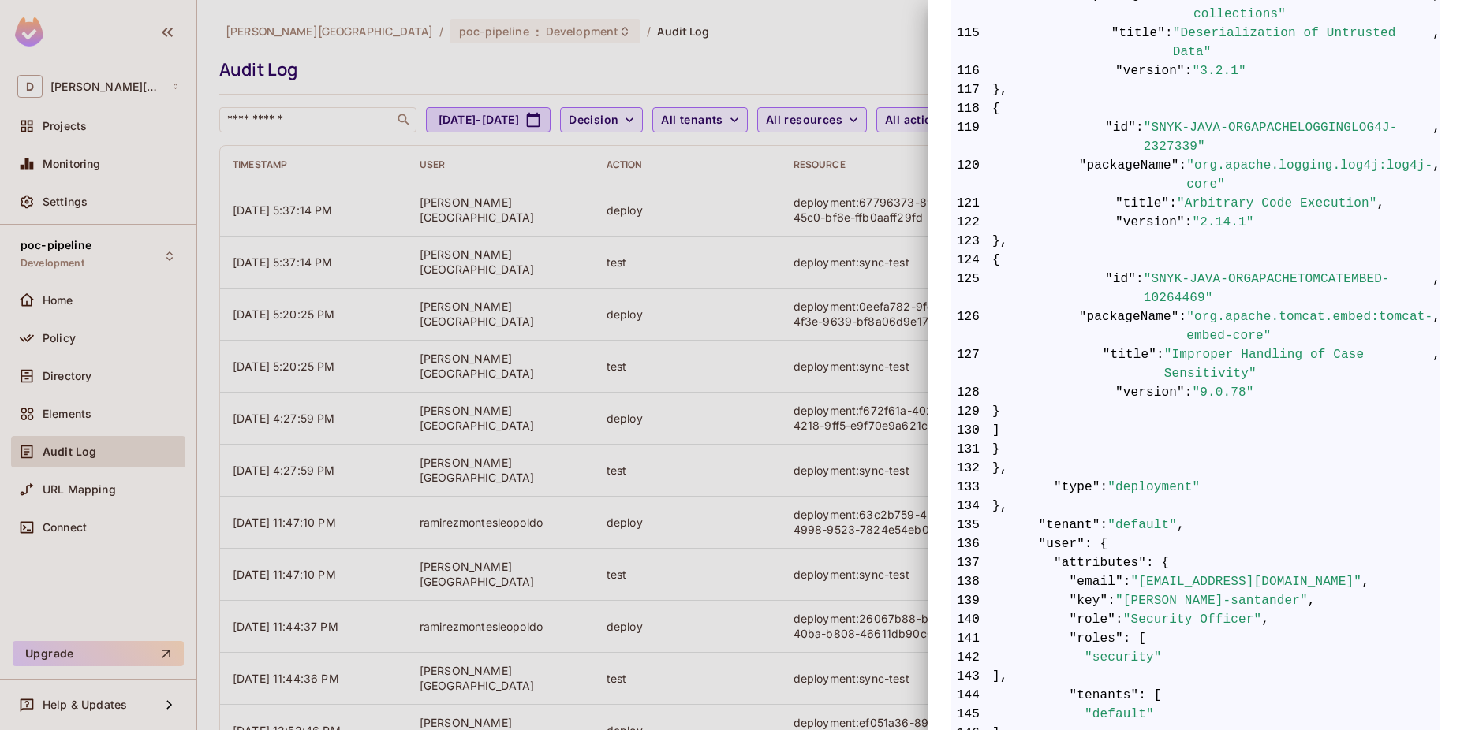
click at [776, 407] on div at bounding box center [732, 365] width 1464 height 730
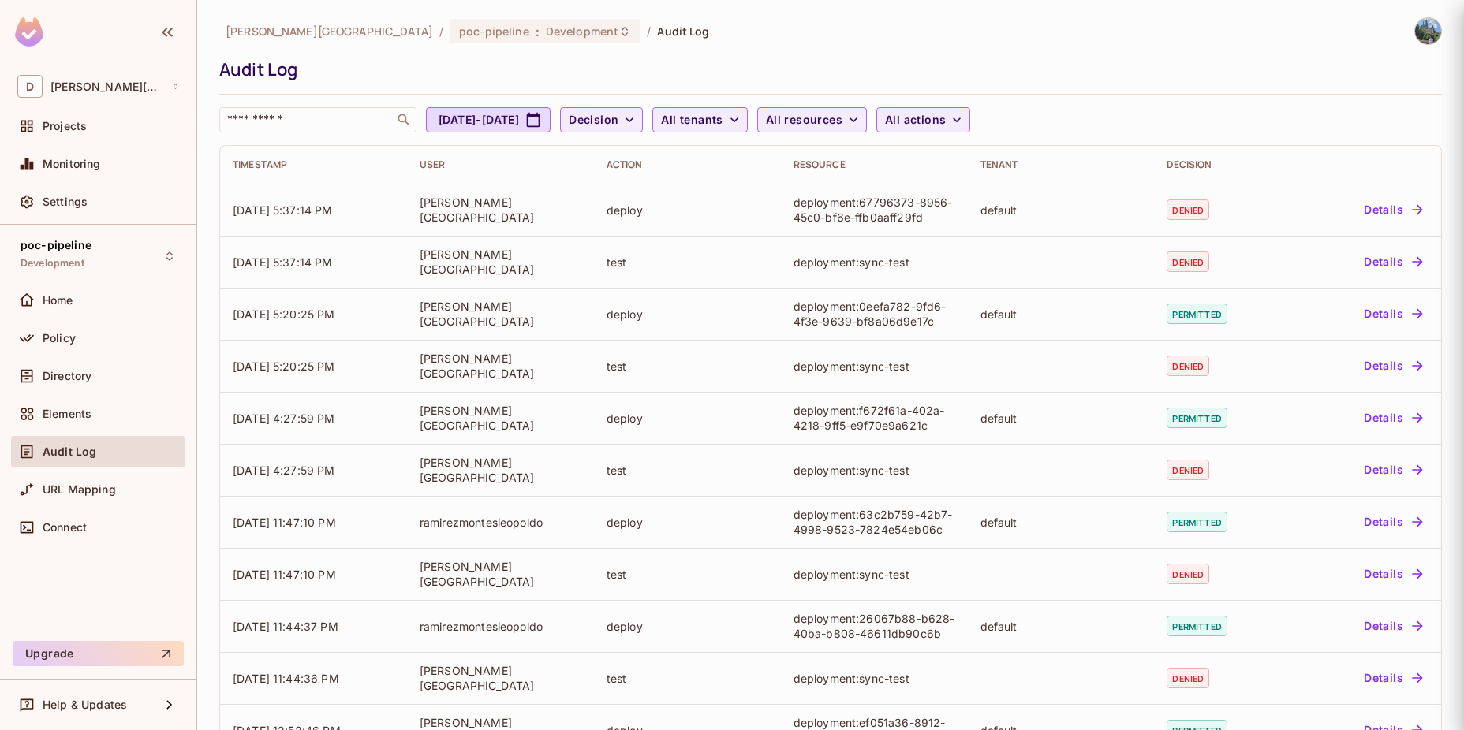
scroll to position [0, 0]
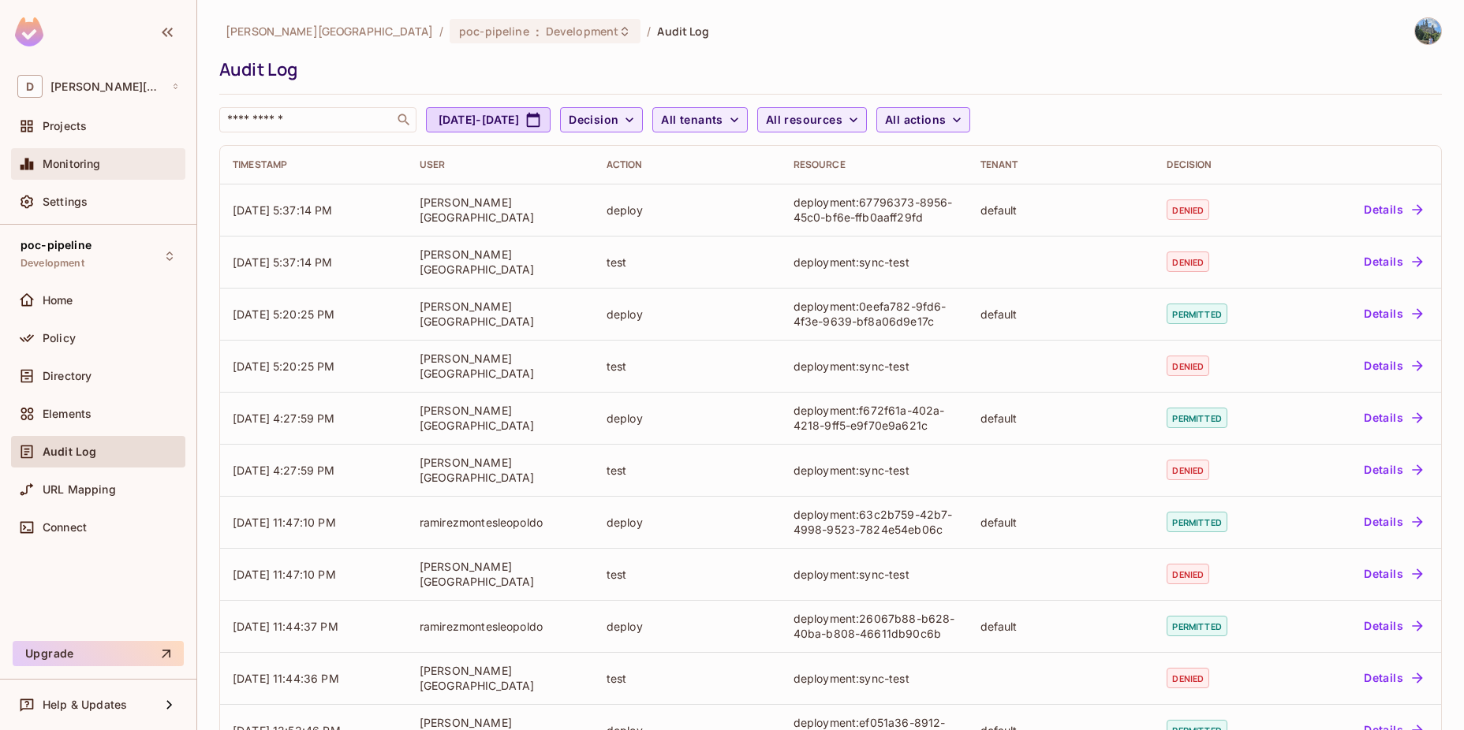
click at [85, 170] on span "Monitoring" at bounding box center [72, 164] width 58 height 13
